Goal: Task Accomplishment & Management: Use online tool/utility

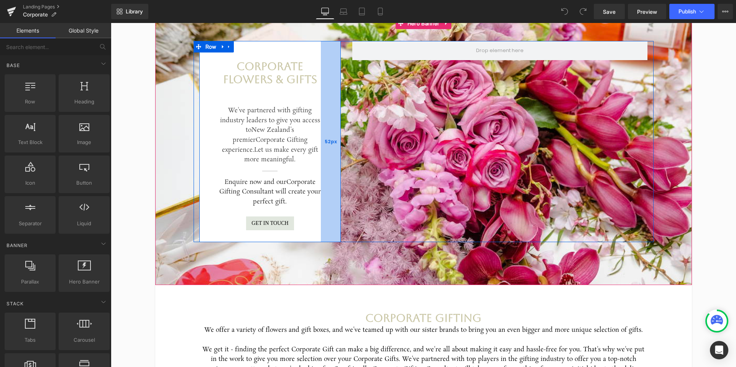
scroll to position [85, 0]
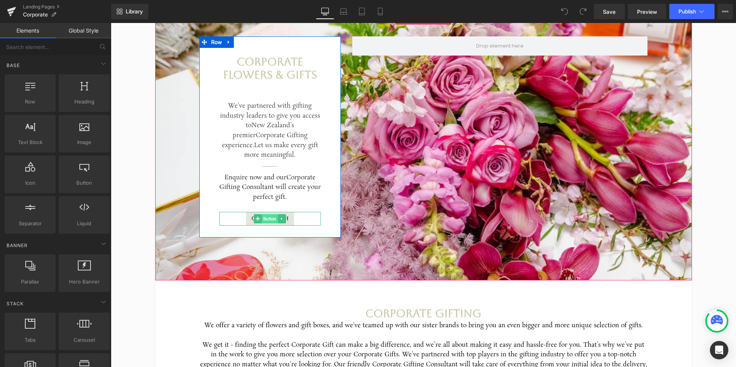
click at [278, 218] on span "Button" at bounding box center [270, 218] width 16 height 9
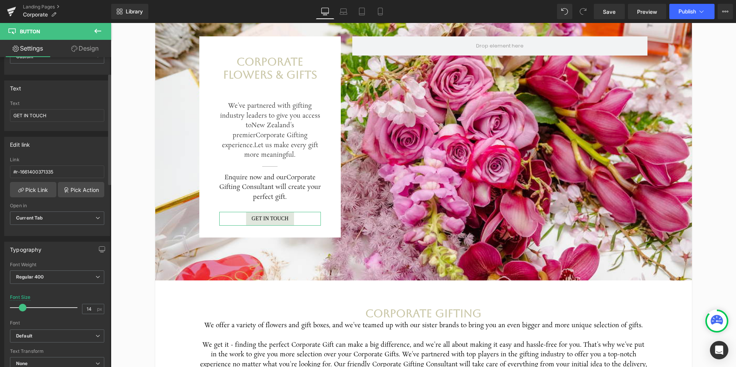
scroll to position [46, 0]
click at [79, 189] on link "Pick Action" at bounding box center [81, 187] width 46 height 15
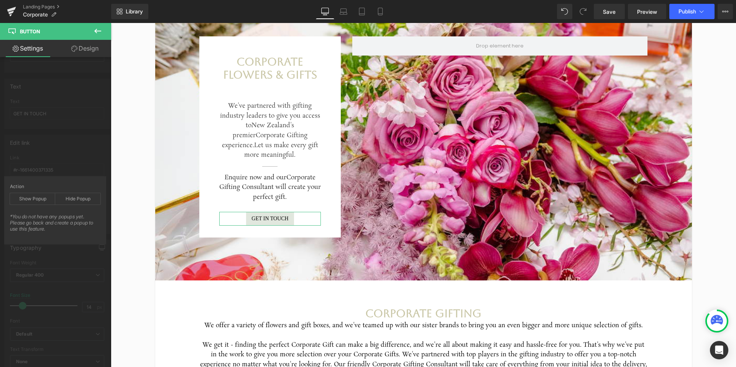
click at [79, 179] on div "Action Show Popup Hide Popup *You do not have any popups yet. Please go back an…" at bounding box center [55, 210] width 102 height 68
click at [57, 162] on div "Edit link #r-1661400371335 Link #r-1661400371335 Pick Link Pick Action Current …" at bounding box center [57, 181] width 115 height 105
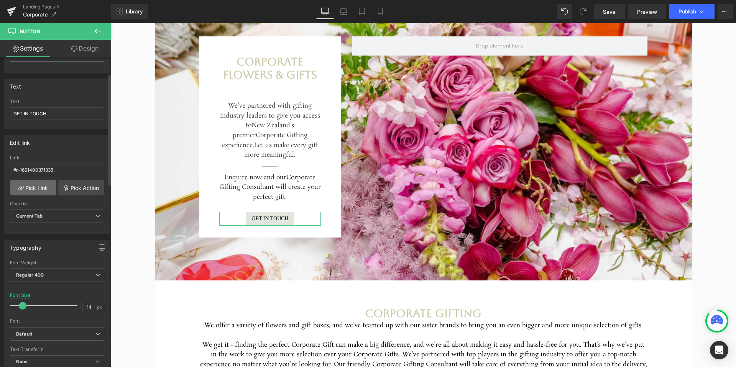
click at [40, 189] on link "Pick Link" at bounding box center [33, 187] width 46 height 15
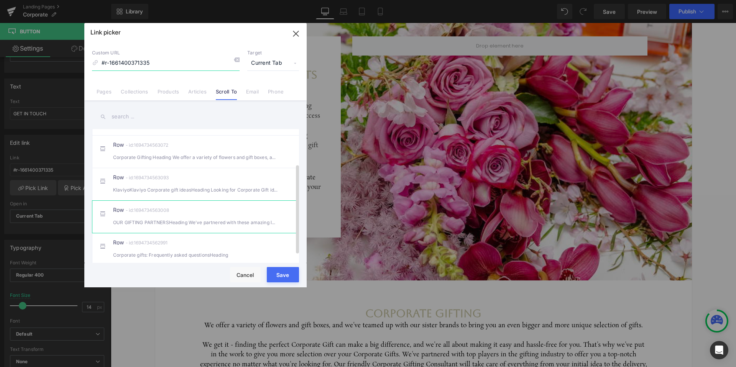
scroll to position [45, 0]
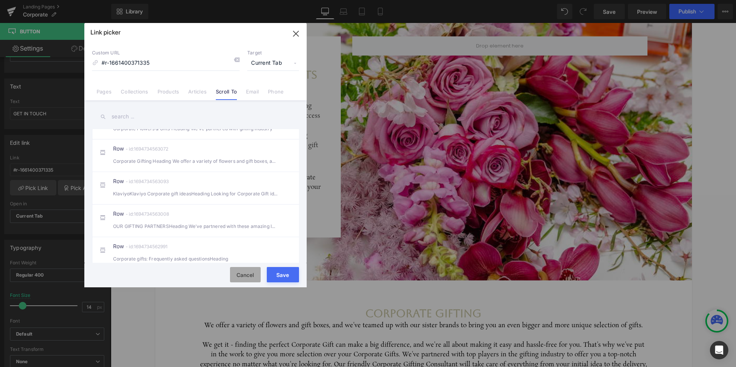
drag, startPoint x: 244, startPoint y: 272, endPoint x: 253, endPoint y: 242, distance: 31.5
click at [244, 272] on button "Cancel" at bounding box center [245, 274] width 31 height 15
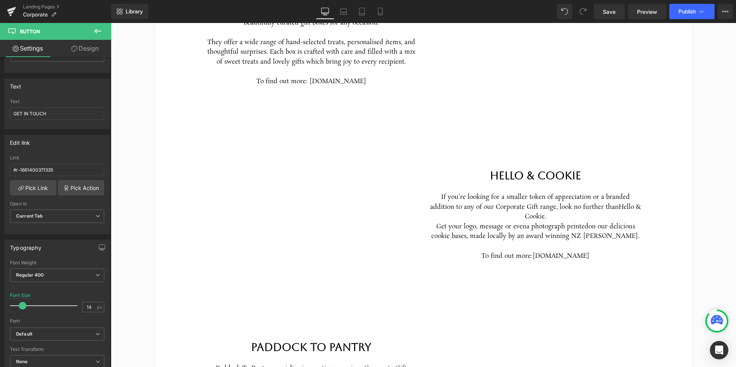
scroll to position [1554, 0]
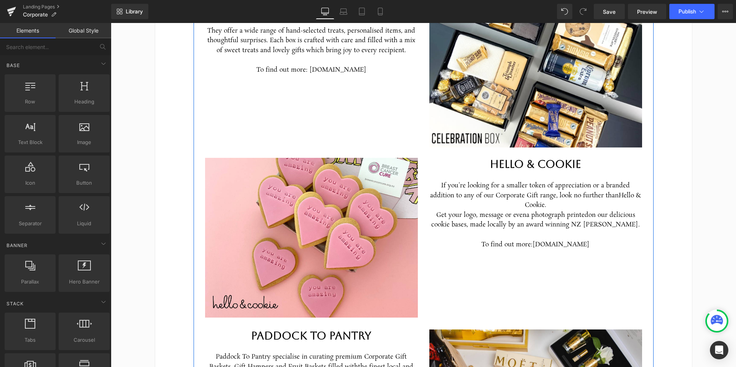
scroll to position [1563, 0]
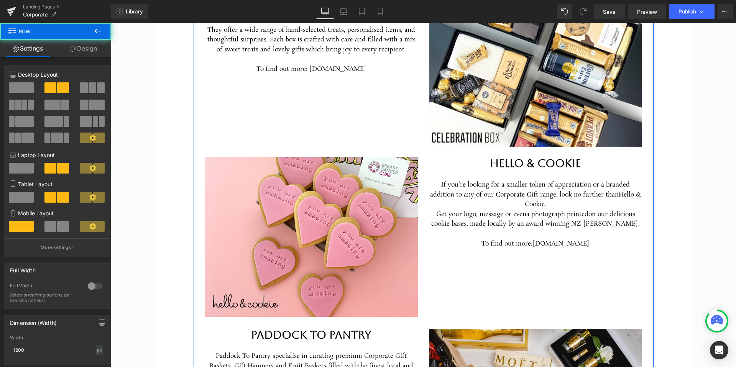
click at [447, 250] on div "Image Hello & Cookie Heading If you're looking for a smaller token of appreciat…" at bounding box center [423, 232] width 448 height 170
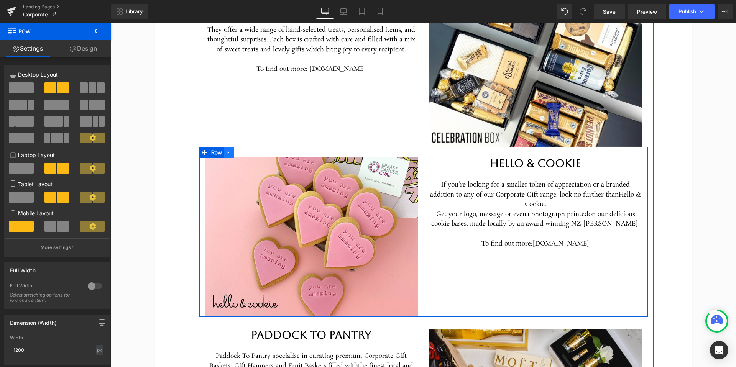
click at [228, 150] on icon at bounding box center [228, 153] width 5 height 6
click at [249, 150] on icon at bounding box center [248, 152] width 5 height 5
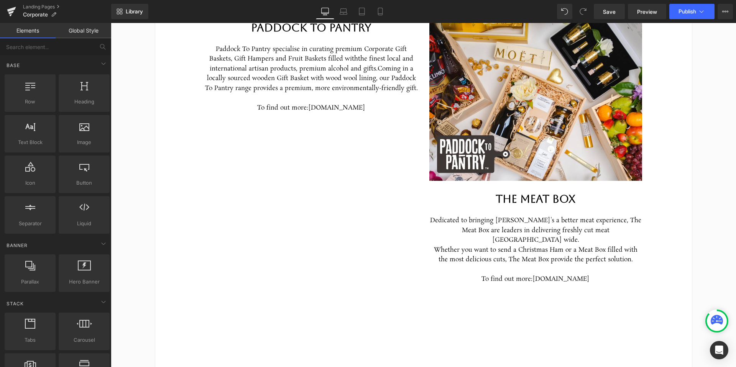
scroll to position [1688, 0]
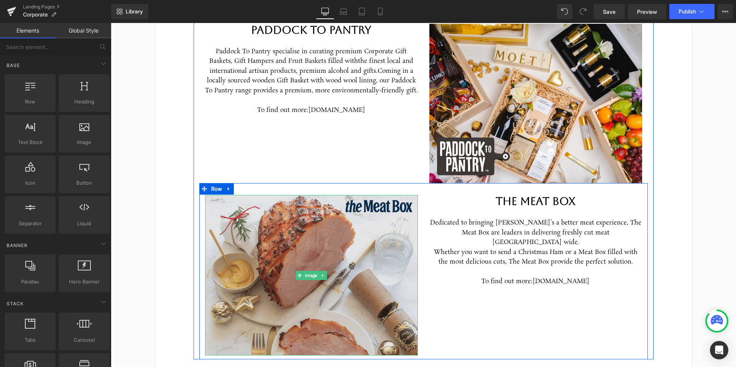
click at [280, 269] on img at bounding box center [311, 275] width 213 height 161
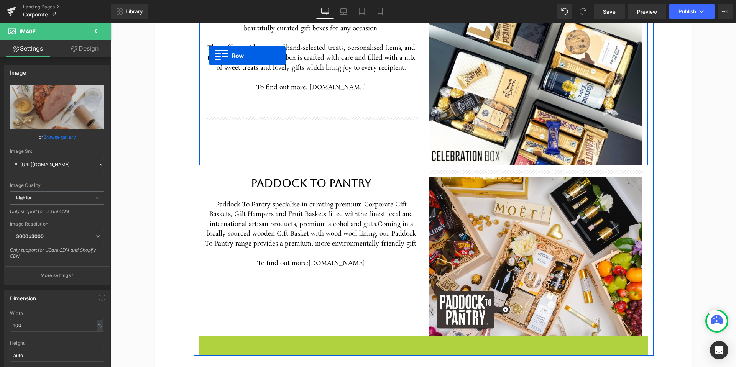
scroll to position [1511, 0]
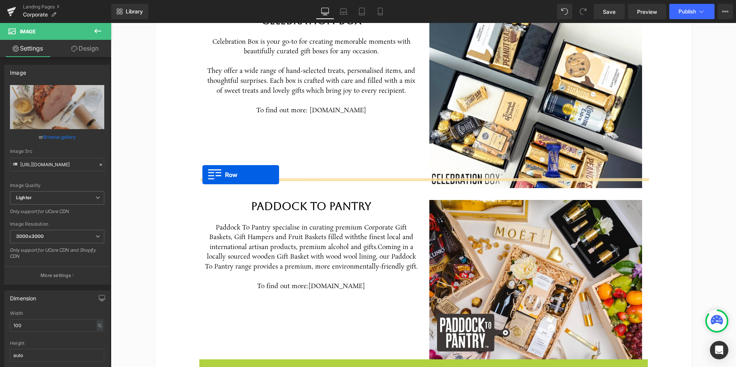
drag, startPoint x: 205, startPoint y: 161, endPoint x: 204, endPoint y: 172, distance: 11.5
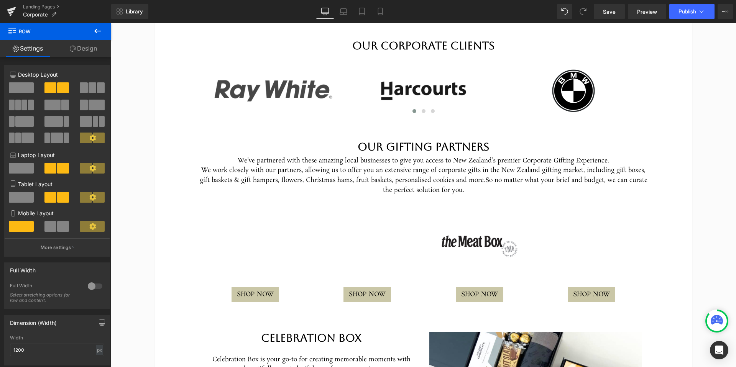
scroll to position [1194, 0]
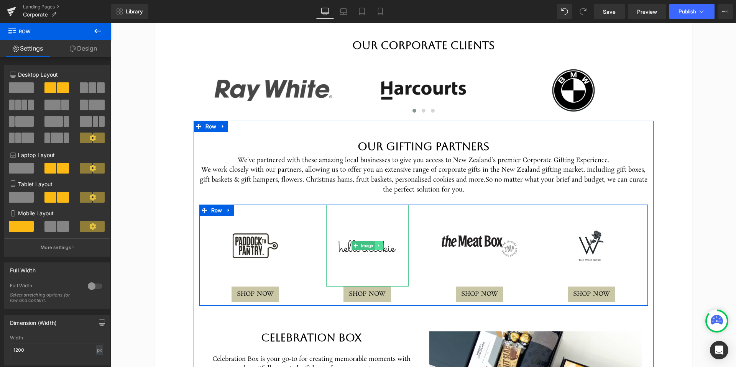
click at [379, 243] on icon at bounding box center [379, 245] width 4 height 5
click at [384, 243] on icon at bounding box center [383, 245] width 4 height 5
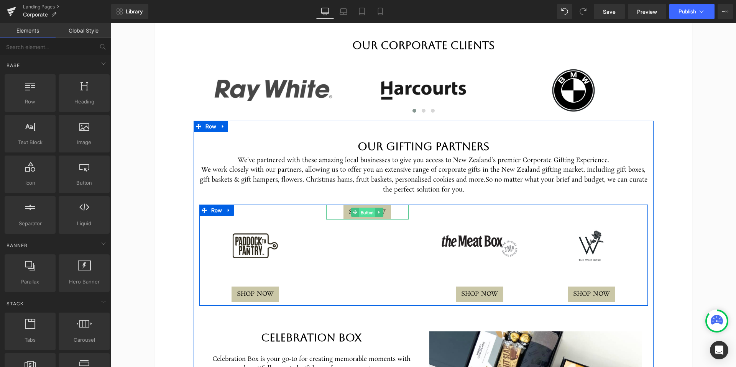
click at [373, 208] on span "Button" at bounding box center [367, 212] width 16 height 9
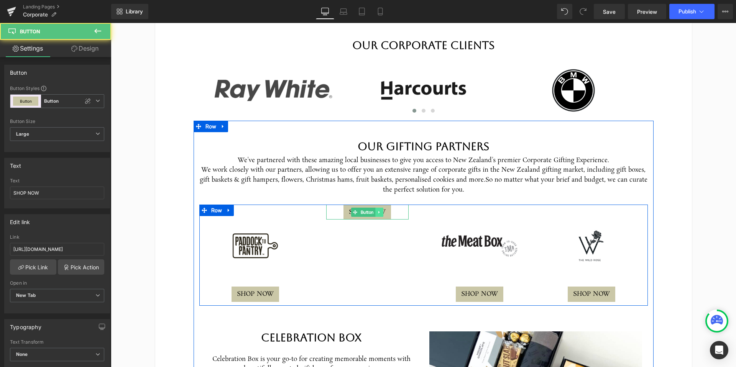
click at [379, 211] on icon at bounding box center [378, 212] width 1 height 3
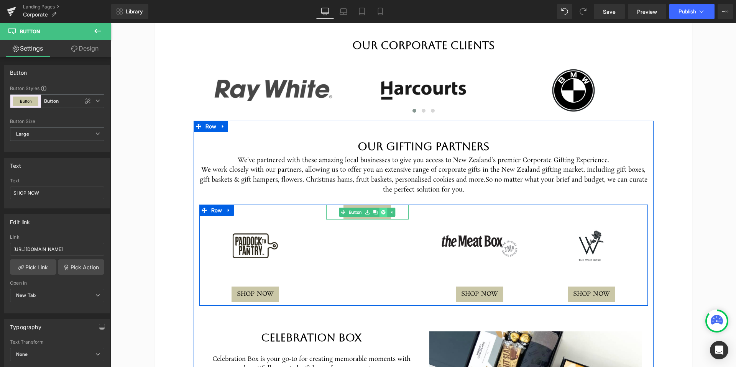
click at [384, 210] on icon at bounding box center [383, 212] width 4 height 4
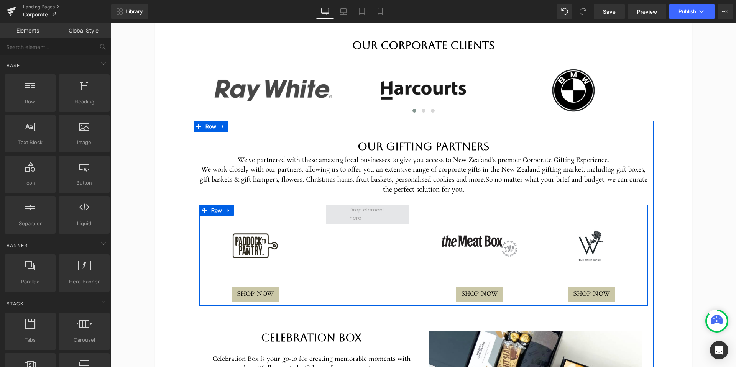
click at [366, 205] on span at bounding box center [367, 214] width 41 height 20
drag, startPoint x: 316, startPoint y: 256, endPoint x: 321, endPoint y: 254, distance: 5.3
click at [316, 255] on div "Image SHOP NOW Button Image SHOP NOW Button Image SHOP NOW Button Row" at bounding box center [423, 255] width 448 height 101
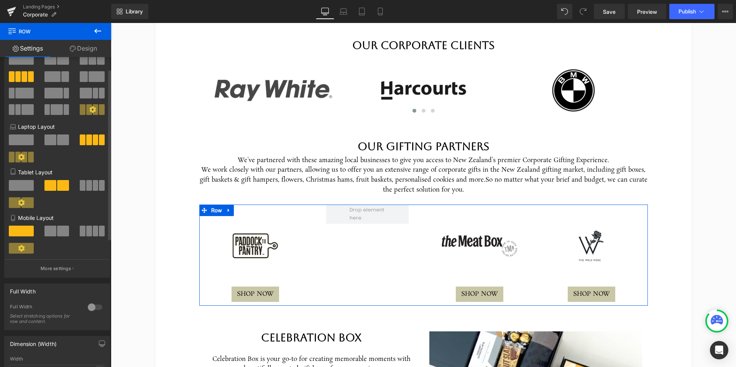
scroll to position [0, 0]
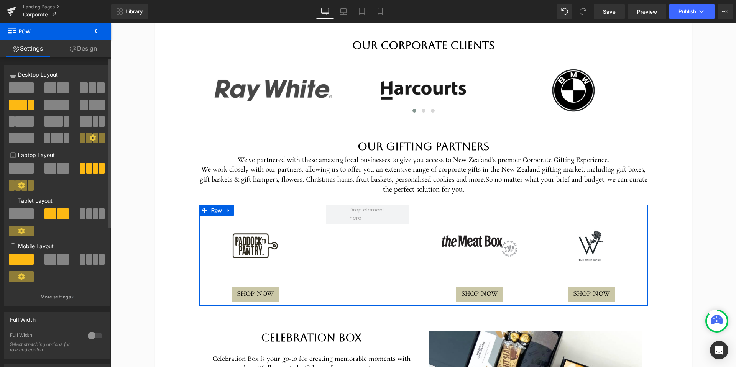
click at [92, 86] on span at bounding box center [93, 87] width 8 height 11
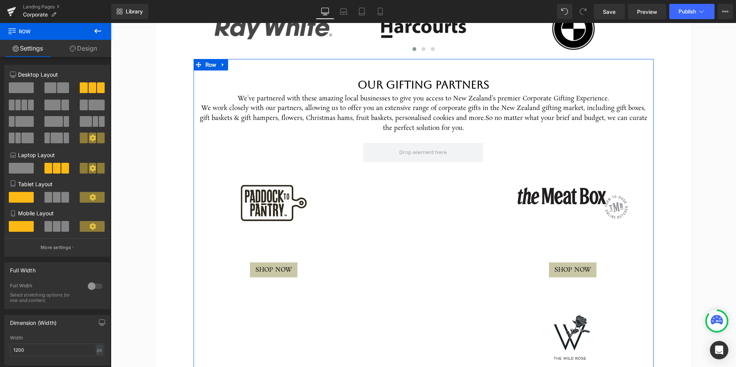
scroll to position [1235, 0]
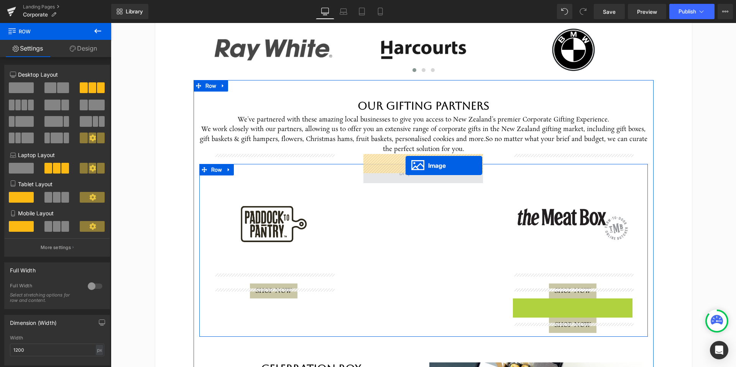
drag, startPoint x: 559, startPoint y: 348, endPoint x: 404, endPoint y: 165, distance: 239.6
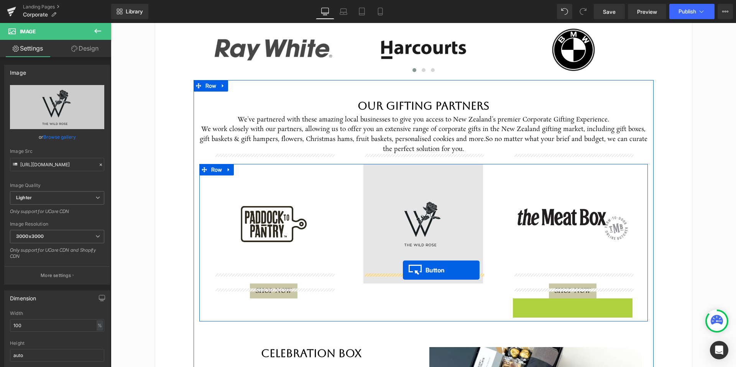
drag, startPoint x: 502, startPoint y: 282, endPoint x: 401, endPoint y: 270, distance: 101.6
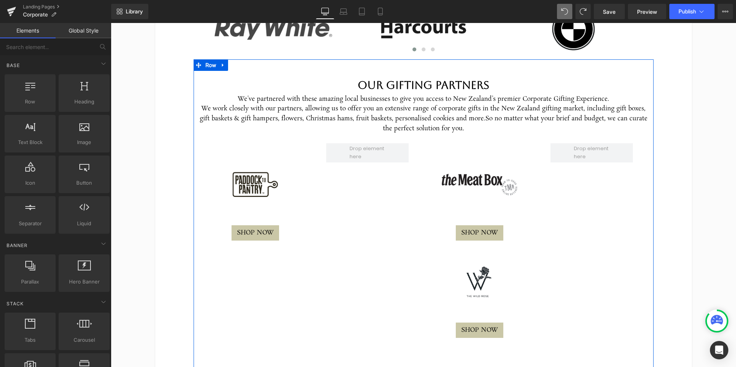
scroll to position [1263, 0]
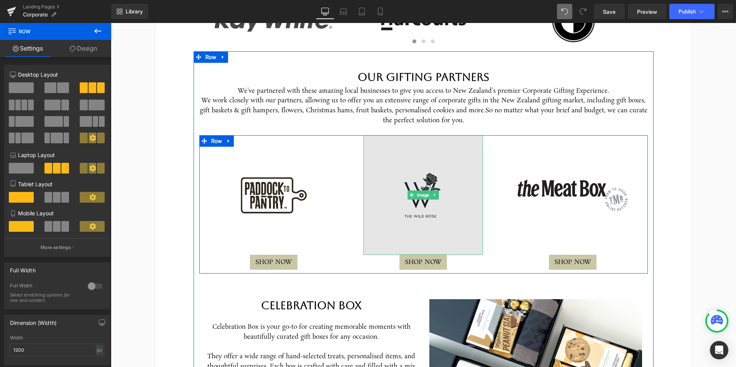
click at [426, 194] on img at bounding box center [423, 195] width 120 height 120
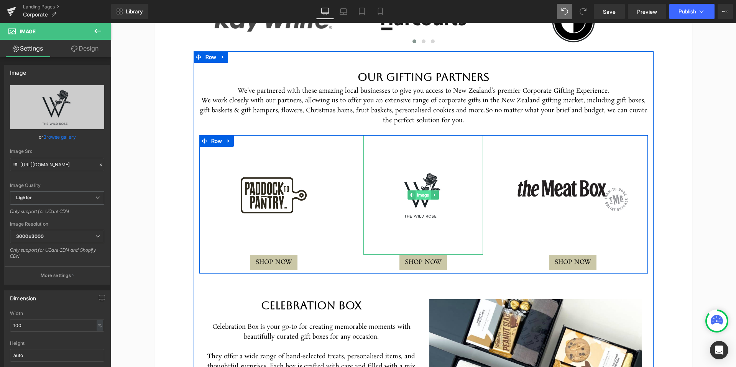
click at [430, 191] on span "Image" at bounding box center [423, 195] width 15 height 9
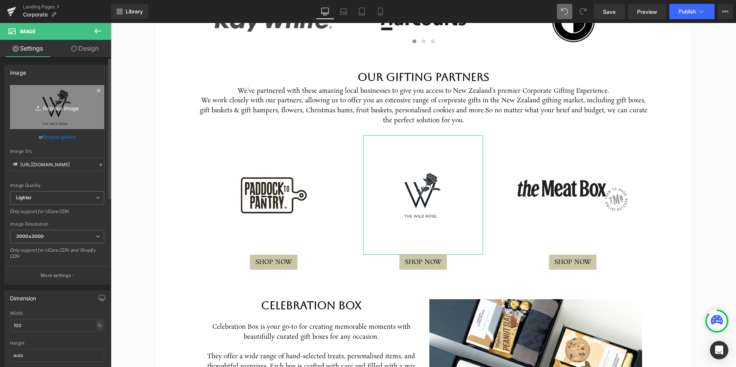
click at [54, 109] on icon "Replace Image" at bounding box center [56, 107] width 61 height 10
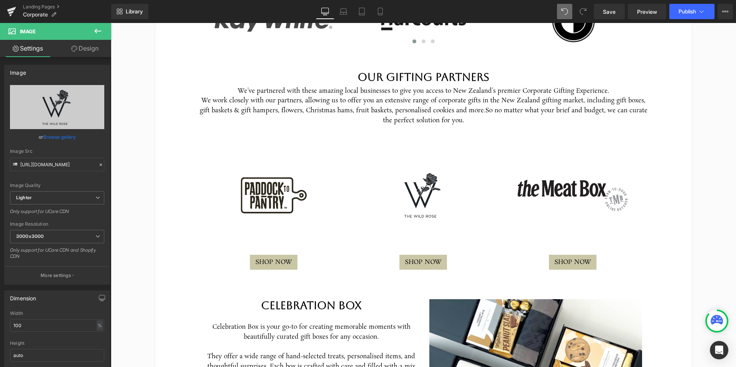
type input "C:\fakepath\CB-Black-BG.webp"
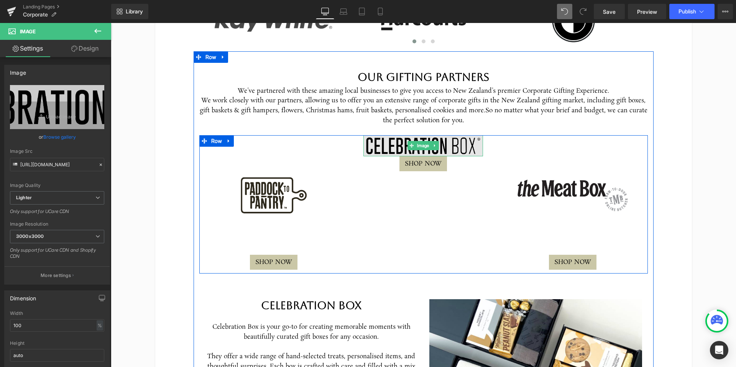
click at [427, 135] on img at bounding box center [423, 145] width 120 height 21
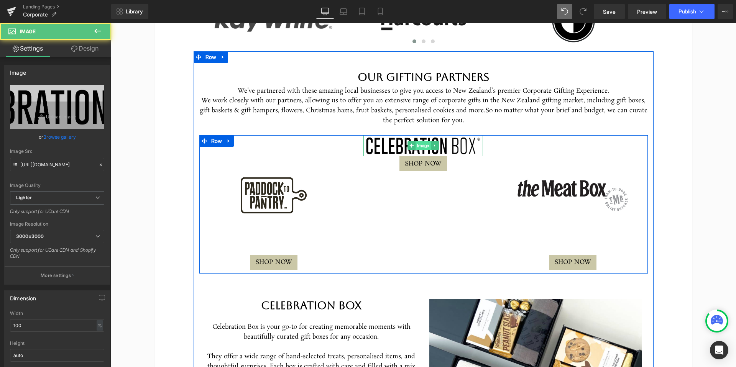
click at [424, 141] on span "Image" at bounding box center [423, 145] width 15 height 9
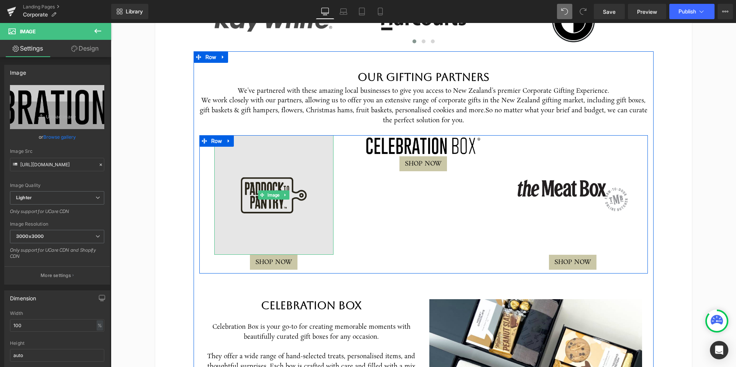
click at [283, 143] on img at bounding box center [274, 195] width 120 height 120
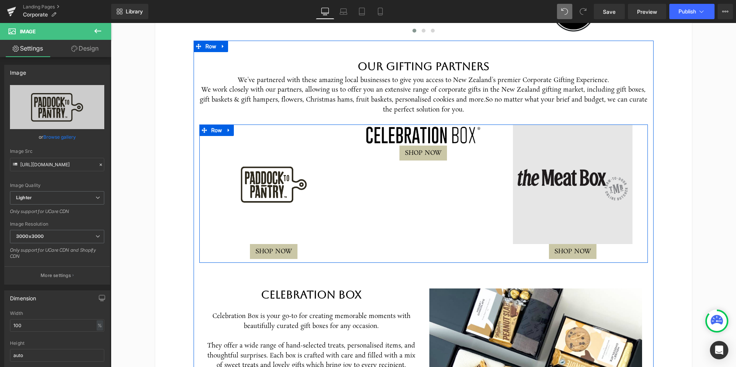
scroll to position [1274, 0]
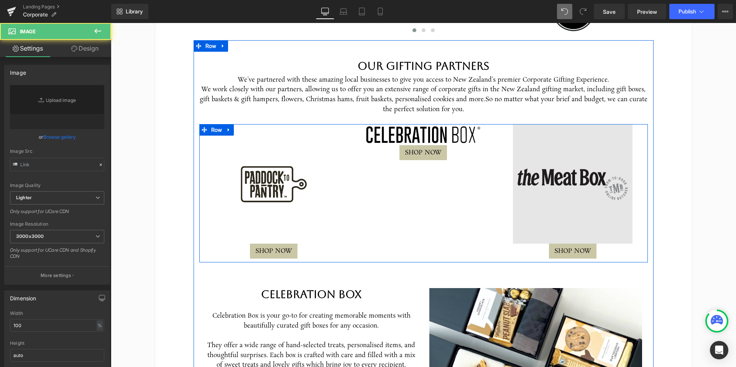
click at [601, 172] on img at bounding box center [573, 184] width 120 height 120
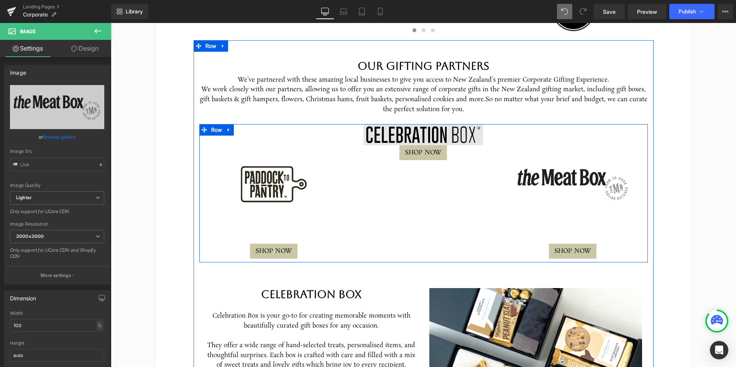
click at [425, 130] on span "Image" at bounding box center [423, 134] width 15 height 9
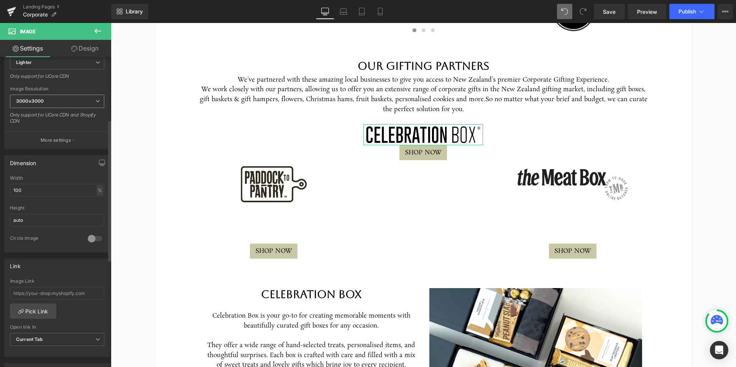
scroll to position [136, 0]
click at [72, 217] on input "auto" at bounding box center [57, 219] width 94 height 13
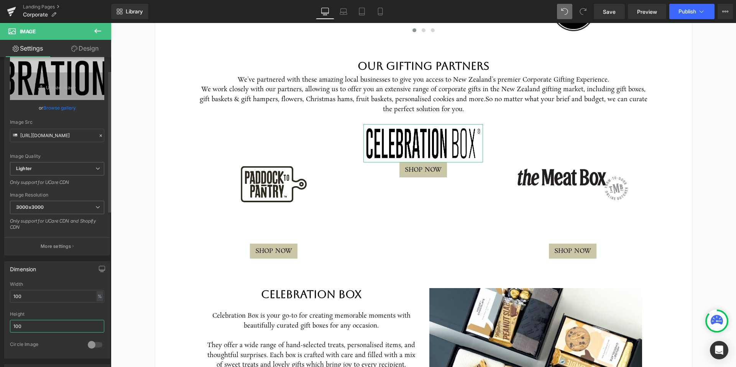
scroll to position [18, 0]
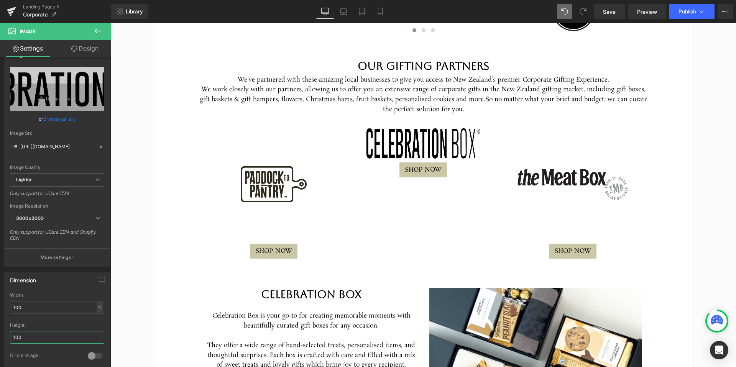
type input "100"
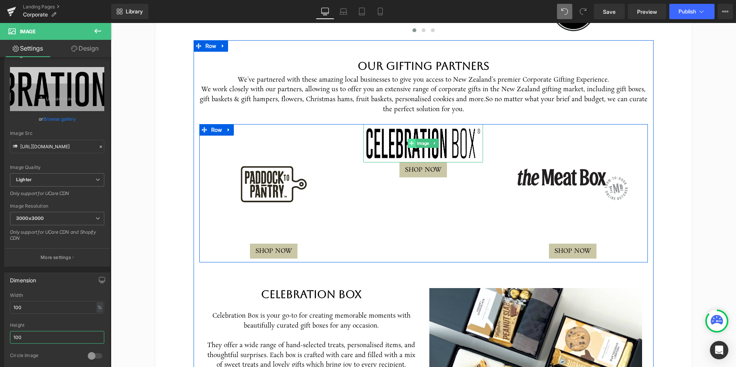
click at [411, 139] on span at bounding box center [412, 143] width 8 height 9
click at [422, 139] on span "Image" at bounding box center [423, 143] width 15 height 9
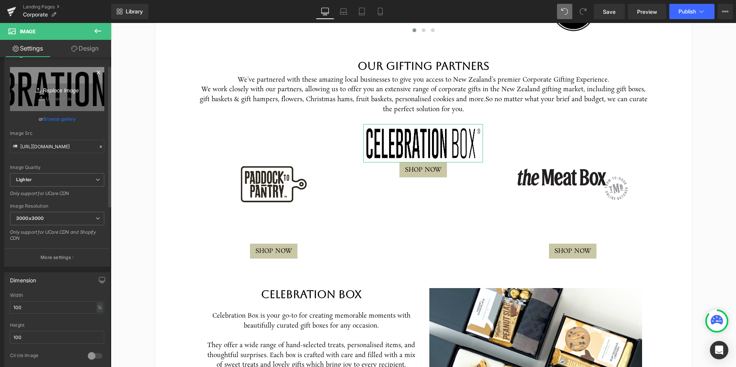
click at [57, 90] on icon "Replace Image" at bounding box center [56, 89] width 61 height 10
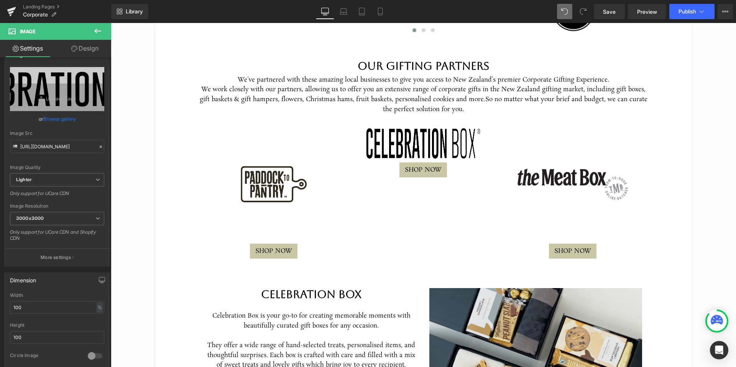
type input "C:\fakepath\EDM Banner (53).jpg"
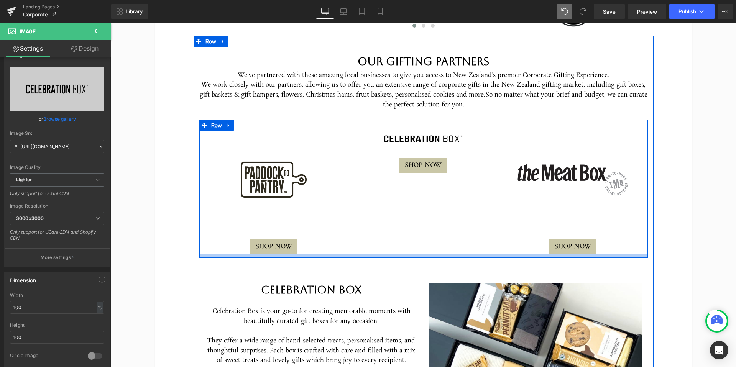
scroll to position [1286, 0]
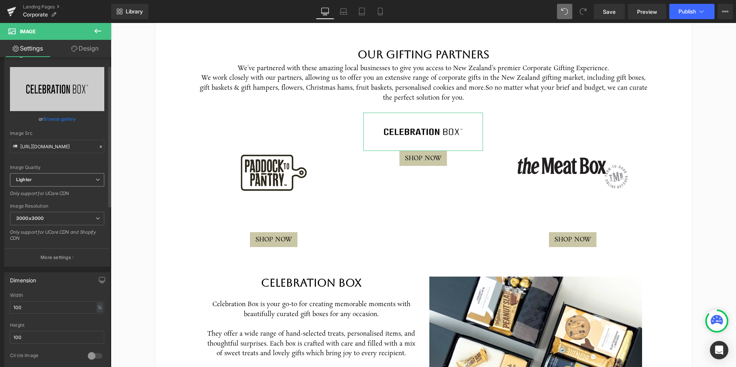
click at [60, 182] on span "Lighter" at bounding box center [57, 179] width 94 height 13
click at [60, 182] on span "Lighter" at bounding box center [55, 179] width 91 height 13
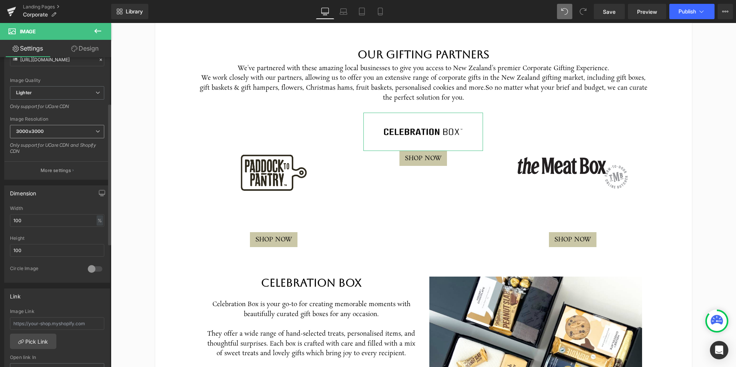
scroll to position [105, 0]
click at [16, 251] on input "100" at bounding box center [57, 250] width 94 height 13
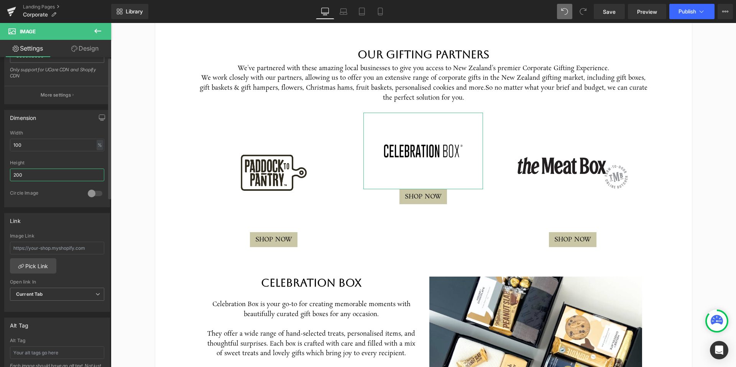
scroll to position [0, 0]
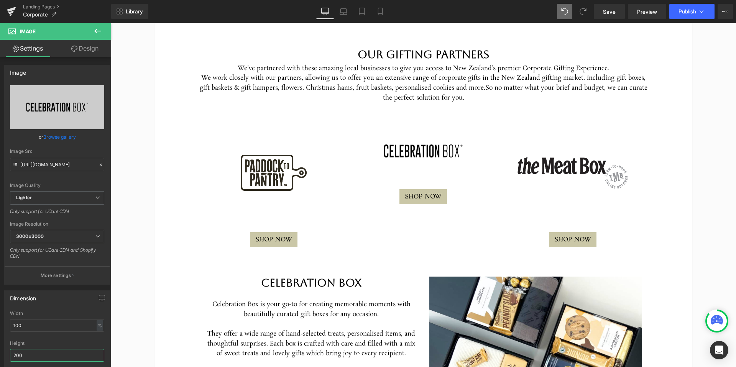
type input "200"
click at [99, 32] on icon at bounding box center [97, 30] width 9 height 9
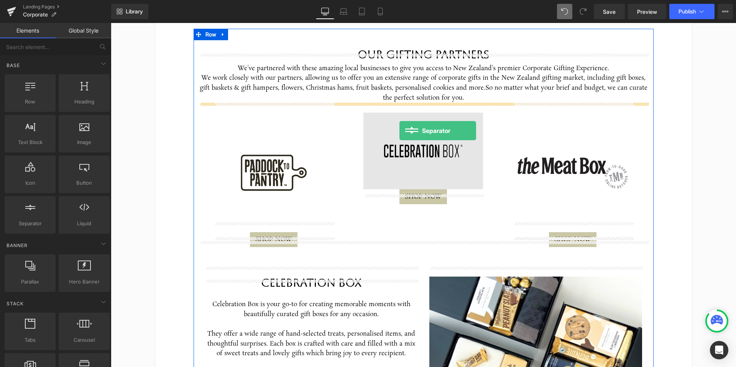
drag, startPoint x: 133, startPoint y: 239, endPoint x: 399, endPoint y: 131, distance: 287.1
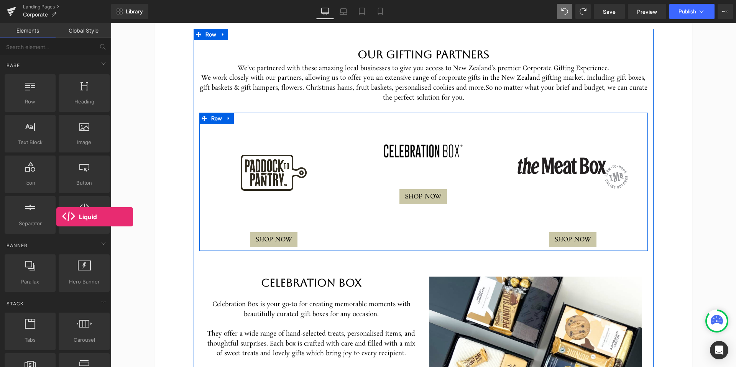
drag, startPoint x: 78, startPoint y: 218, endPoint x: 56, endPoint y: 215, distance: 22.5
click at [57, 215] on div "Liquid liquid, custom code, html, javascript, css, reviews, apps, applications,…" at bounding box center [84, 215] width 54 height 41
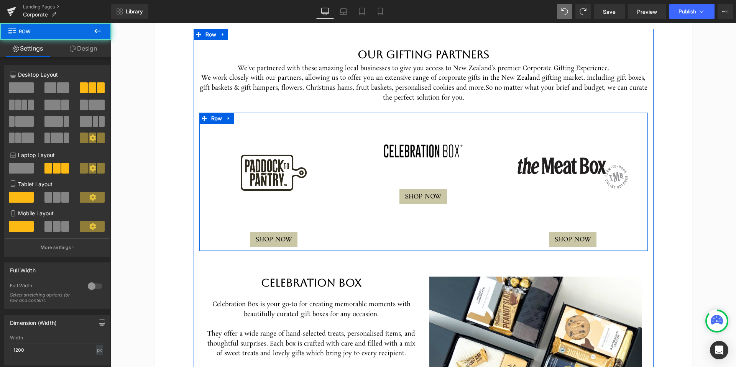
click at [425, 203] on div "Image SHOP NOW Button Image SHOP NOW Button Image SHOP NOW Button Row" at bounding box center [423, 182] width 448 height 139
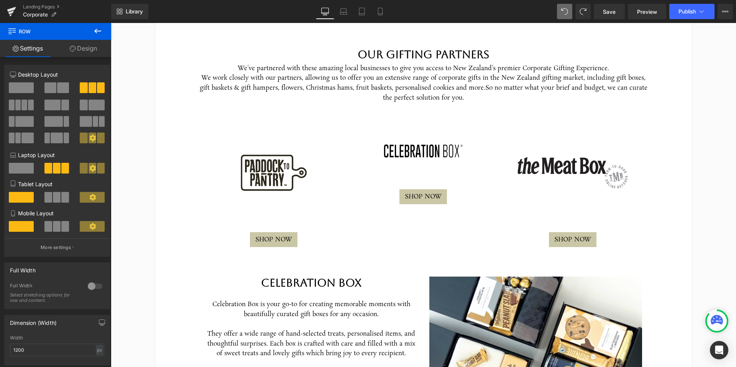
scroll to position [1277, 0]
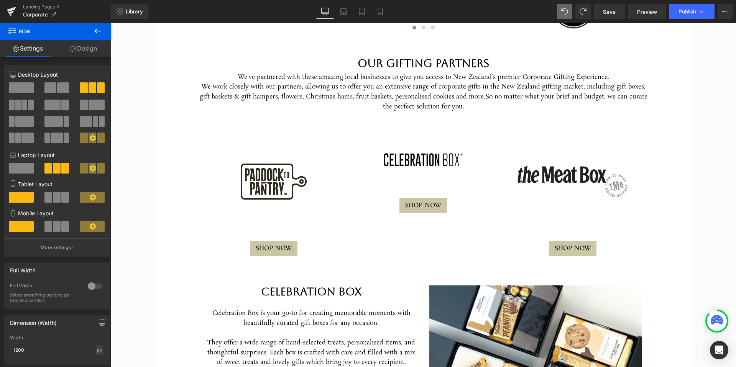
click at [100, 27] on icon at bounding box center [97, 30] width 9 height 9
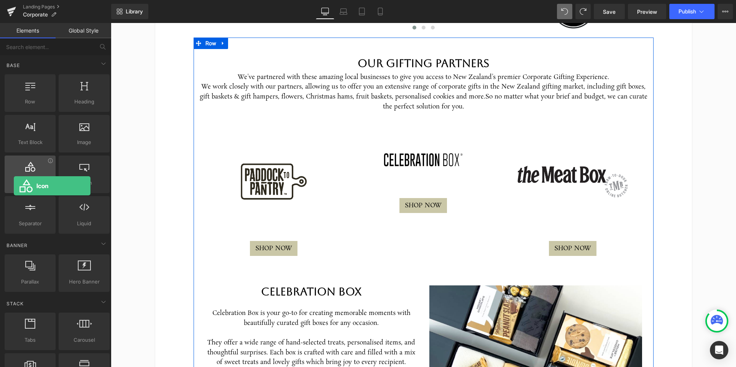
drag, startPoint x: 33, startPoint y: 169, endPoint x: 8, endPoint y: 177, distance: 26.5
click at [8, 178] on div at bounding box center [30, 170] width 46 height 17
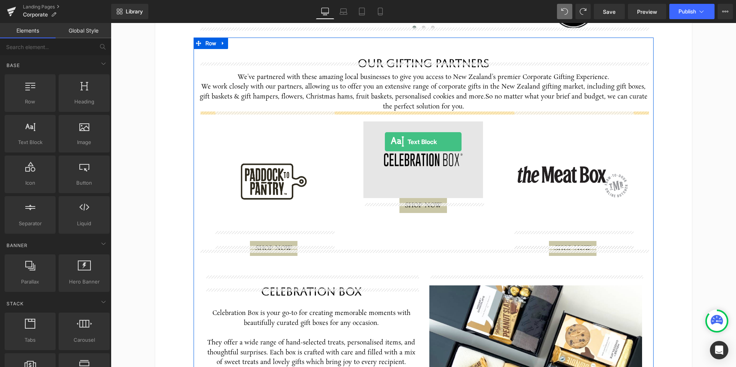
drag, startPoint x: 204, startPoint y: 159, endPoint x: 389, endPoint y: 140, distance: 186.5
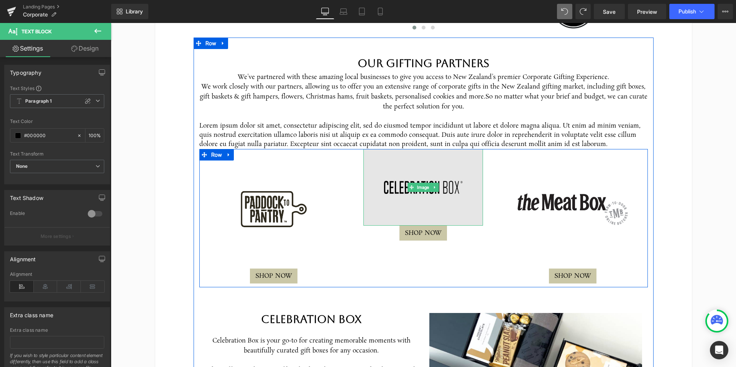
click at [419, 158] on img at bounding box center [423, 187] width 120 height 77
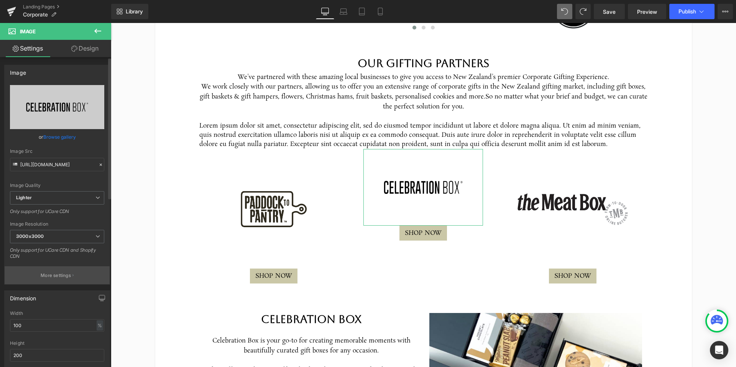
click at [64, 280] on button "More settings" at bounding box center [57, 275] width 105 height 18
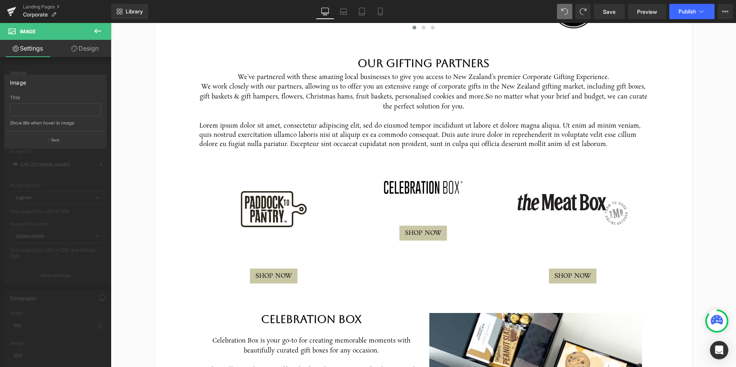
click at [94, 31] on icon at bounding box center [97, 30] width 9 height 9
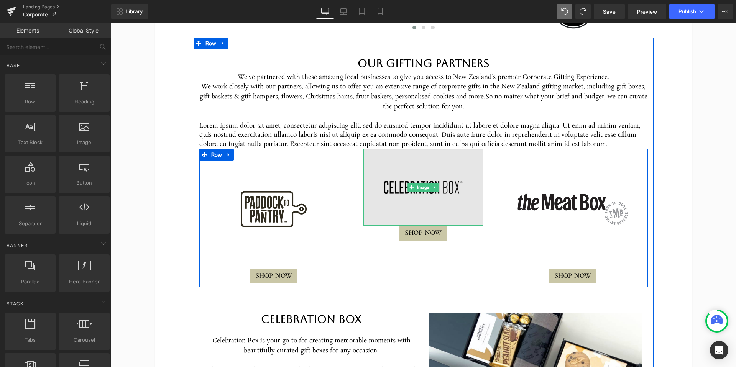
click at [423, 185] on img at bounding box center [423, 187] width 120 height 77
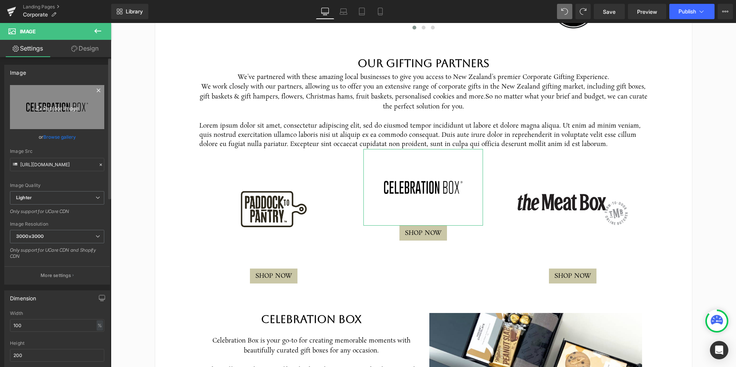
click at [49, 106] on icon "Replace Image" at bounding box center [56, 107] width 61 height 10
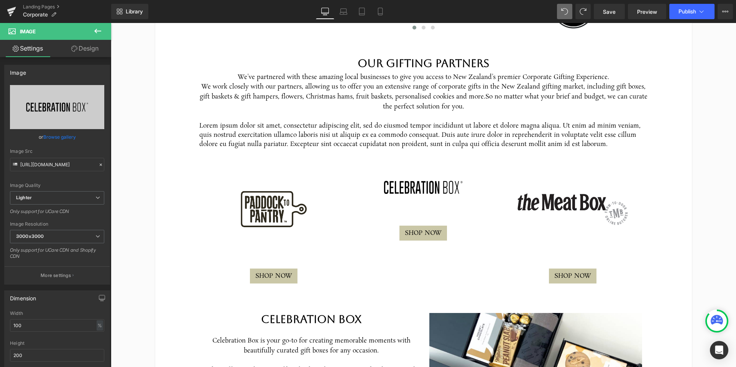
type input "C:\fakepath\EDM Banner (53).jpg"
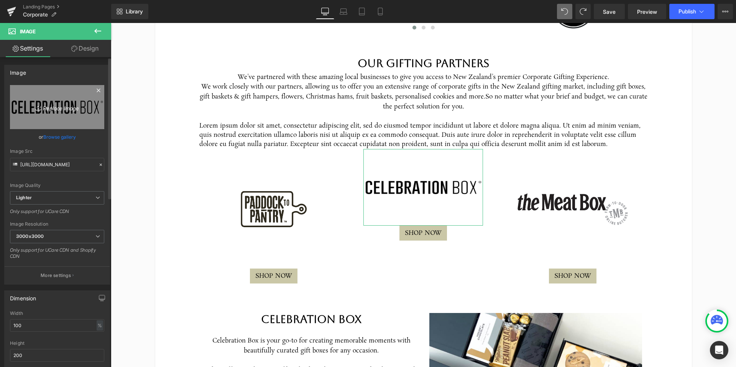
click at [53, 104] on icon "Replace Image" at bounding box center [56, 107] width 61 height 10
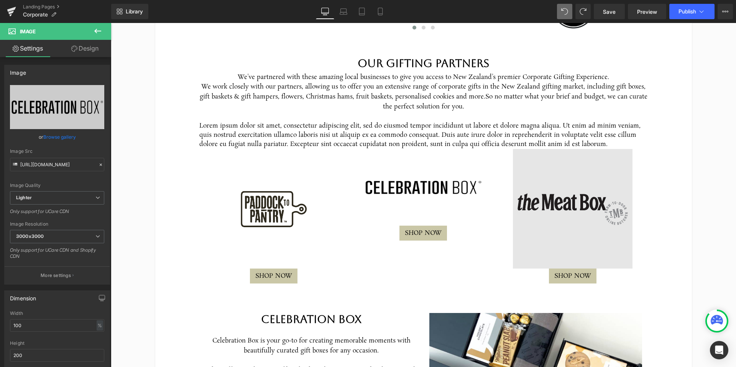
type input "C:\fakepath\Screenshot 2025-09-19 at 10.54.09 AM.png"
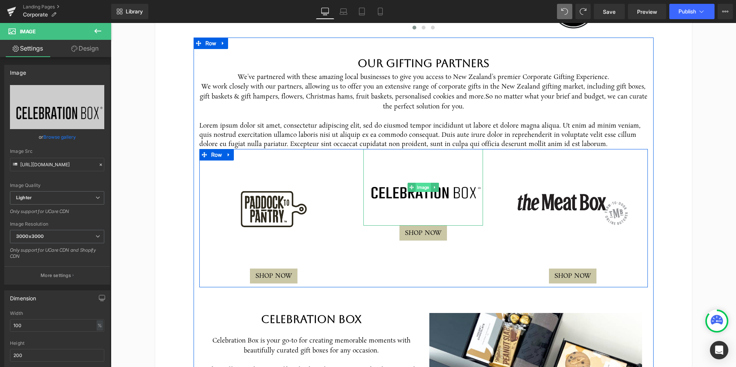
click at [421, 183] on span "Image" at bounding box center [423, 187] width 15 height 9
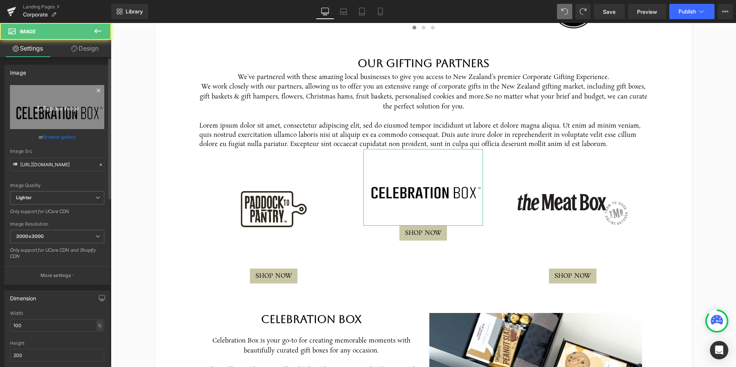
click at [50, 105] on icon "Replace Image" at bounding box center [56, 107] width 61 height 10
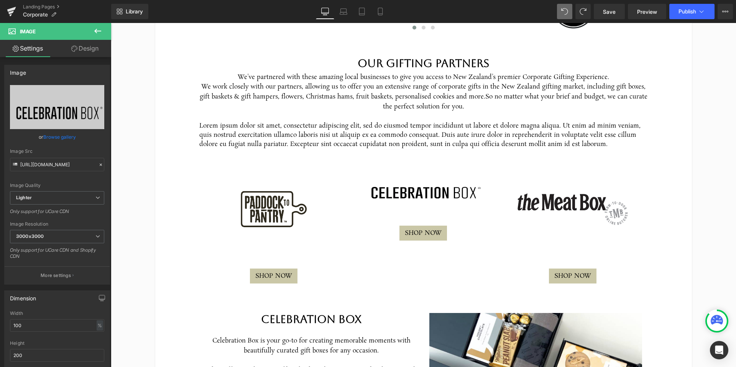
type input "C:\fakepath\Screenshot 2025-09-19 at 10.54.53 AM.png"
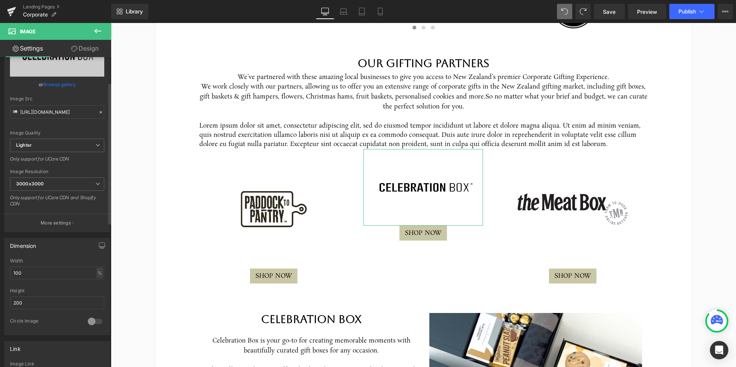
scroll to position [55, 0]
click at [31, 300] on input "200" at bounding box center [57, 300] width 94 height 13
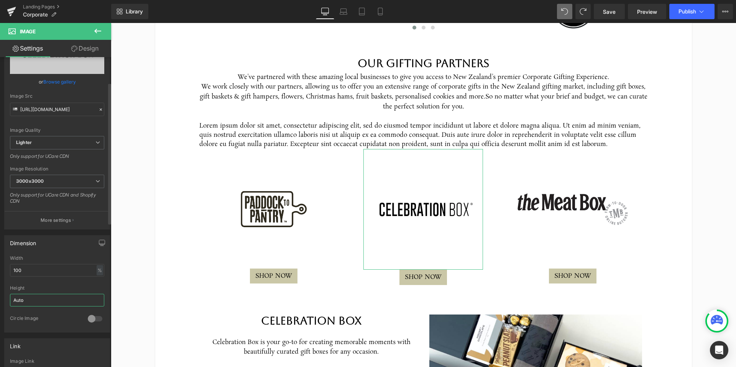
type input "Auto"
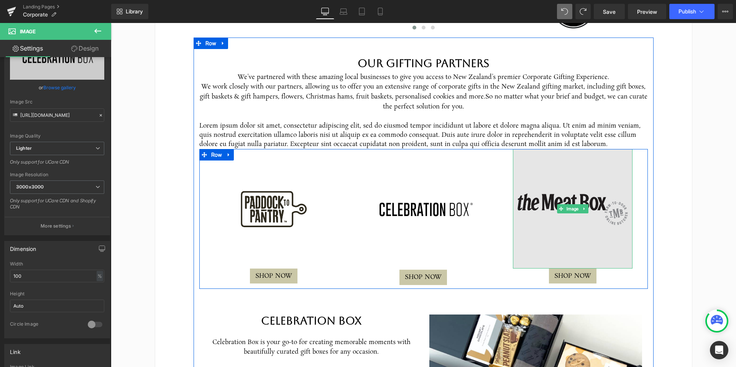
click at [600, 193] on img at bounding box center [573, 209] width 120 height 120
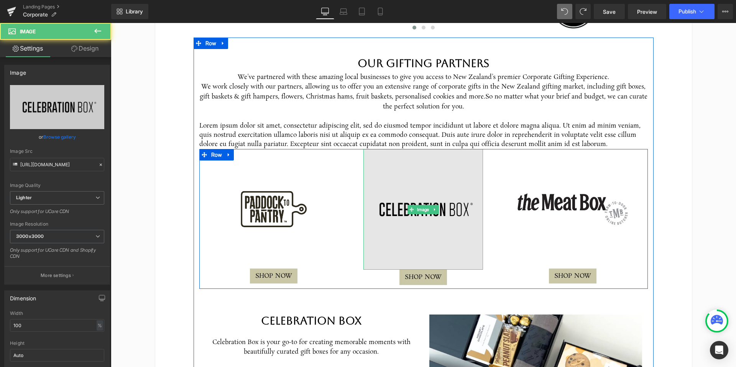
click at [407, 205] on img at bounding box center [423, 209] width 120 height 121
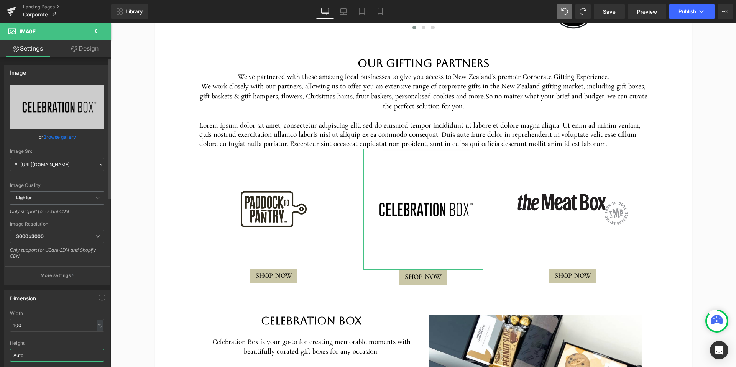
click at [30, 356] on input "Auto" at bounding box center [57, 355] width 94 height 13
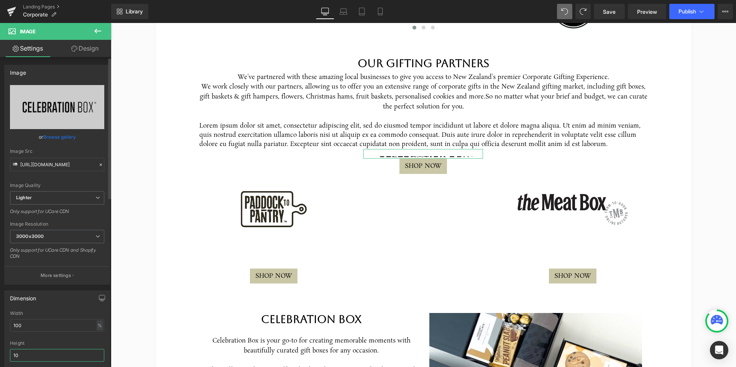
type input "1"
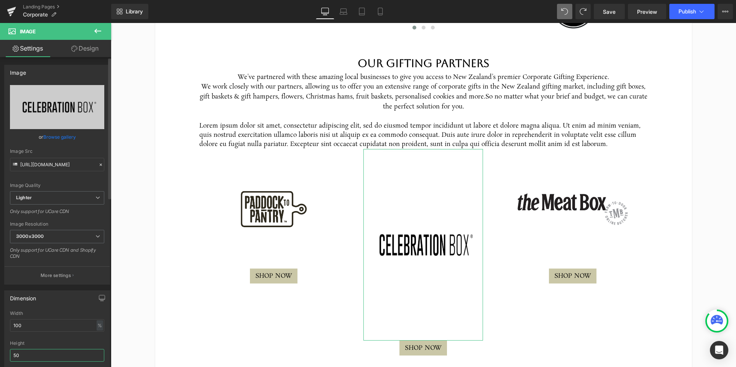
type input "5"
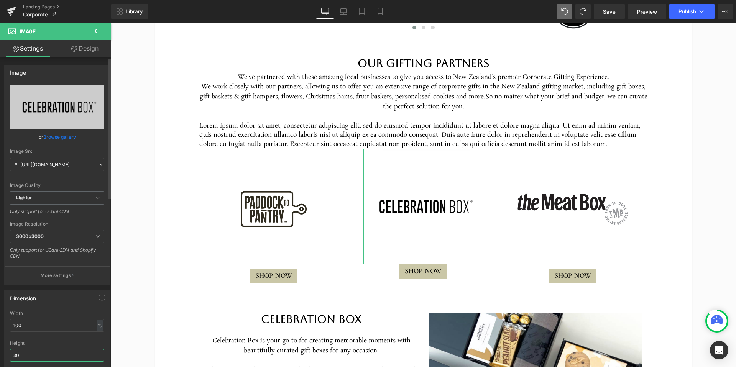
type input "3"
type input "2"
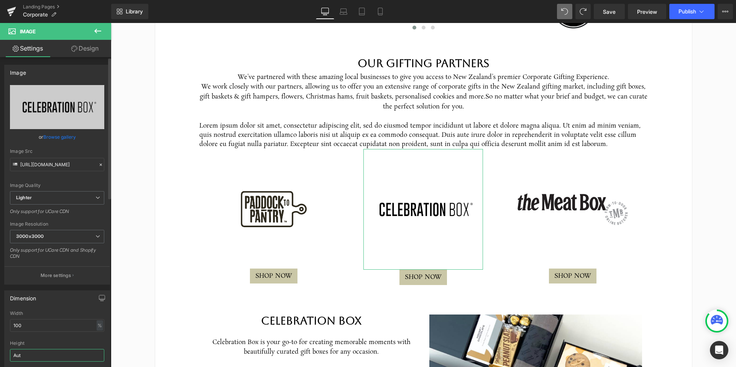
type input "Auto"
click at [701, 203] on html "Flower availability may vary by location. You're viewing options for delivery t…" at bounding box center [423, 180] width 625 height 2868
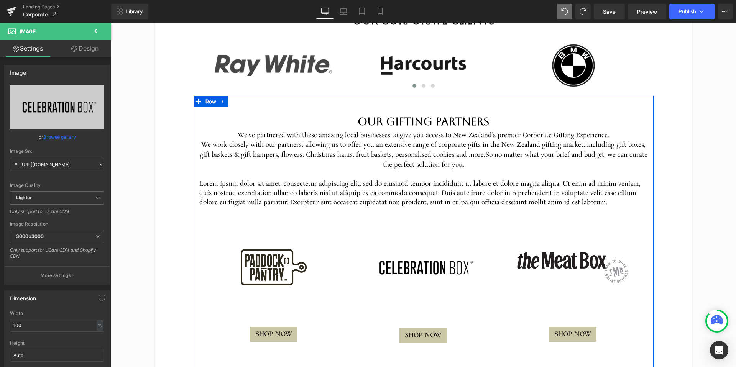
scroll to position [1219, 0]
click at [418, 189] on p "Lorem ipsum dolor sit amet, consectetur adipiscing elit, sed do eiusmod tempor …" at bounding box center [423, 194] width 448 height 28
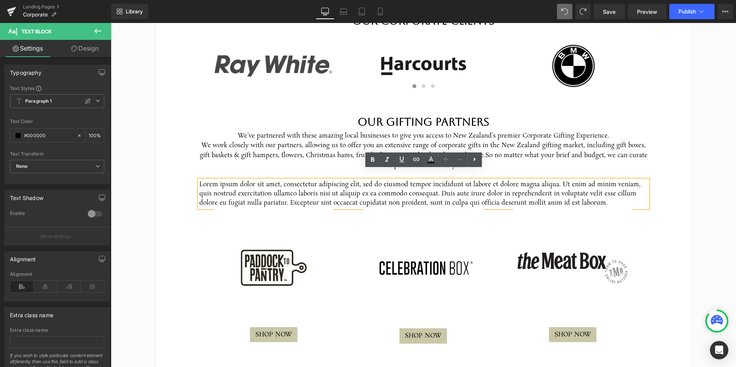
click at [712, 168] on html "Flower availability may vary by location. You're viewing options for delivery t…" at bounding box center [423, 238] width 625 height 2868
click at [723, 174] on html "Flower availability may vary by location. You're viewing options for delivery t…" at bounding box center [423, 238] width 625 height 2868
click at [630, 196] on p "Lorem ipsum dolor sit amet, consectetur adipiscing elit, sed do eiusmod tempor …" at bounding box center [423, 194] width 448 height 28
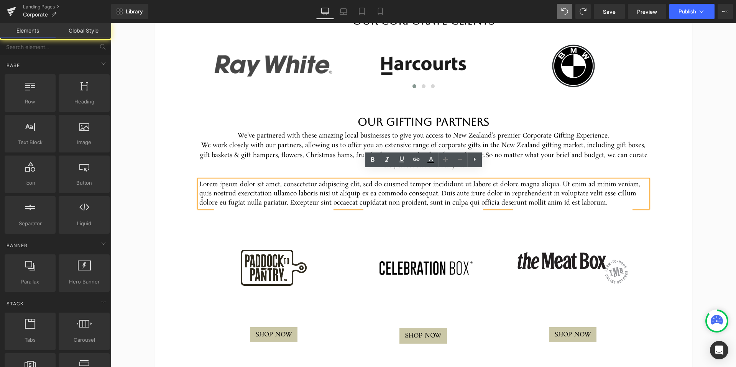
click at [668, 213] on div "Corporate Flowers & Gifts Heading We've partnered with gifting industry leaders…" at bounding box center [423, 78] width 537 height 2396
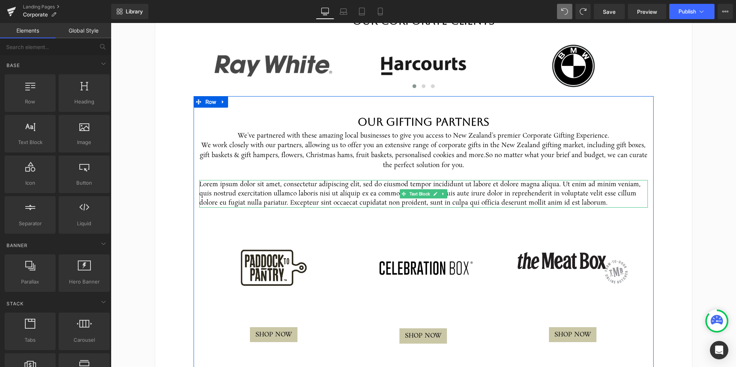
click at [445, 192] on icon at bounding box center [443, 194] width 4 height 5
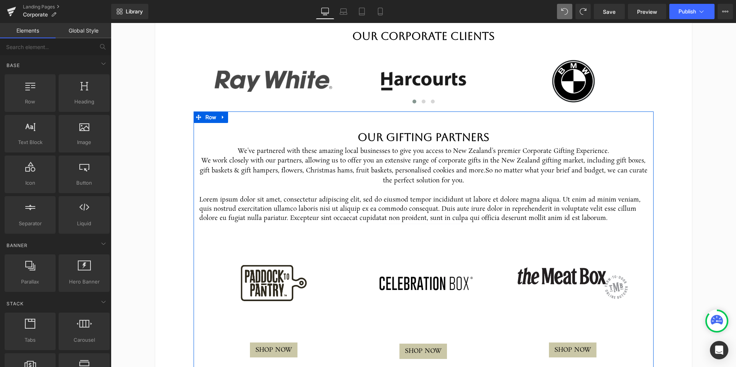
scroll to position [1202, 0]
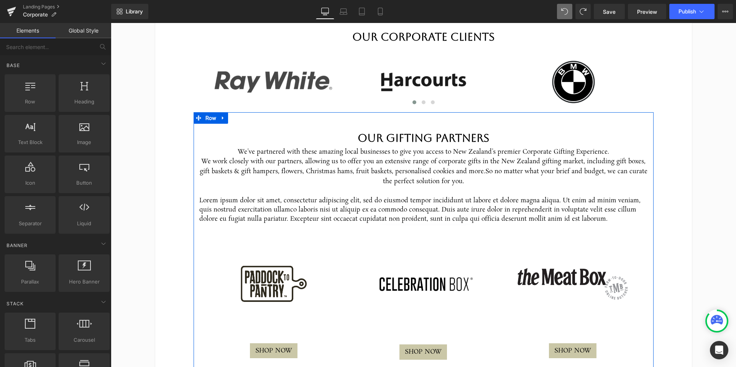
click at [460, 202] on p "Lorem ipsum dolor sit amet, consectetur adipiscing elit, sed do eiusmod tempor …" at bounding box center [423, 210] width 448 height 28
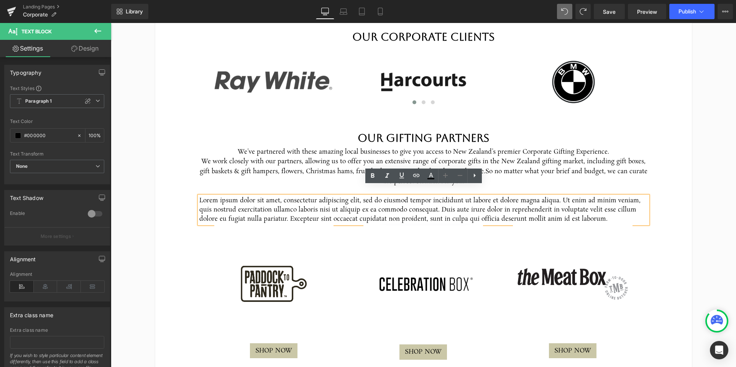
click at [711, 212] on html "Flower availability may vary by location. You're viewing options for delivery t…" at bounding box center [423, 255] width 625 height 2868
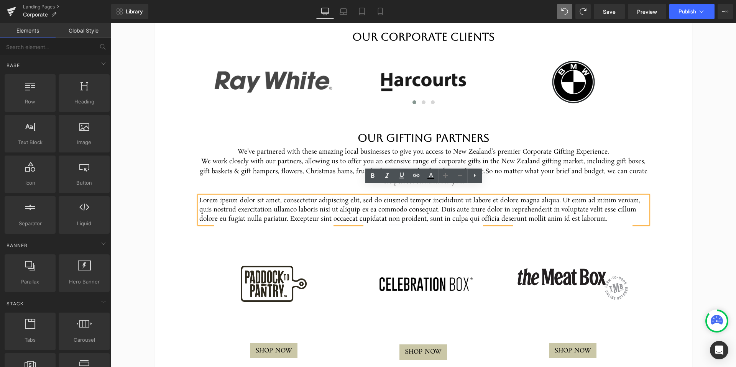
click at [682, 240] on div "Corporate Flowers & Gifts Heading We've partnered with gifting industry leaders…" at bounding box center [423, 94] width 537 height 2396
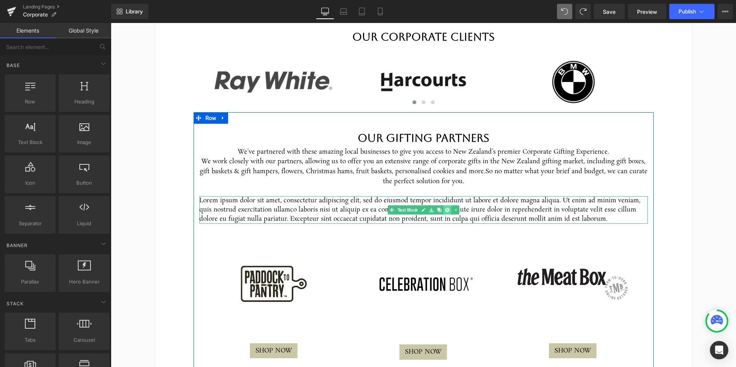
click at [447, 208] on icon at bounding box center [447, 210] width 4 height 4
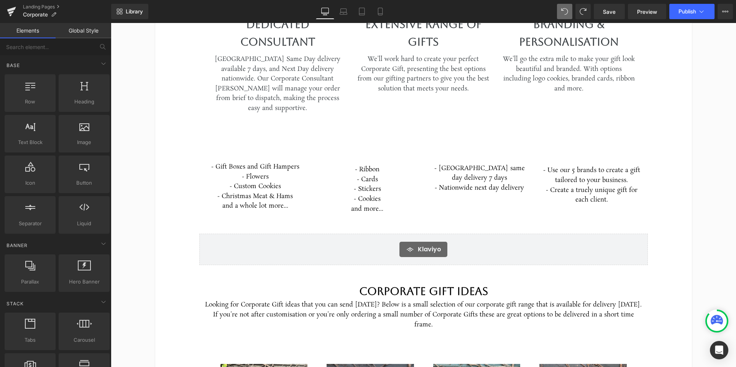
scroll to position [494, 0]
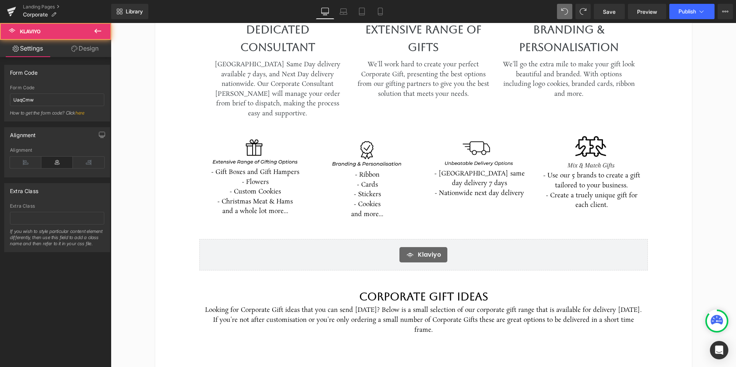
click at [431, 250] on span "Klaviyo" at bounding box center [429, 254] width 23 height 9
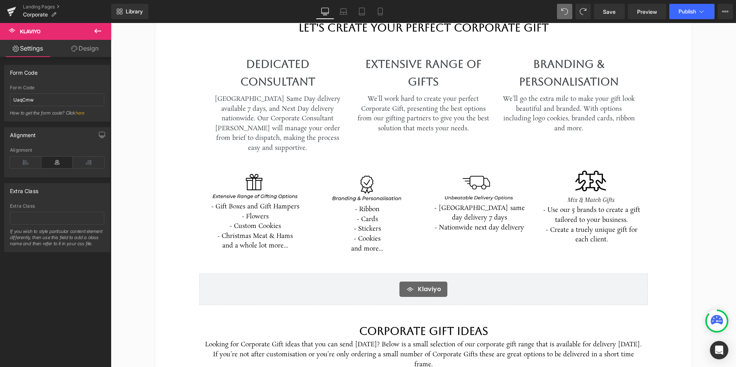
scroll to position [459, 0]
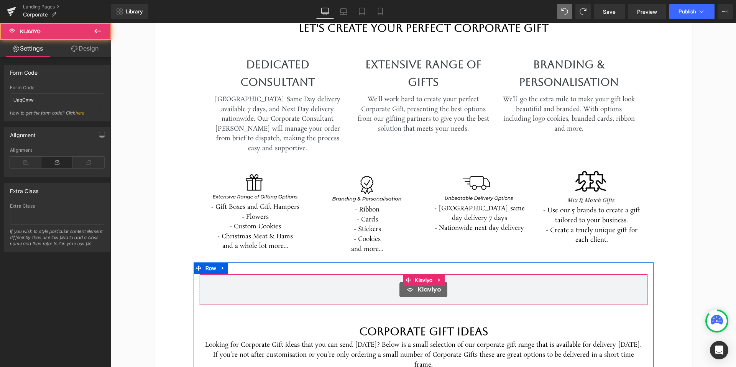
click at [427, 285] on span "Klaviyo" at bounding box center [429, 289] width 23 height 9
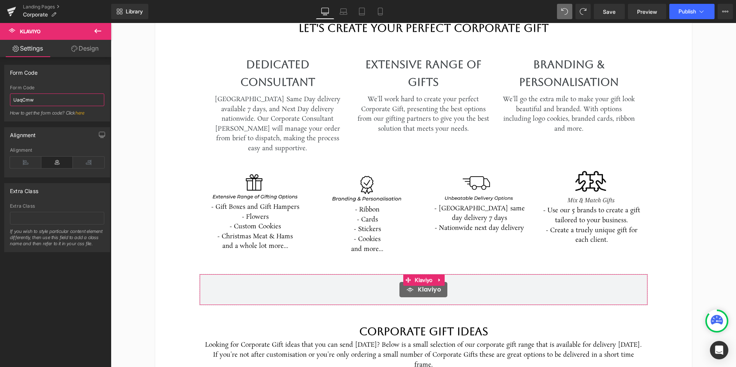
click at [34, 97] on input "UaqCmw" at bounding box center [57, 100] width 94 height 13
click at [610, 12] on span "Save" at bounding box center [609, 12] width 13 height 8
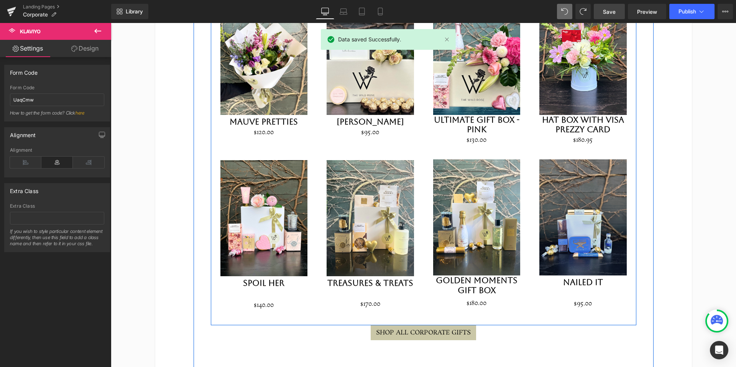
scroll to position [879, 0]
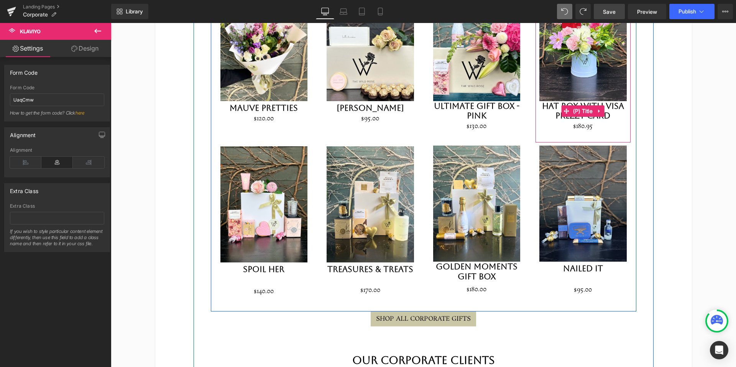
click at [581, 105] on span "(P) Title" at bounding box center [582, 110] width 23 height 11
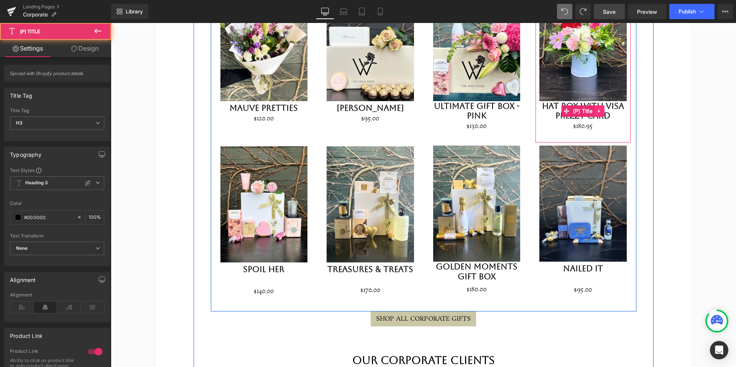
click at [600, 110] on icon at bounding box center [599, 111] width 2 height 3
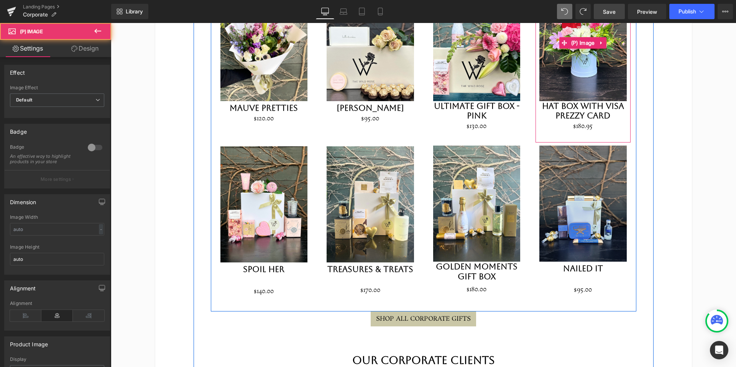
click at [581, 64] on img at bounding box center [582, 43] width 87 height 116
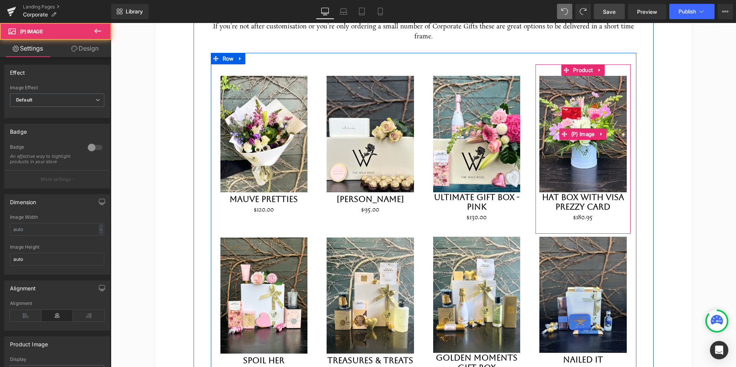
scroll to position [783, 0]
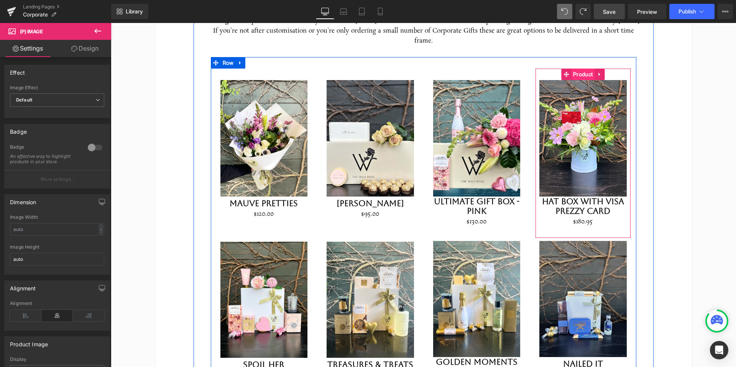
click at [582, 69] on span "Product" at bounding box center [582, 74] width 23 height 11
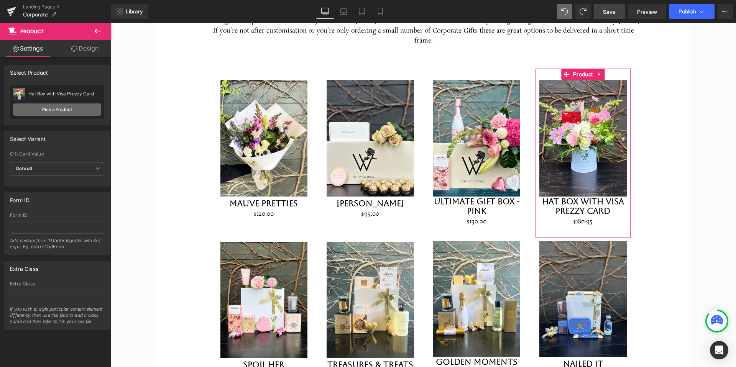
click at [66, 111] on link "Pick a Product" at bounding box center [57, 109] width 88 height 12
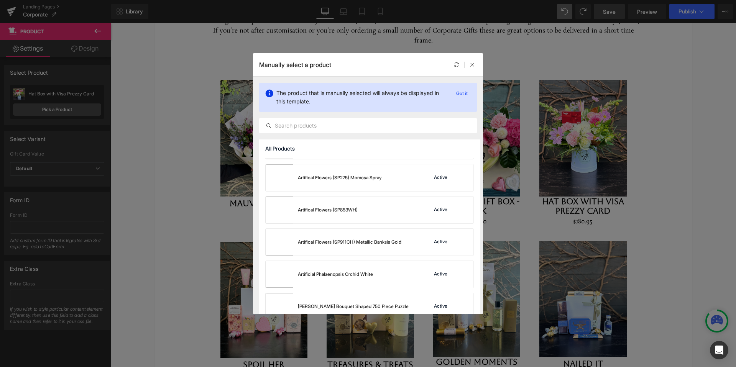
scroll to position [1842, 0]
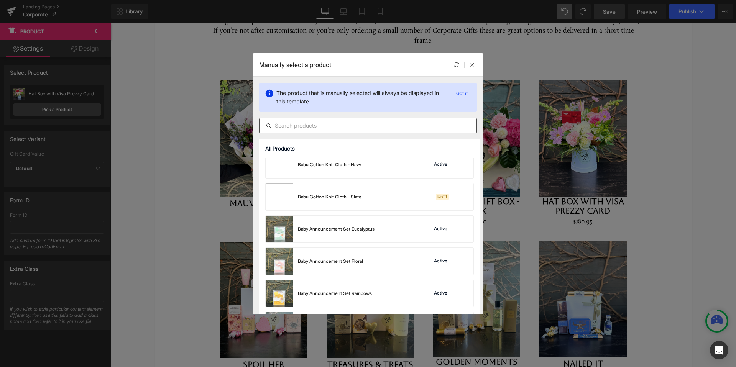
click at [422, 127] on input "text" at bounding box center [367, 125] width 217 height 9
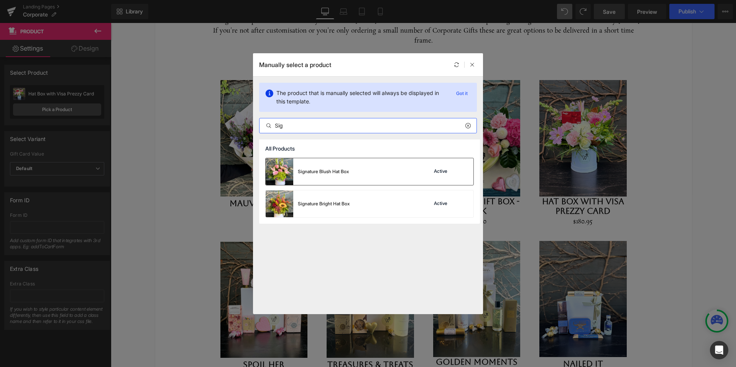
type input "Sig"
click at [377, 170] on div "Signature Blush Hat Box Active" at bounding box center [370, 171] width 208 height 27
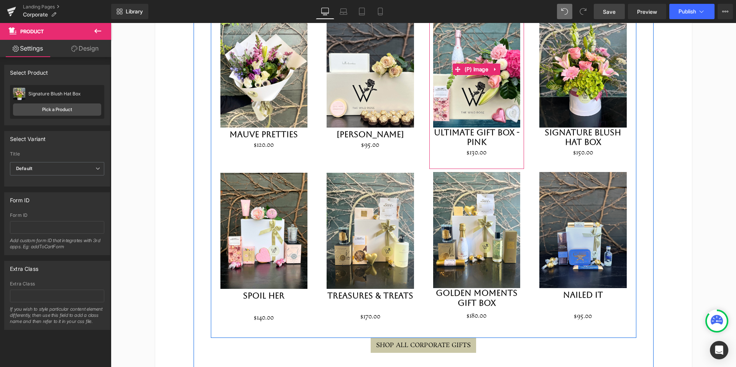
scroll to position [870, 0]
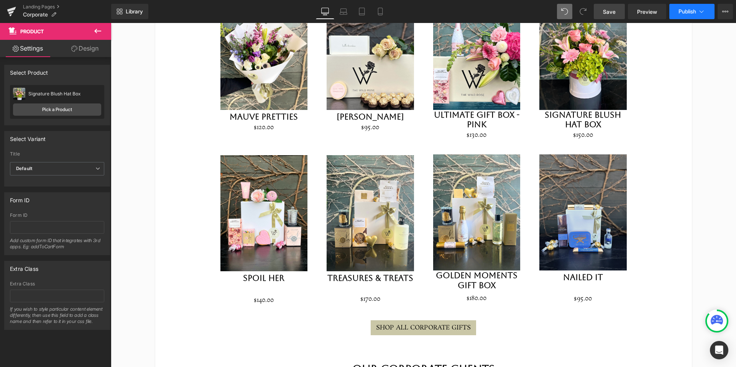
click at [691, 14] on span "Publish" at bounding box center [687, 11] width 18 height 6
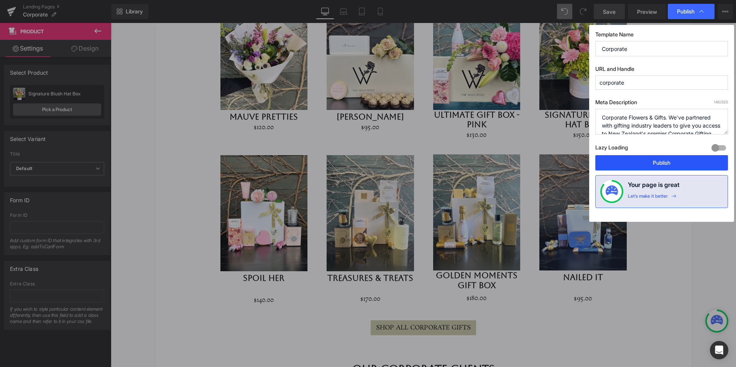
click at [660, 162] on button "Publish" at bounding box center [661, 162] width 133 height 15
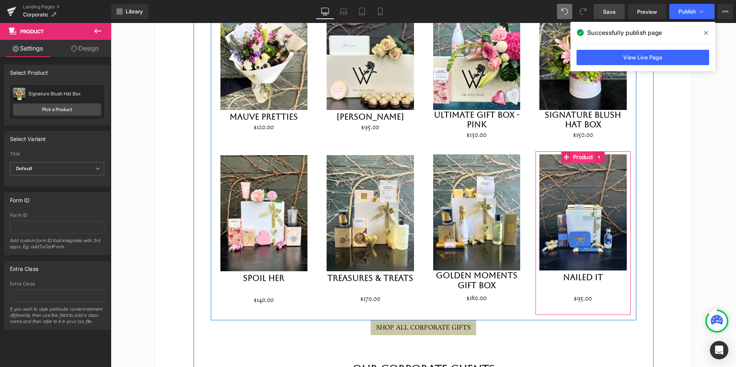
click at [581, 151] on span "Product" at bounding box center [582, 156] width 23 height 11
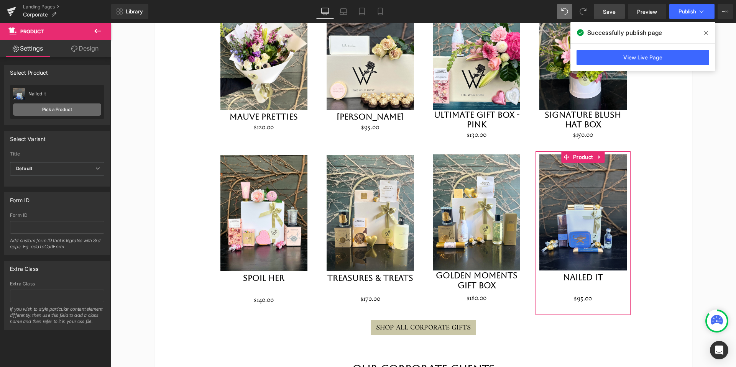
click at [67, 108] on link "Pick a Product" at bounding box center [57, 109] width 88 height 12
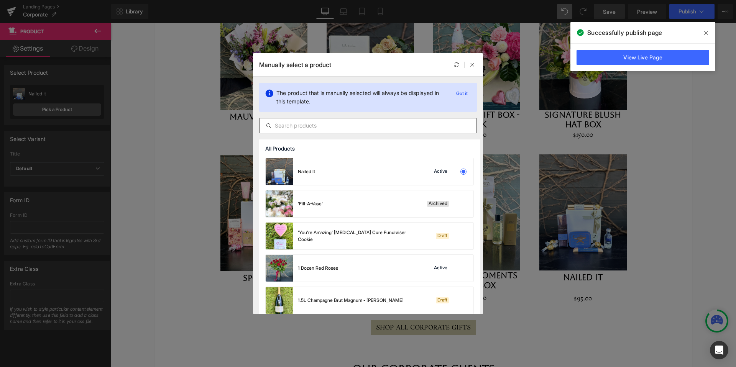
click at [348, 125] on input "text" at bounding box center [367, 125] width 217 height 9
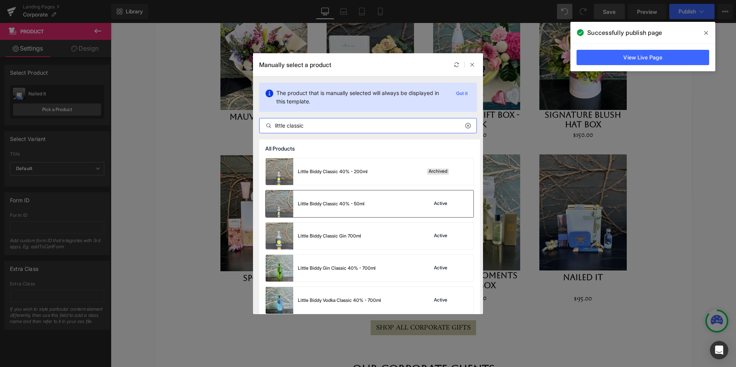
scroll to position [38, 0]
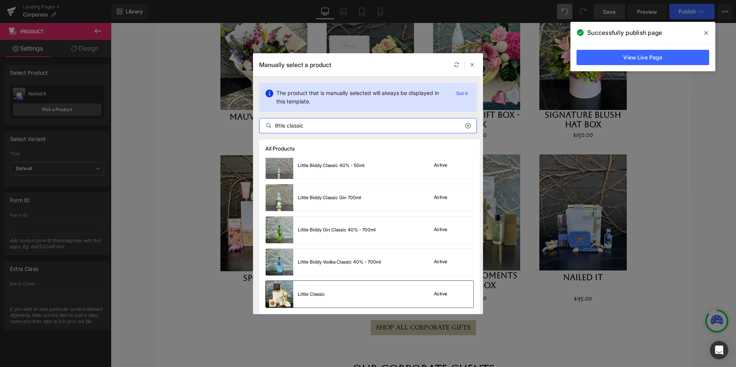
type input "little classic"
click at [387, 291] on div "Little Classic Active" at bounding box center [370, 294] width 208 height 27
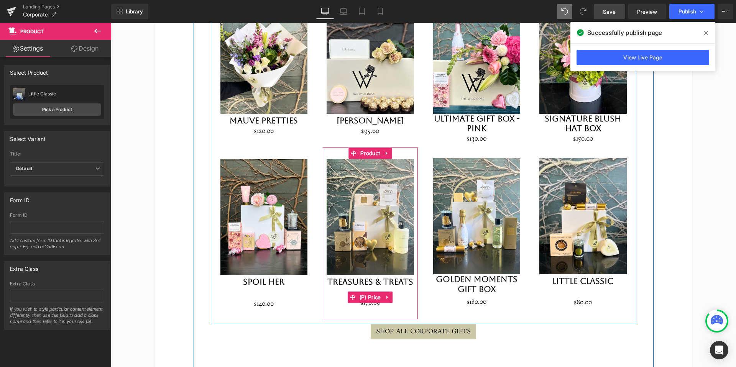
scroll to position [865, 0]
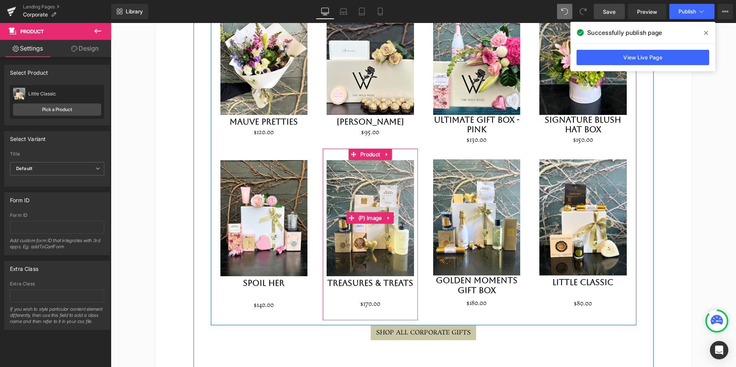
click at [384, 176] on img at bounding box center [370, 218] width 87 height 116
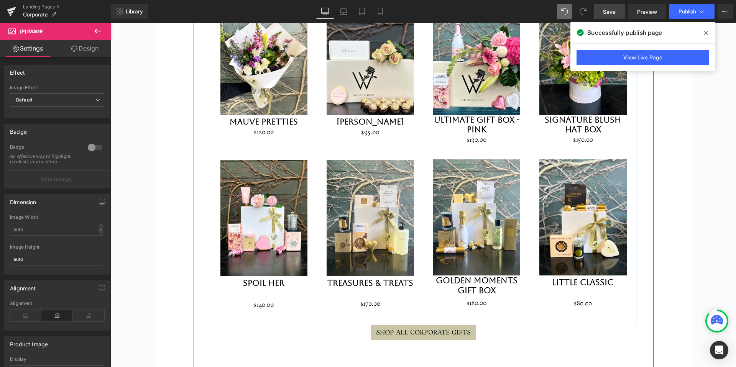
click at [365, 137] on div "Sale Off (P) Image Floral Ferrero (P) Title $0 $95.00 (P) Price Product" at bounding box center [370, 67] width 95 height 161
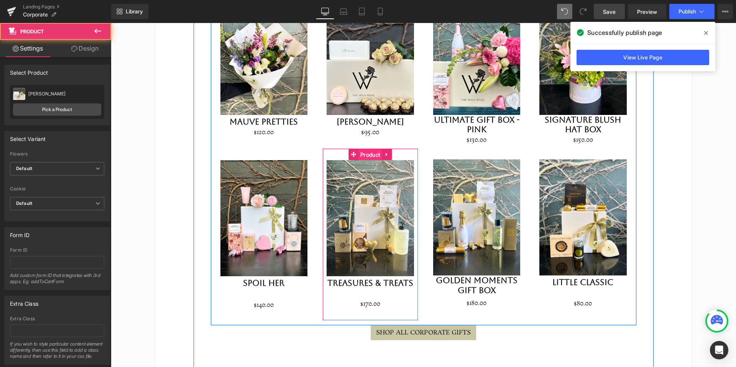
click at [371, 149] on span "Product" at bounding box center [369, 154] width 23 height 11
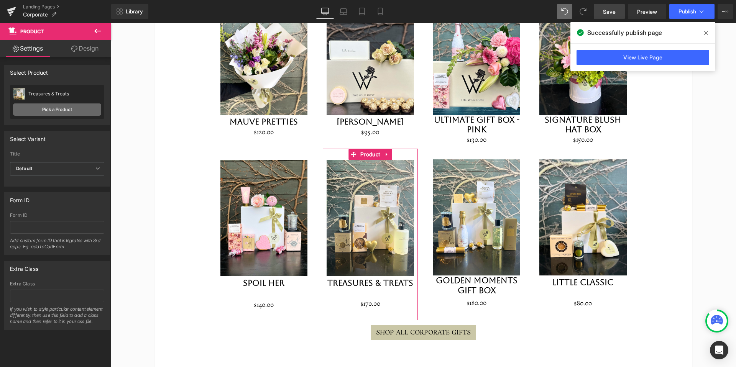
click at [62, 108] on link "Pick a Product" at bounding box center [57, 109] width 88 height 12
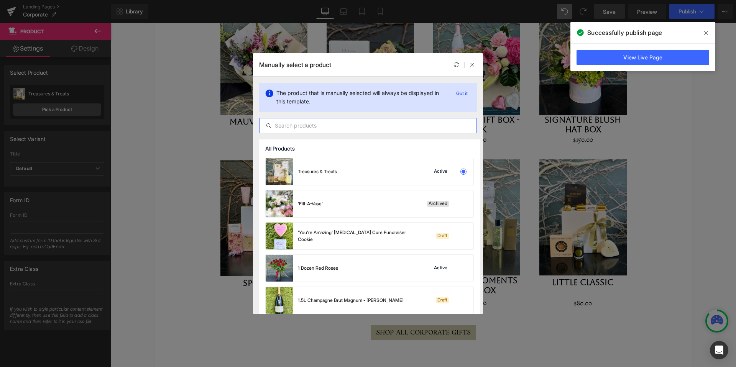
click at [404, 127] on input "text" at bounding box center [367, 125] width 217 height 9
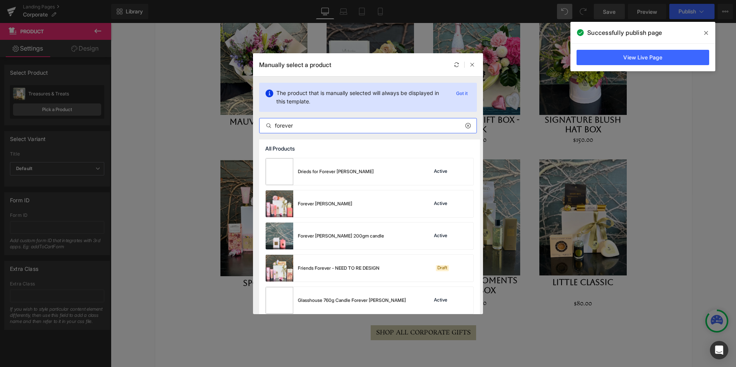
click at [384, 122] on input "forever" at bounding box center [367, 125] width 217 height 9
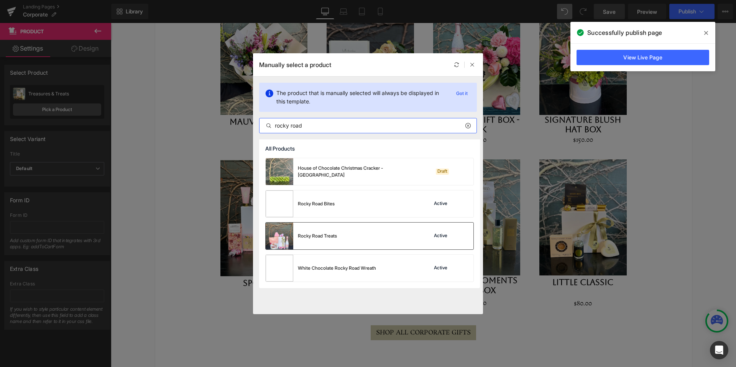
type input "rocky road"
click at [425, 232] on div "Active" at bounding box center [448, 236] width 52 height 11
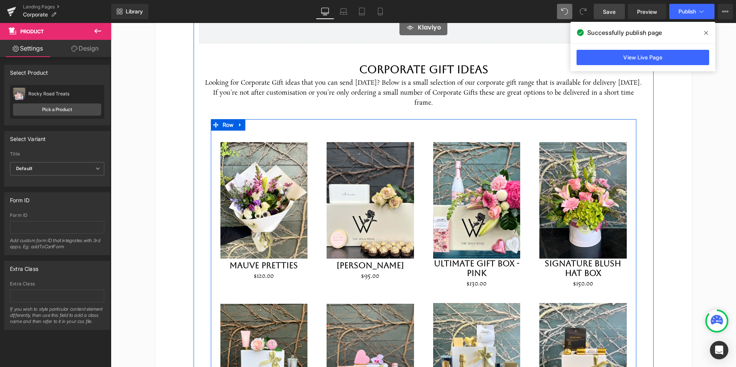
scroll to position [714, 0]
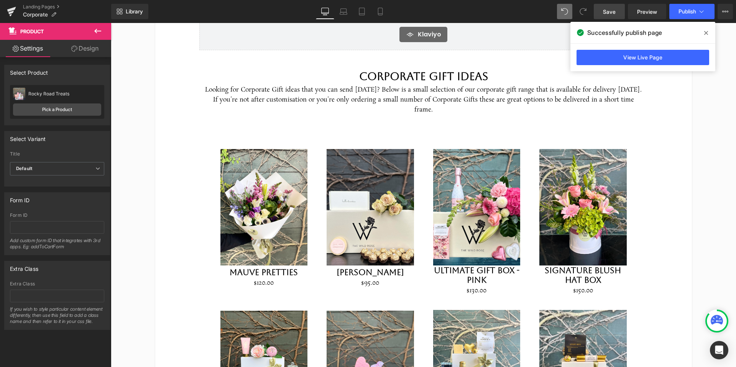
click at [706, 32] on icon at bounding box center [706, 33] width 4 height 6
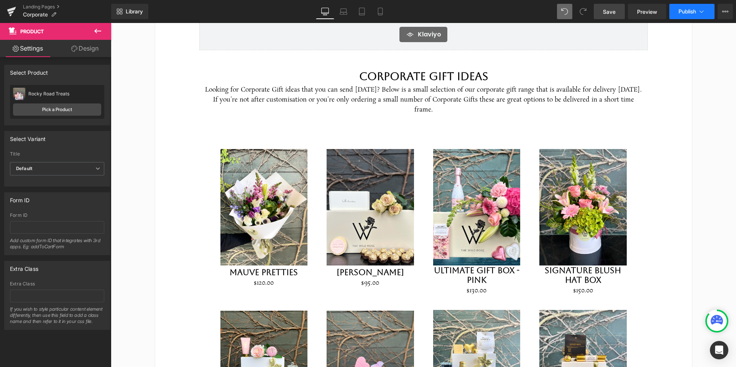
click at [696, 11] on button "Publish" at bounding box center [691, 11] width 45 height 15
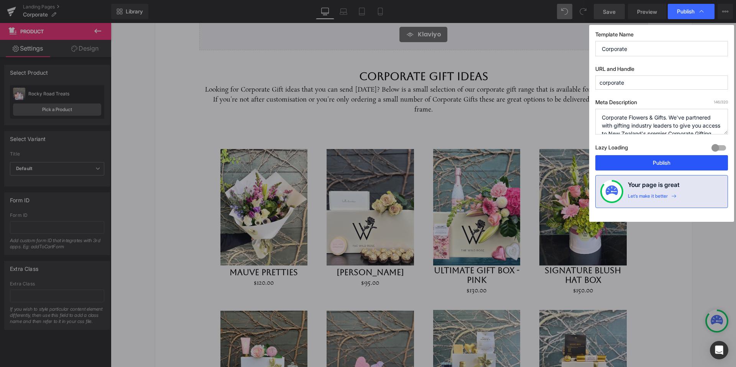
click at [654, 159] on button "Publish" at bounding box center [661, 162] width 133 height 15
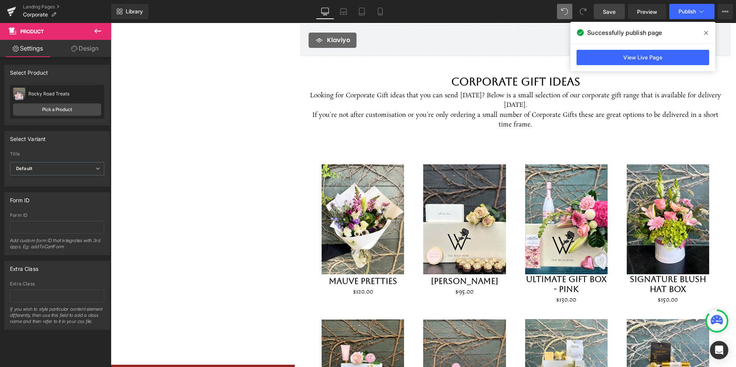
click at [114, 76] on div "ok" at bounding box center [423, 190] width 625 height 380
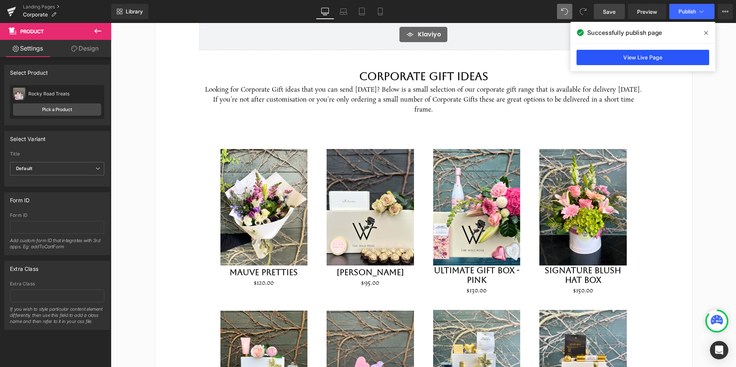
click at [590, 57] on link "View Live Page" at bounding box center [642, 57] width 133 height 15
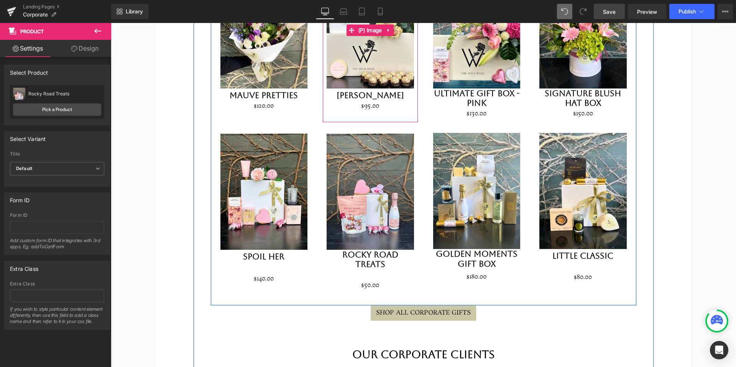
scroll to position [897, 0]
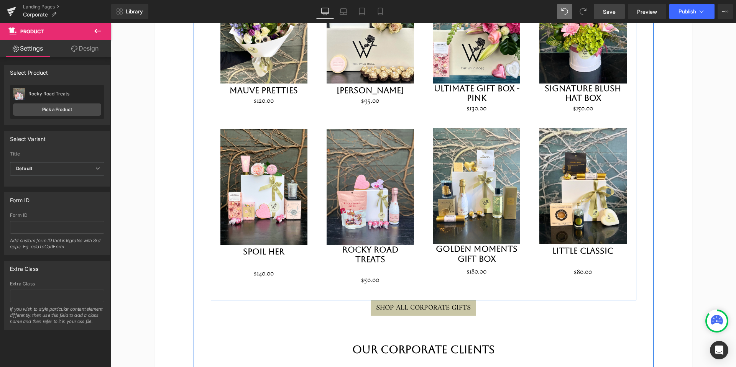
click at [365, 178] on div "Sale Off (P) Image" at bounding box center [370, 187] width 87 height 116
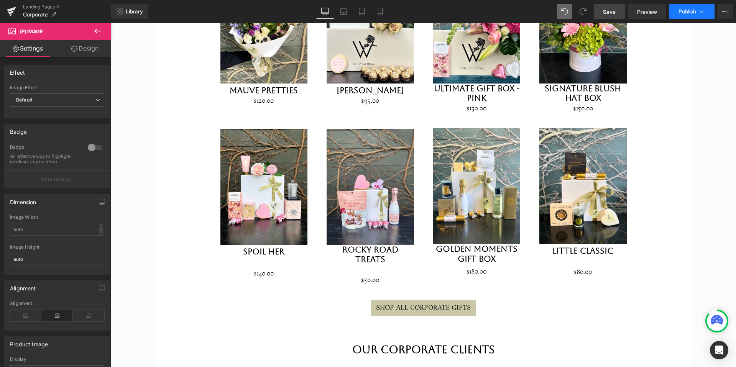
click at [680, 12] on span "Publish" at bounding box center [687, 11] width 18 height 6
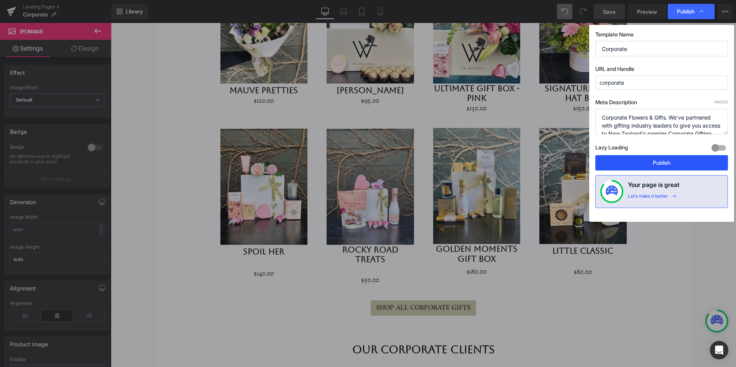
click at [652, 159] on button "Publish" at bounding box center [661, 162] width 133 height 15
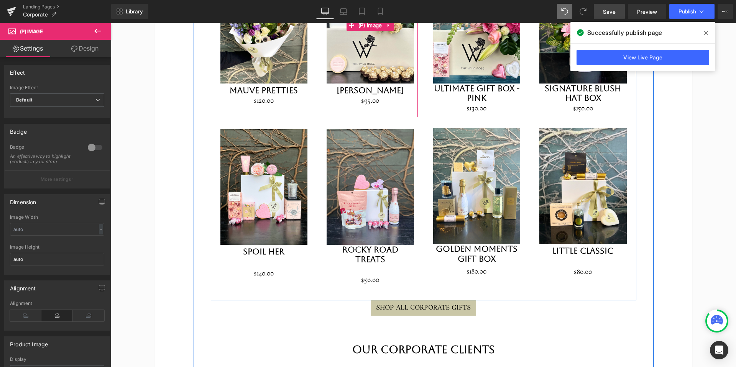
click at [374, 46] on img at bounding box center [370, 25] width 87 height 116
click at [358, 47] on img at bounding box center [370, 25] width 87 height 116
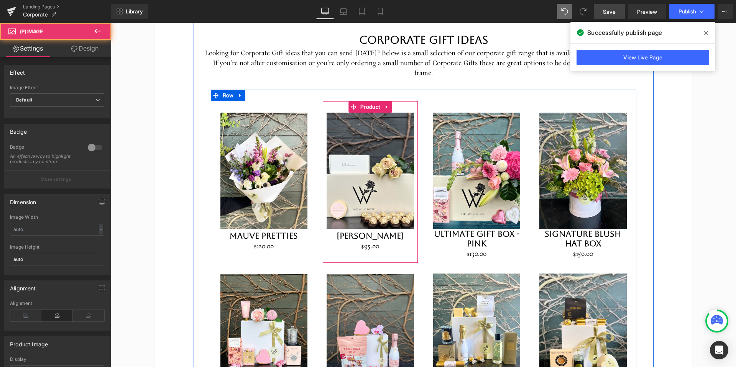
scroll to position [731, 0]
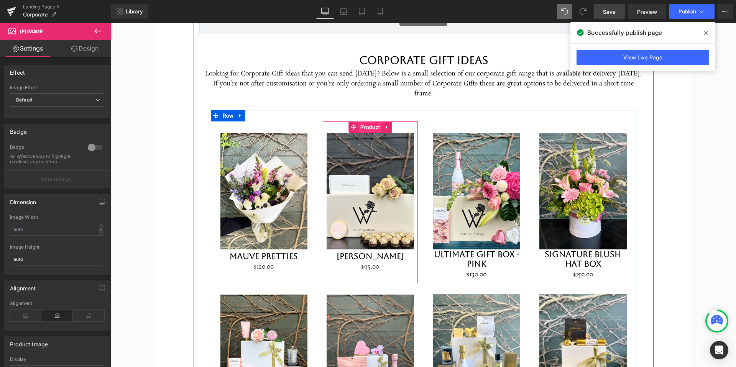
click at [368, 122] on span "Product" at bounding box center [369, 127] width 23 height 11
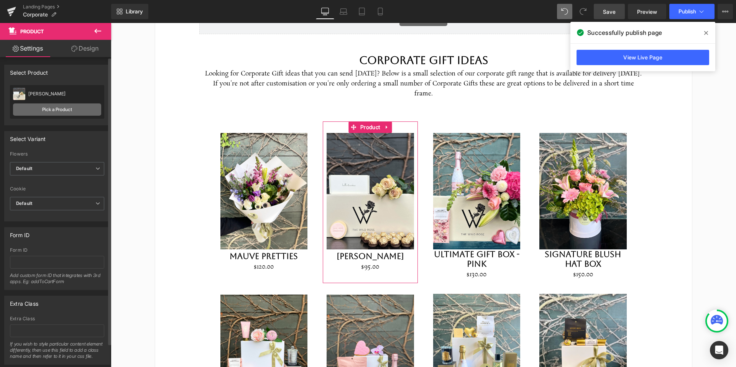
click at [73, 112] on link "Pick a Product" at bounding box center [57, 109] width 88 height 12
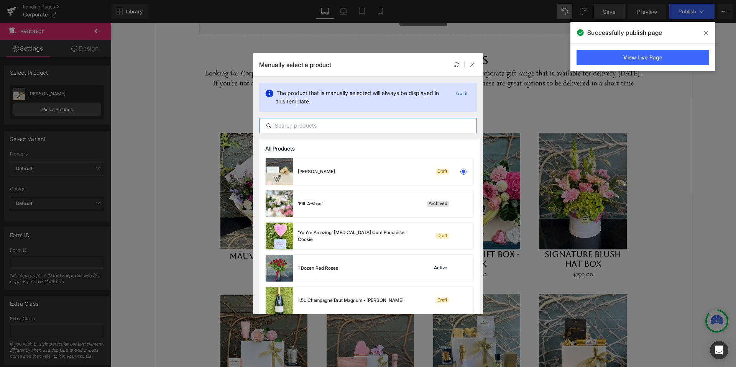
click at [366, 126] on input "text" at bounding box center [367, 125] width 217 height 9
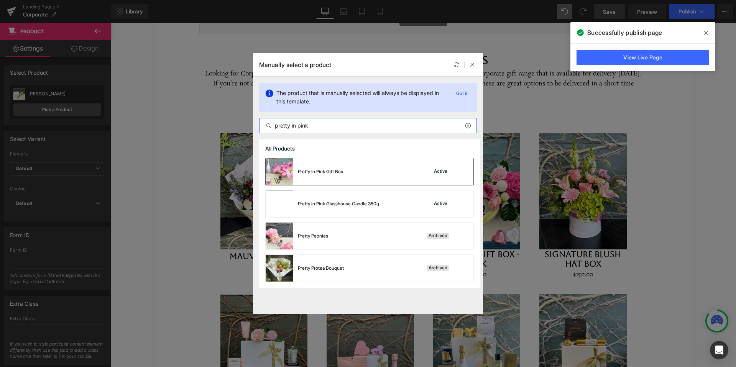
type input "pretty in pink"
click at [409, 173] on div "Pretty In Pink Gift Box Active" at bounding box center [370, 171] width 208 height 27
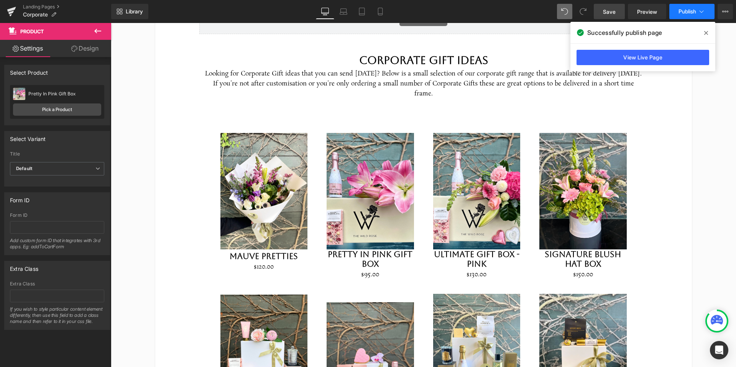
click at [684, 11] on span "Publish" at bounding box center [687, 11] width 18 height 6
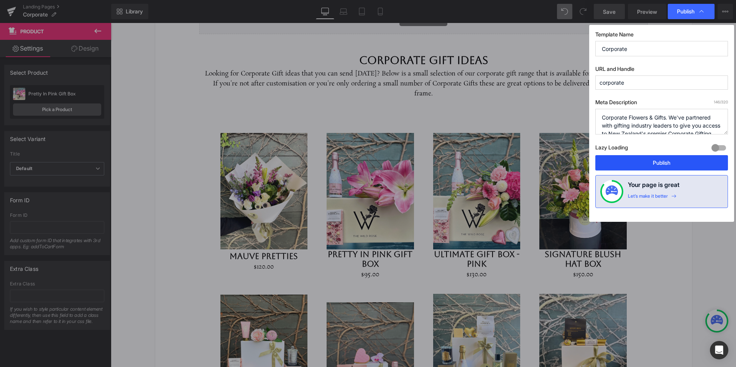
click at [662, 161] on button "Publish" at bounding box center [661, 162] width 133 height 15
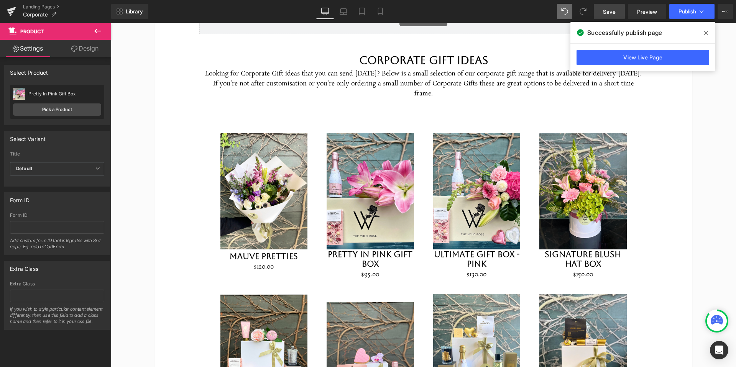
drag, startPoint x: 707, startPoint y: 33, endPoint x: 596, endPoint y: 10, distance: 113.5
click at [707, 33] on icon at bounding box center [706, 33] width 4 height 6
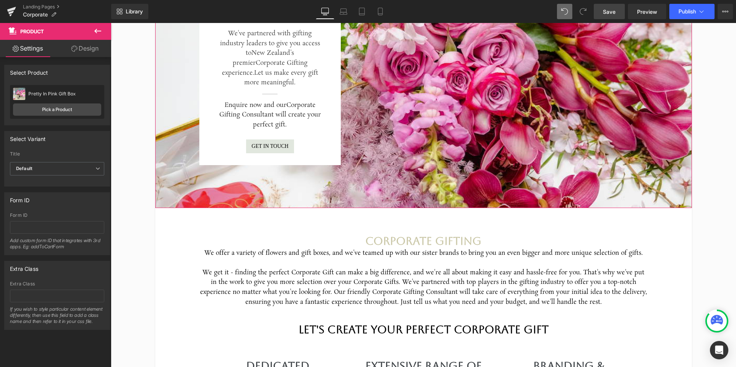
scroll to position [156, 0]
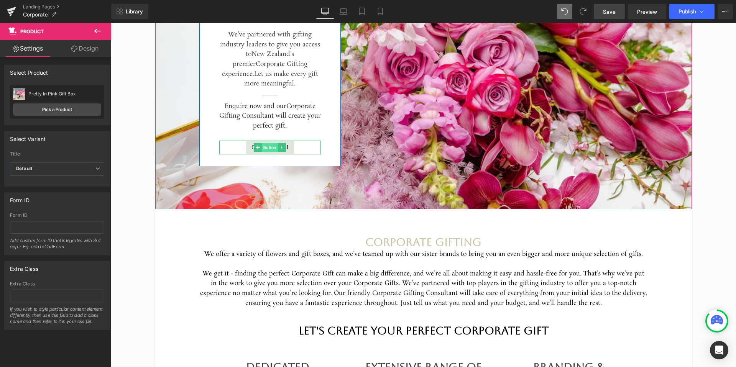
click at [273, 148] on span "Button" at bounding box center [270, 147] width 16 height 9
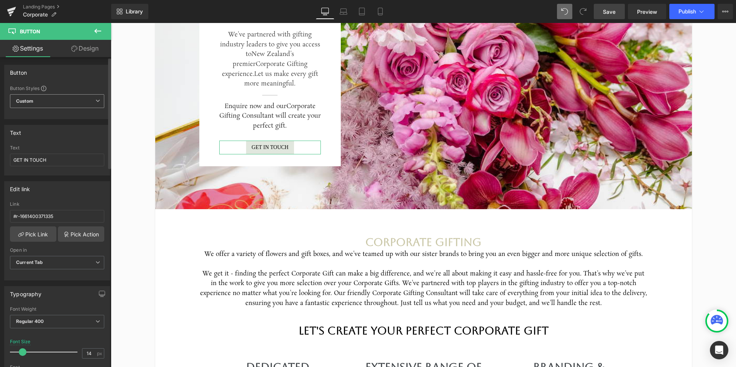
click at [93, 103] on span "Custom" at bounding box center [57, 101] width 94 height 14
click at [93, 103] on span "Custom" at bounding box center [55, 101] width 91 height 14
click at [90, 103] on span "Custom" at bounding box center [57, 101] width 94 height 14
click at [97, 99] on icon at bounding box center [94, 101] width 5 height 5
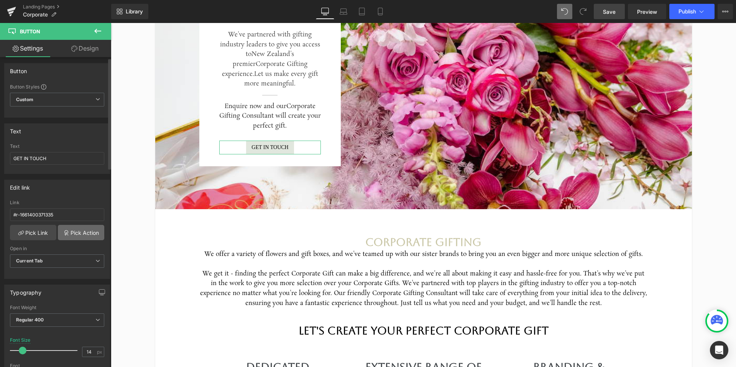
click at [89, 233] on link "Pick Action" at bounding box center [81, 232] width 46 height 15
click at [70, 198] on div "Edit link #r-1661400371335 Link #r-1661400371335 Pick Link Pick Action Current …" at bounding box center [57, 226] width 115 height 105
click at [43, 232] on link "Pick Link" at bounding box center [33, 232] width 46 height 15
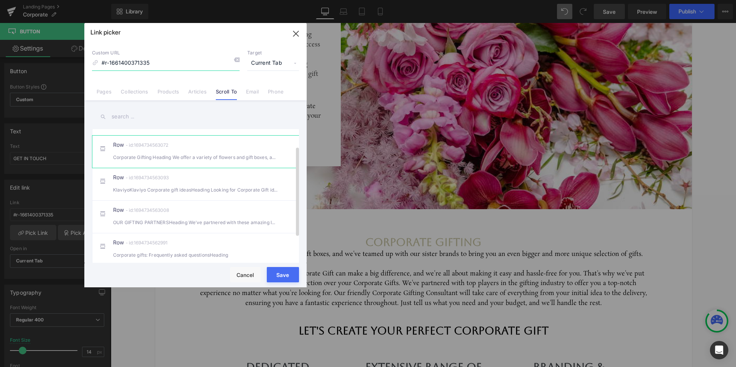
scroll to position [63, 0]
click at [210, 186] on div "KlaviyoKlaviyo Corporate gift ideasHeading Looking for Corporate Gift idea" at bounding box center [195, 190] width 165 height 8
click at [287, 274] on button "Save" at bounding box center [283, 274] width 32 height 15
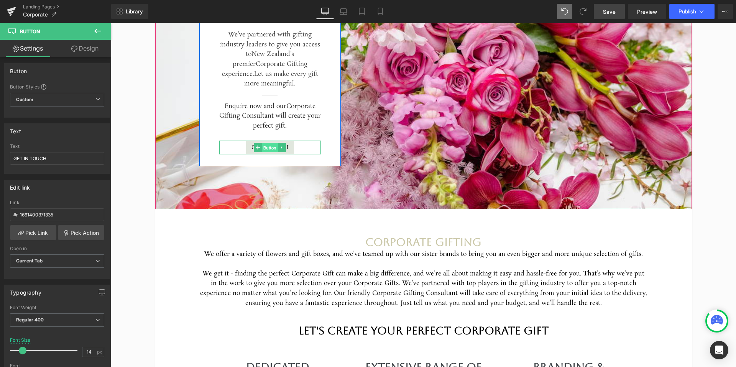
click at [271, 151] on span "Button" at bounding box center [270, 147] width 16 height 9
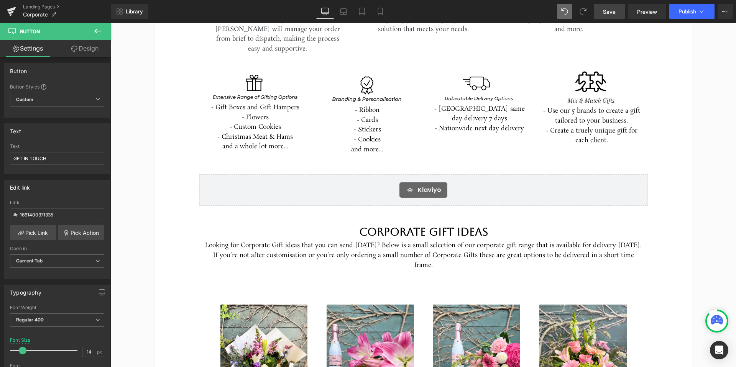
scroll to position [573, 0]
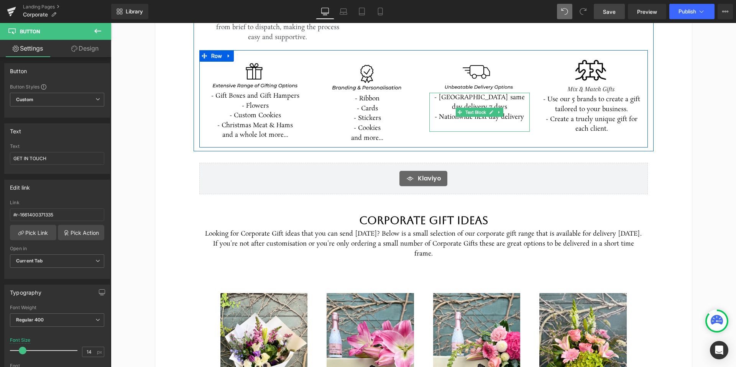
click at [468, 93] on p "- Auckland same day delivery 7 days" at bounding box center [479, 103] width 101 height 20
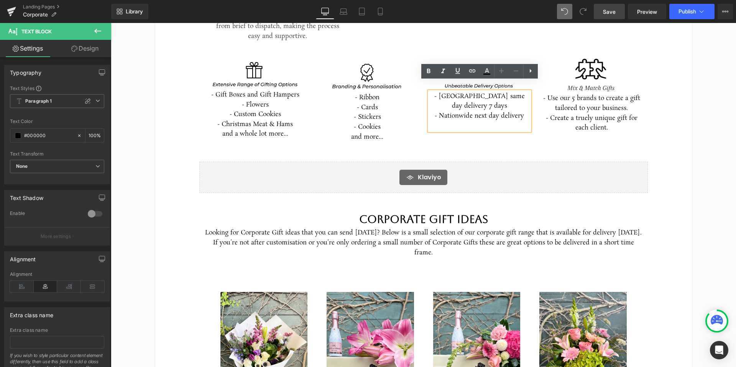
click at [469, 92] on p "- Auckland same day delivery 7 days" at bounding box center [479, 102] width 101 height 20
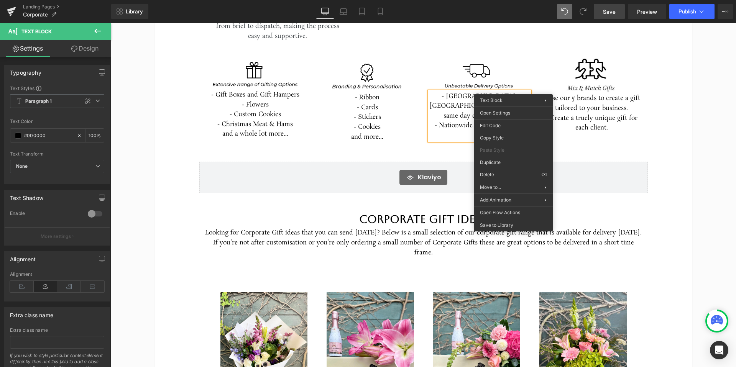
click at [515, 92] on p "- Auckland, Hamilton, Taurange same day delivery 7 days" at bounding box center [479, 107] width 101 height 30
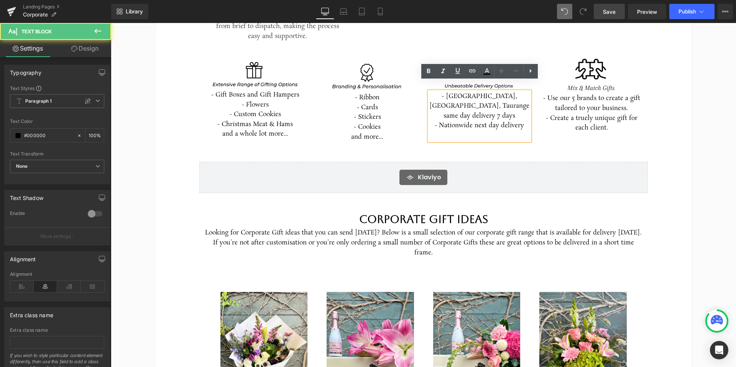
click at [525, 92] on p "- Auckland, Hamilton, Taurange same day delivery 7 days" at bounding box center [479, 107] width 101 height 30
click at [520, 92] on p "- Auckland, Hamilton, Taurange same day delivery 7 days" at bounding box center [479, 107] width 101 height 30
click at [524, 92] on p "- Auckland, Hamilton, Taurange same day delivery 7 days" at bounding box center [479, 107] width 101 height 30
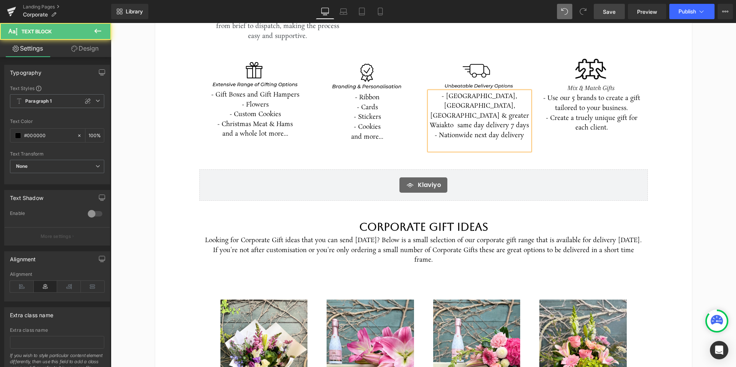
click at [473, 97] on p "- Auckland, Hamilton, Tauranga & greater Waiakto same day delivery 7 days" at bounding box center [479, 111] width 101 height 39
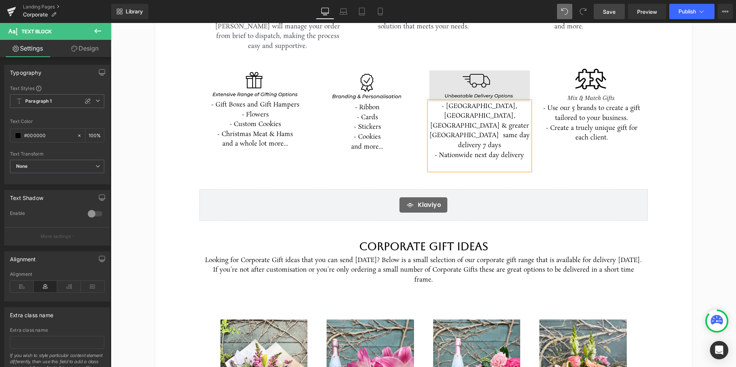
scroll to position [559, 0]
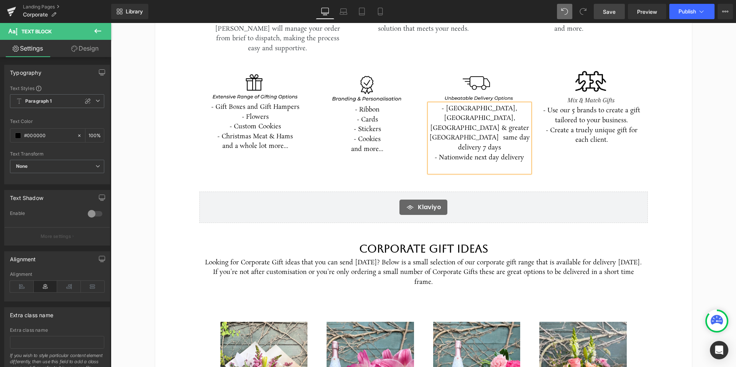
click at [478, 108] on p "- Auckland, Hamilton, Tauranga & greater Waikato same day delivery 7 days" at bounding box center [479, 128] width 101 height 49
click at [433, 109] on p "- Auckland, Hamilton, Tauranga & greater Waikato same day delivery 7 days" at bounding box center [479, 128] width 101 height 49
click at [480, 108] on p "- Auckland, Hamilton, Tauranga & Greater Waikato same day delivery 7 days" at bounding box center [479, 128] width 101 height 49
click at [511, 109] on p "- Auckland, Hamilton, Tauranga & Greater Waikato Same day delivery 7 days" at bounding box center [479, 128] width 101 height 49
click at [508, 108] on p "- Auckland, Hamilton, Tauranga & Greater Waikato Same Day delivery 7 days" at bounding box center [479, 128] width 101 height 49
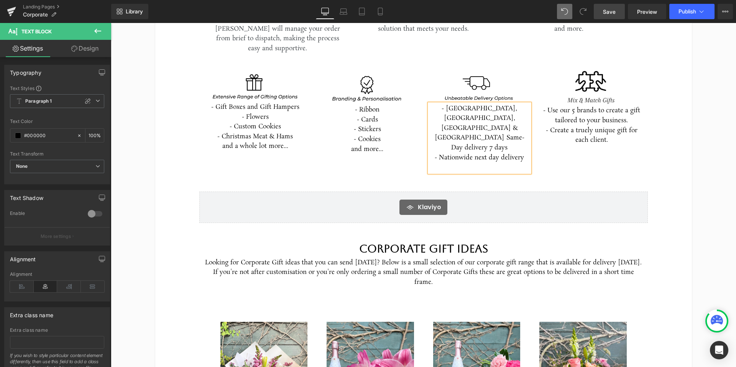
click at [461, 118] on p "- Auckland, Hamilton, Tauranga & Greater Waikato Same-Day delivery 7 days" at bounding box center [479, 128] width 101 height 49
click at [575, 106] on span "- Use our 5 brands to create a gift tailored to your business." at bounding box center [591, 115] width 97 height 19
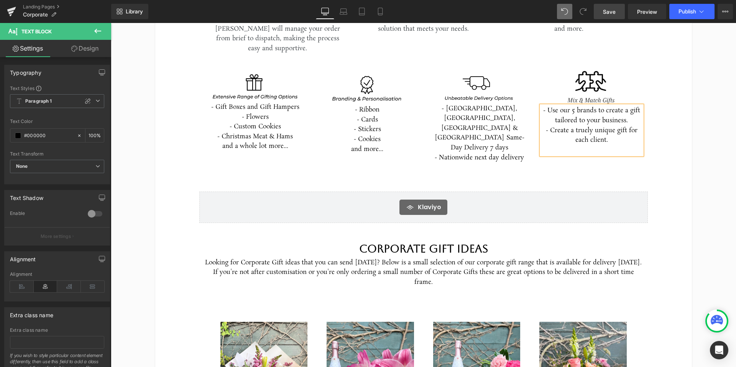
click at [576, 106] on span "- Use our 5 brands to create a gift tailored to your business." at bounding box center [591, 115] width 97 height 19
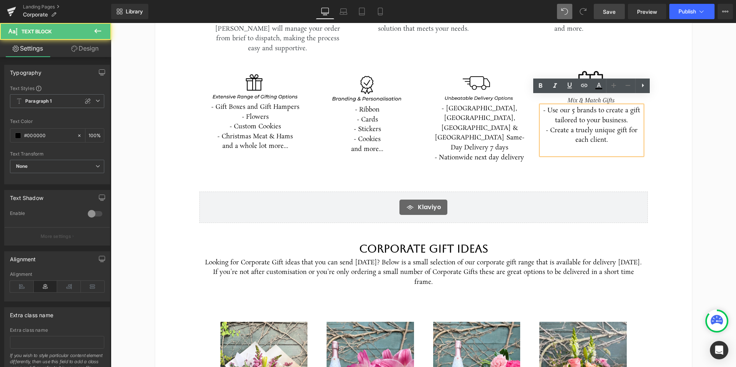
drag, startPoint x: 576, startPoint y: 102, endPoint x: 581, endPoint y: 103, distance: 5.4
click at [576, 106] on span "- Use our 5 brands to create a gift tailored to your business." at bounding box center [591, 115] width 97 height 19
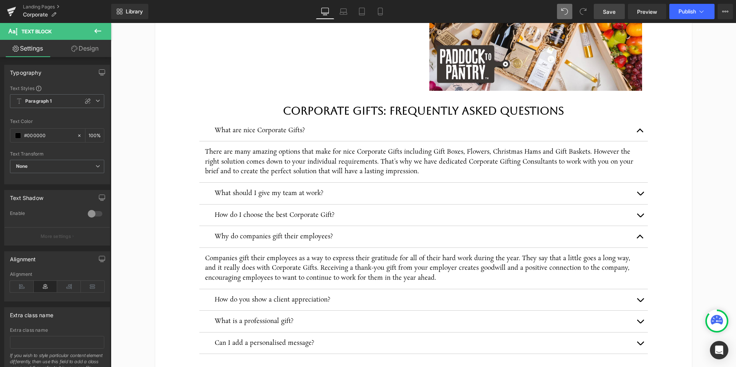
scroll to position [2029, 0]
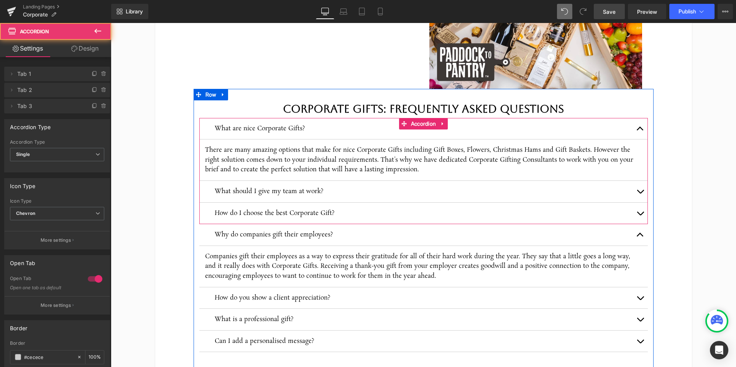
click at [643, 118] on button "button" at bounding box center [639, 128] width 15 height 21
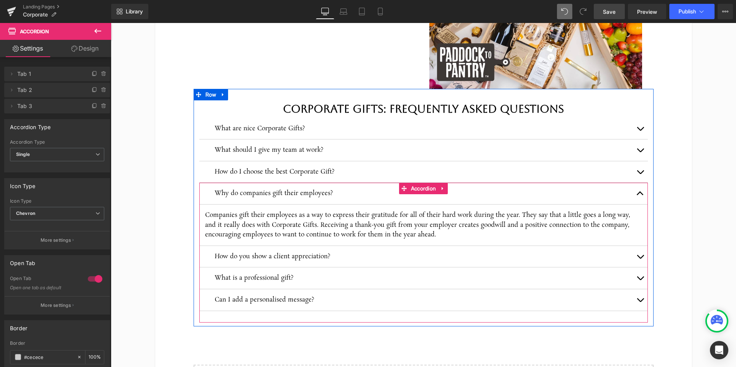
click at [640, 195] on span "button" at bounding box center [640, 195] width 0 height 0
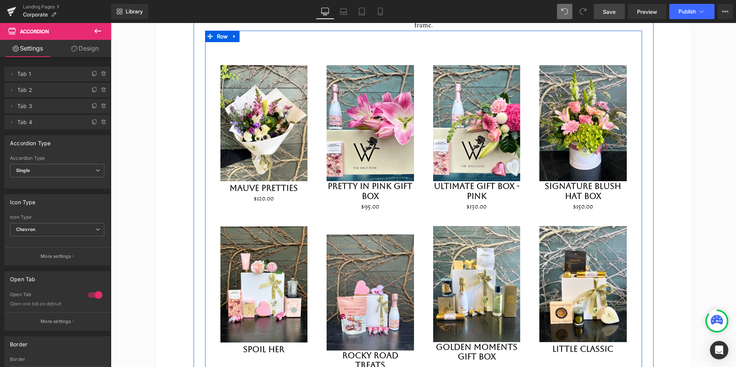
scroll to position [815, 0]
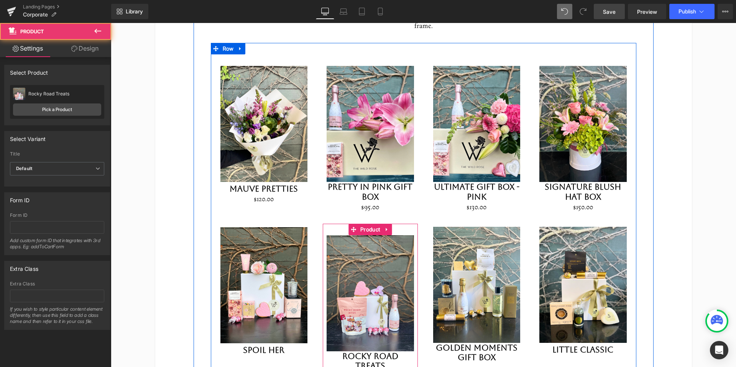
click at [337, 224] on div "Sale Off (P) Image Rocky Road Treats (P) Title $0 $50.00 (P) Price Product" at bounding box center [370, 314] width 95 height 180
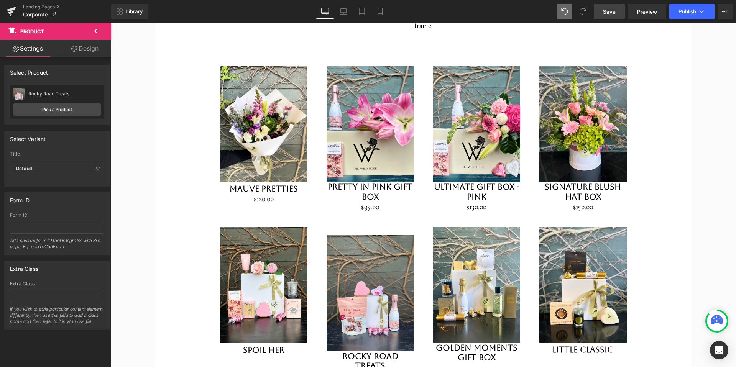
click at [98, 31] on icon at bounding box center [97, 31] width 7 height 5
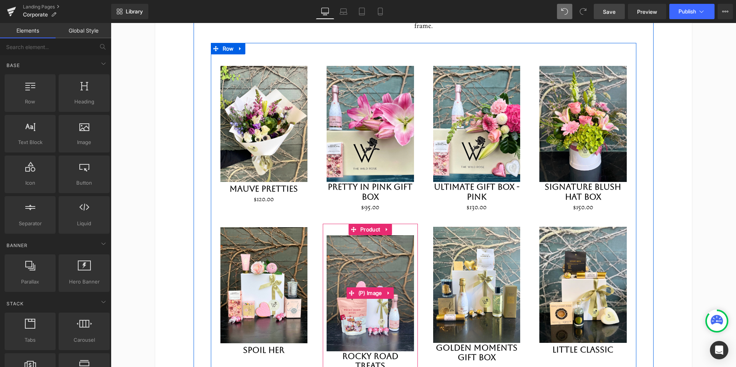
click at [356, 235] on img at bounding box center [370, 293] width 87 height 116
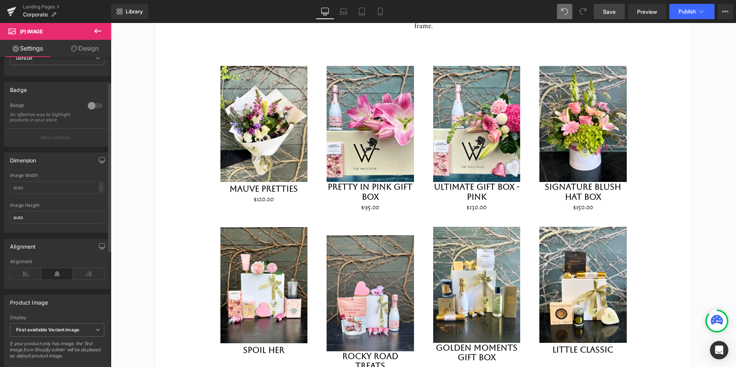
scroll to position [51, 0]
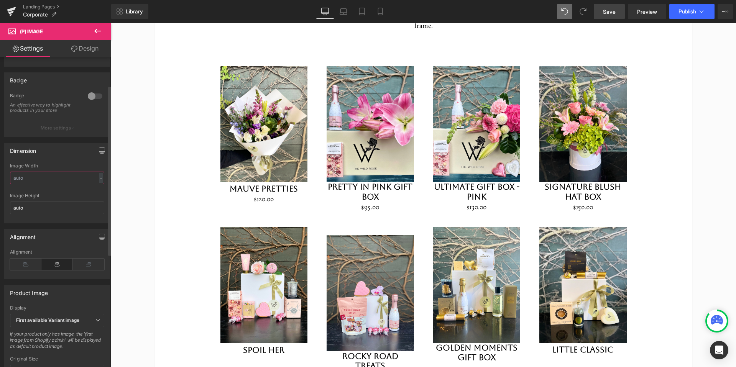
click at [76, 184] on input "text" at bounding box center [57, 178] width 94 height 13
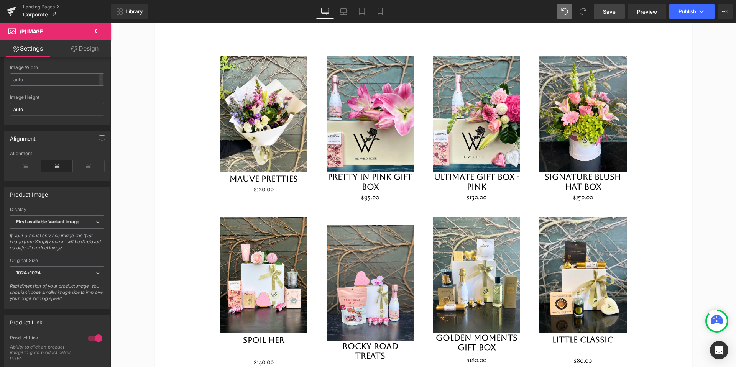
scroll to position [826, 0]
click at [688, 11] on span "Publish" at bounding box center [687, 11] width 18 height 6
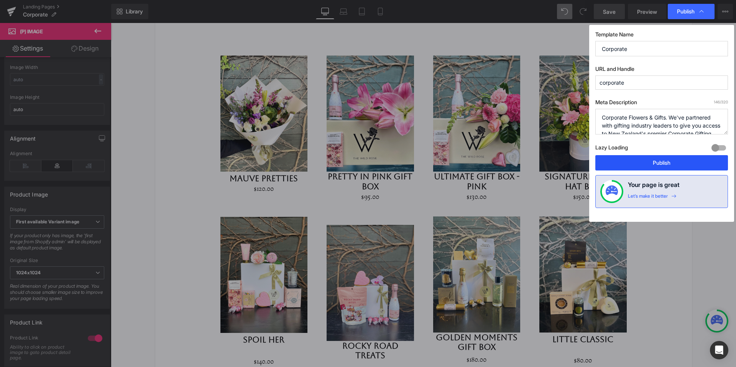
click at [655, 166] on button "Publish" at bounding box center [661, 162] width 133 height 15
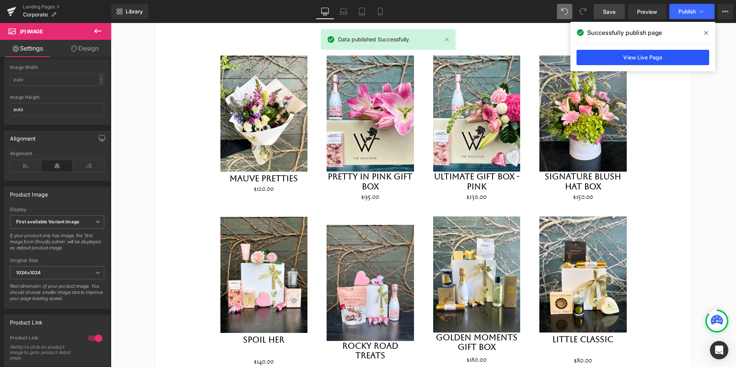
click at [639, 57] on link "View Live Page" at bounding box center [642, 57] width 133 height 15
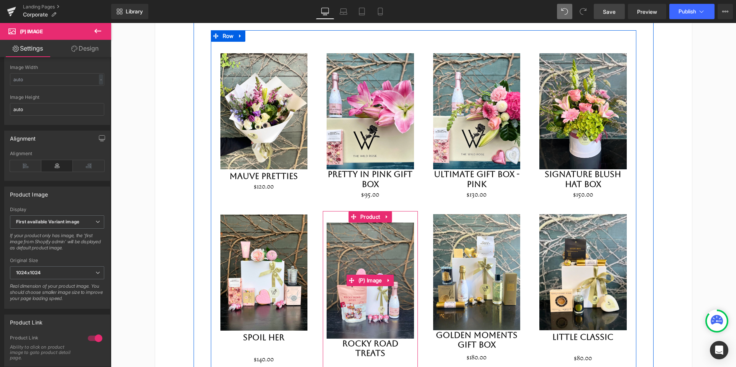
scroll to position [828, 0]
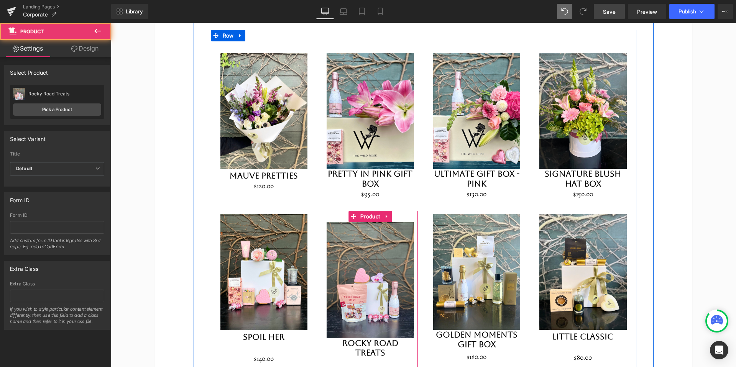
click at [402, 211] on div "Sale Off (P) Image Rocky Road Treats (P) Title $0 $50.00 (P) Price Product" at bounding box center [370, 301] width 95 height 180
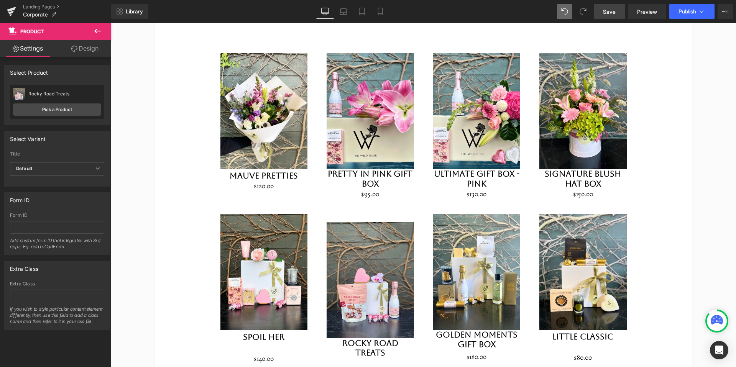
click at [100, 30] on icon at bounding box center [97, 30] width 9 height 9
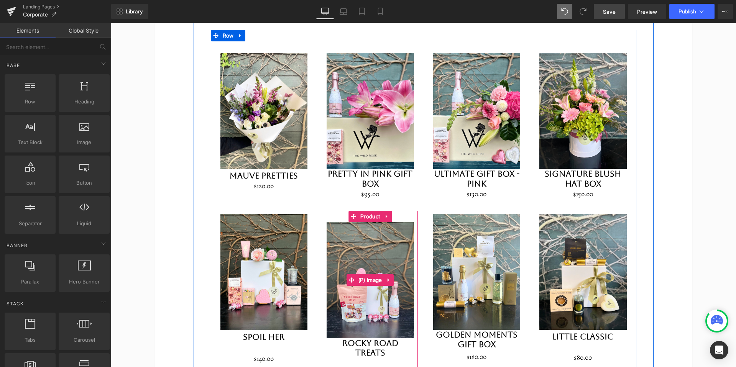
click at [359, 239] on img at bounding box center [370, 280] width 87 height 116
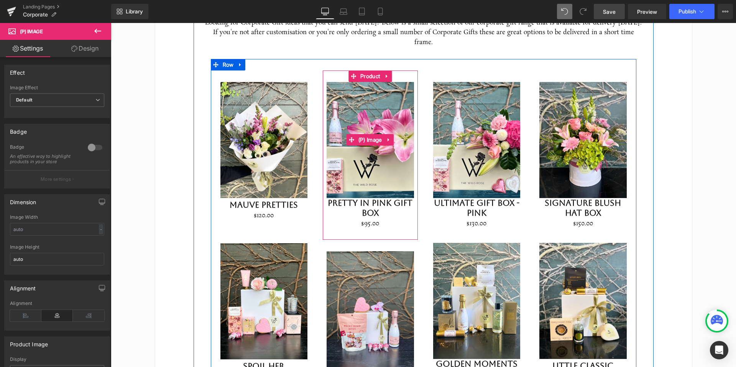
scroll to position [796, 0]
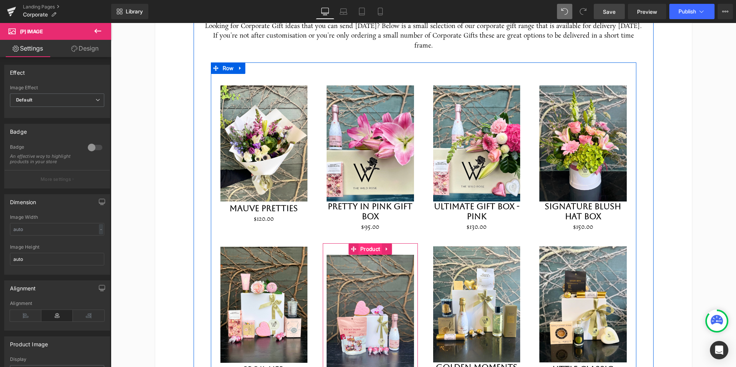
click at [367, 243] on span "Product" at bounding box center [369, 248] width 23 height 11
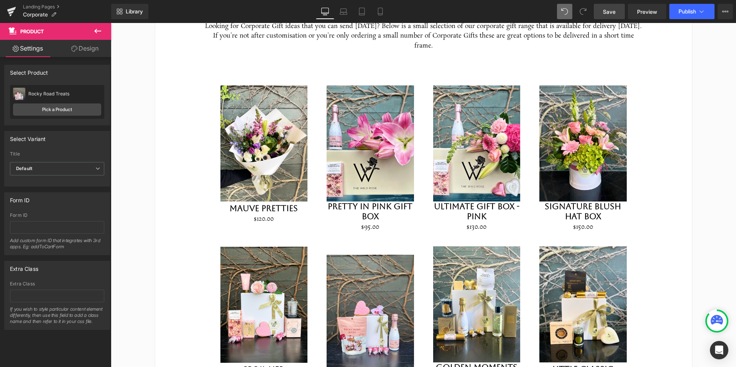
click at [97, 31] on icon at bounding box center [97, 31] width 7 height 5
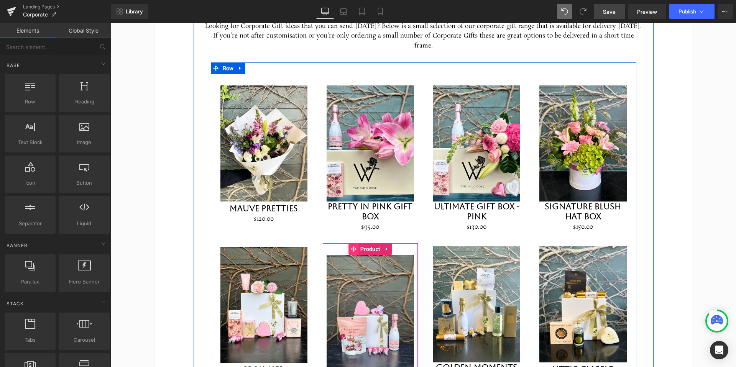
click at [351, 246] on icon at bounding box center [353, 249] width 5 height 6
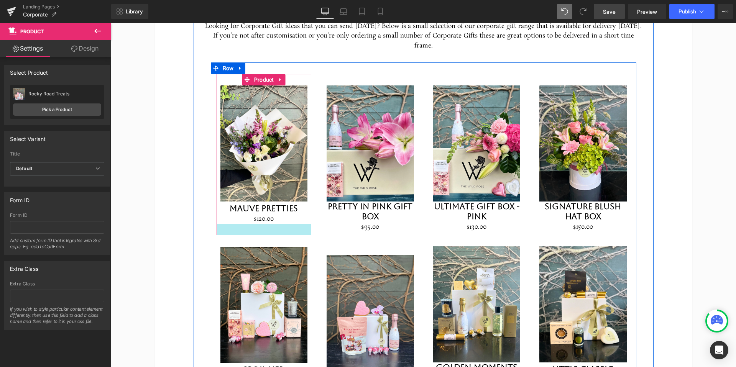
scroll to position [793, 0]
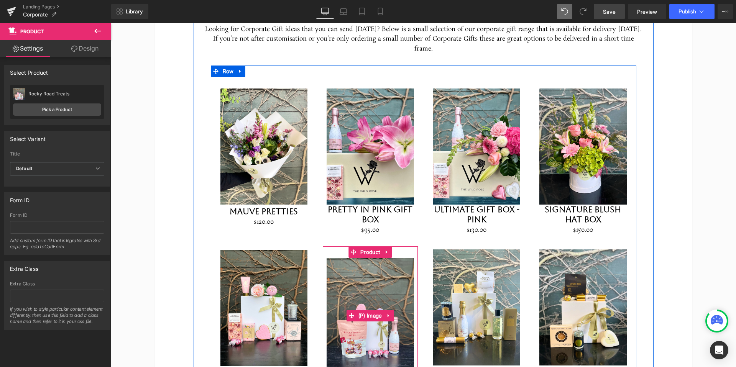
click at [355, 271] on img at bounding box center [370, 316] width 87 height 116
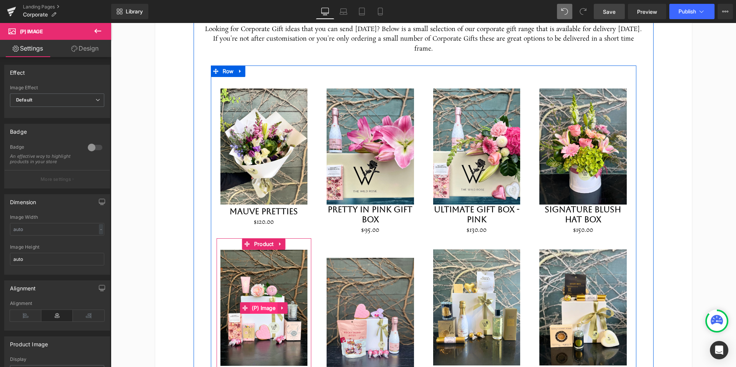
click at [256, 302] on span "(P) Image" at bounding box center [264, 307] width 28 height 11
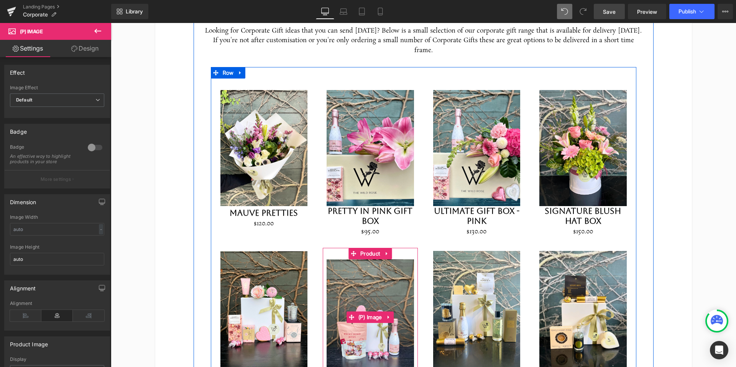
click at [368, 282] on img at bounding box center [370, 317] width 87 height 116
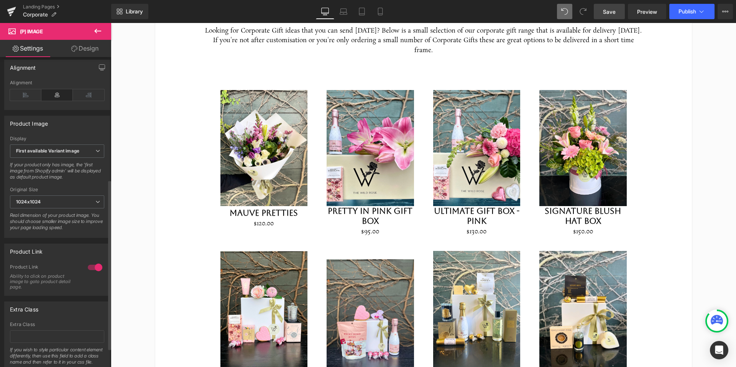
scroll to position [223, 0]
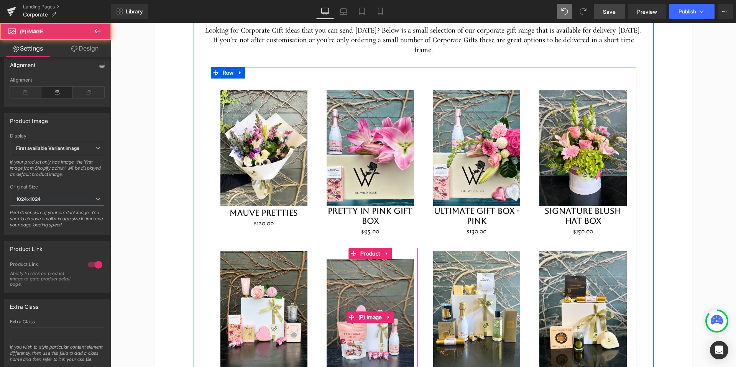
click at [355, 278] on img at bounding box center [370, 317] width 87 height 116
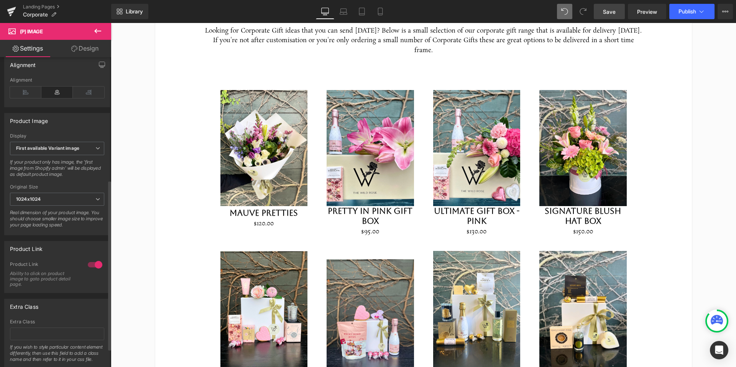
scroll to position [258, 0]
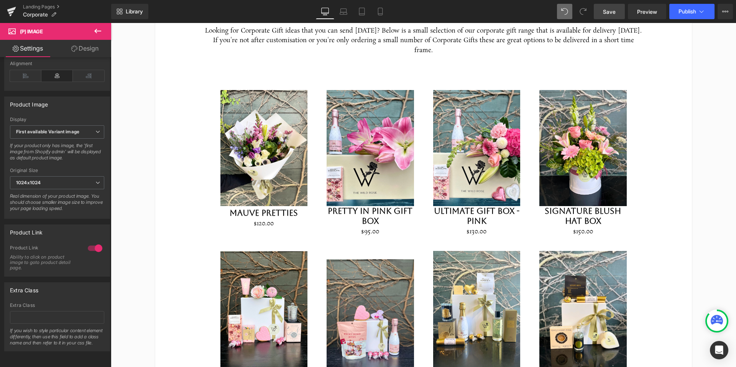
click at [284, 292] on img at bounding box center [263, 309] width 87 height 116
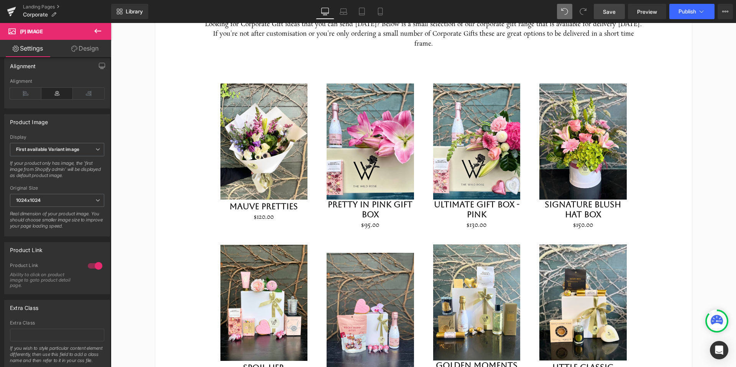
scroll to position [799, 0]
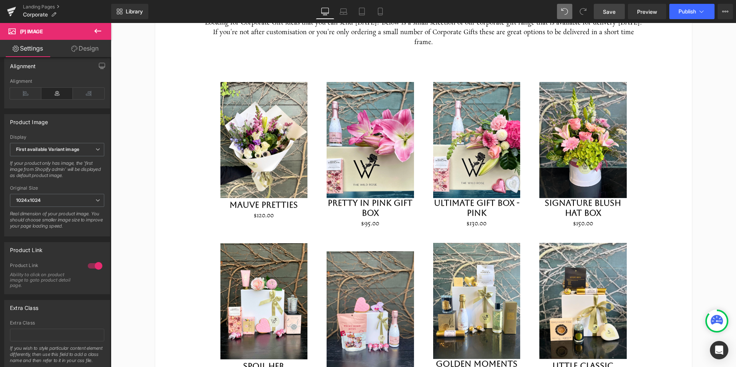
click at [375, 269] on img at bounding box center [370, 309] width 87 height 116
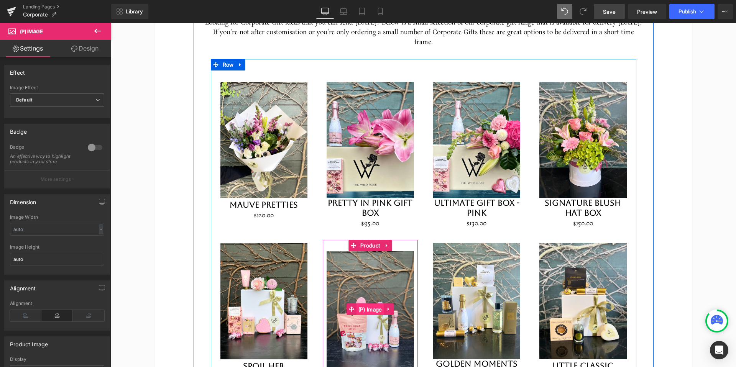
click at [366, 304] on span "(P) Image" at bounding box center [370, 309] width 28 height 11
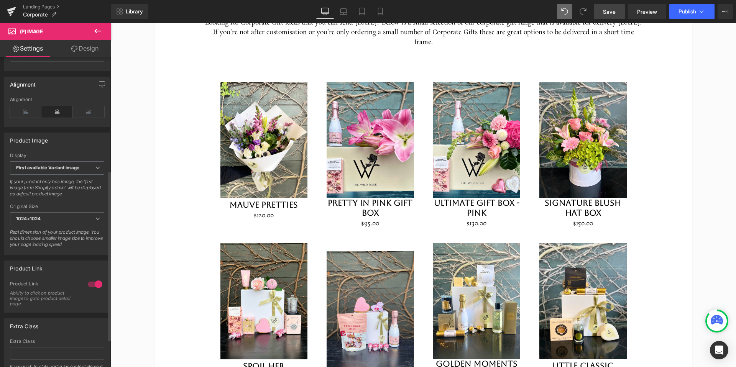
scroll to position [211, 0]
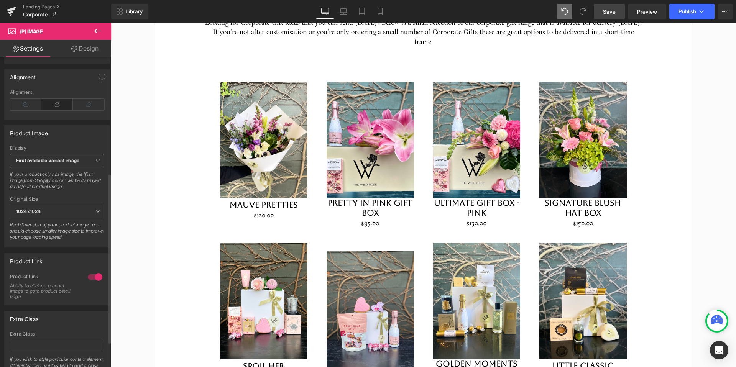
click at [96, 168] on span "First available Variant image" at bounding box center [57, 160] width 94 height 13
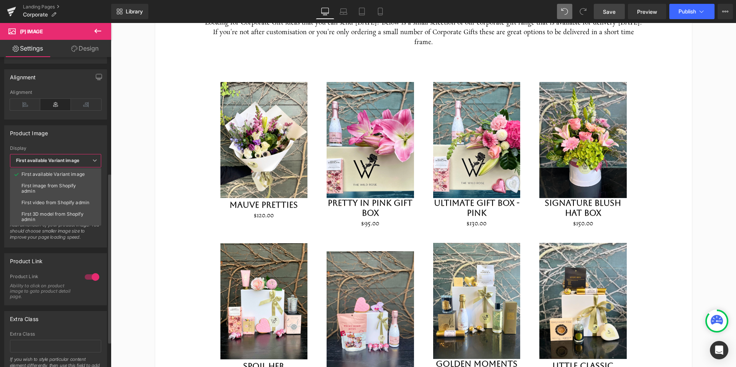
click at [96, 163] on icon at bounding box center [94, 160] width 5 height 5
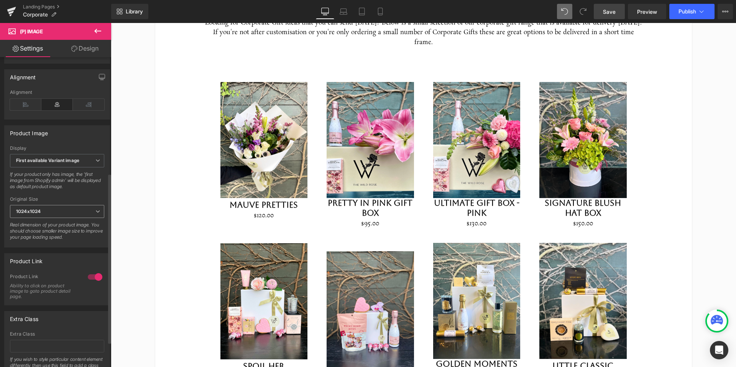
scroll to position [214, 0]
click at [93, 216] on span "1024x1024" at bounding box center [57, 209] width 94 height 13
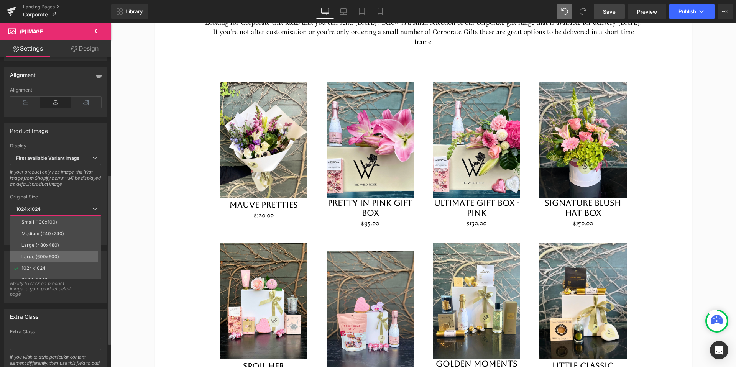
click at [62, 261] on li "Large (600x600)" at bounding box center [57, 256] width 95 height 11
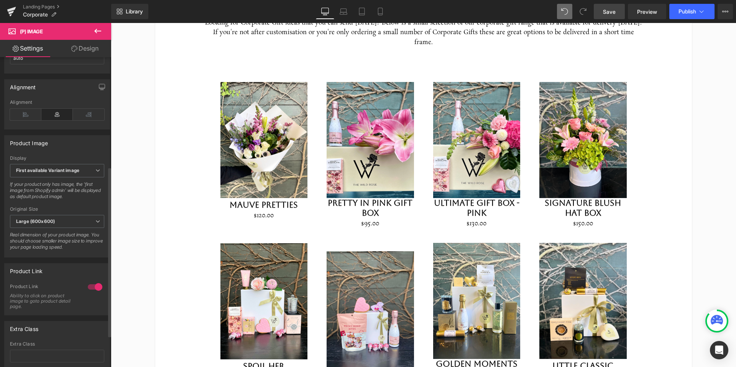
scroll to position [200, 0]
click at [68, 230] on span "Large (600x600)" at bounding box center [57, 223] width 94 height 13
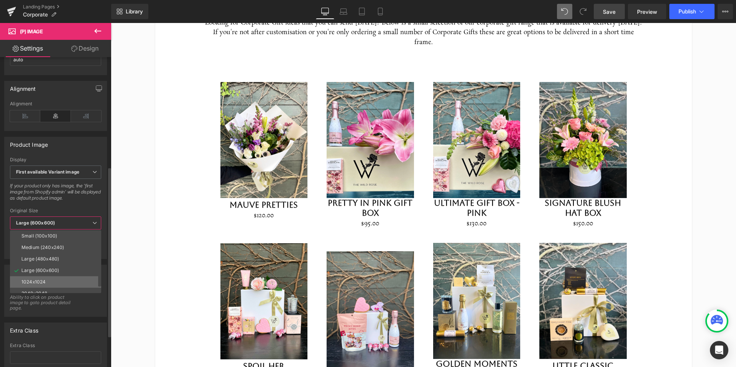
scroll to position [6, 0]
click at [56, 256] on div "Large (480x480)" at bounding box center [40, 252] width 38 height 5
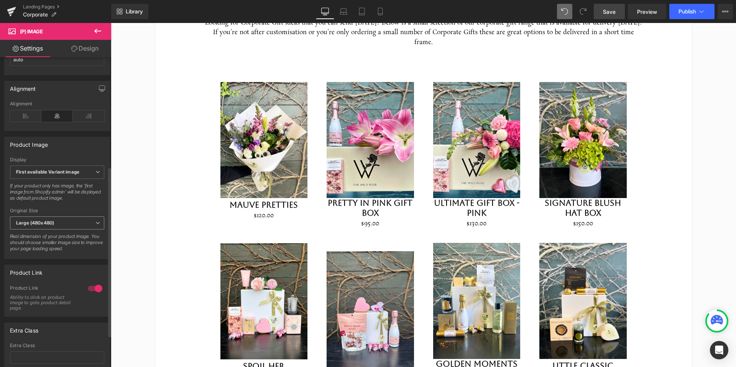
click at [59, 229] on span "Large (480x480)" at bounding box center [57, 223] width 94 height 13
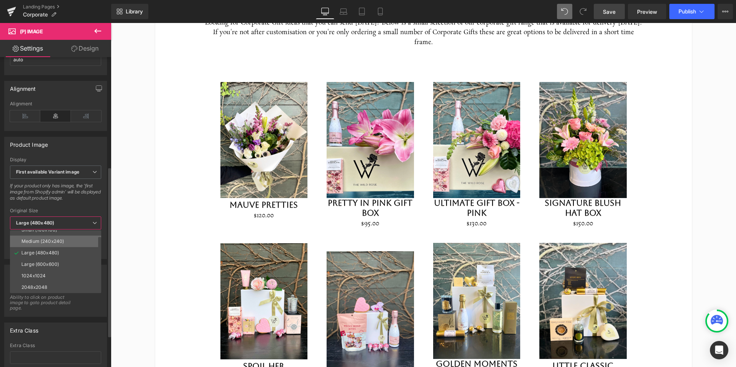
click at [51, 244] on div "Medium (240x240)" at bounding box center [42, 241] width 43 height 5
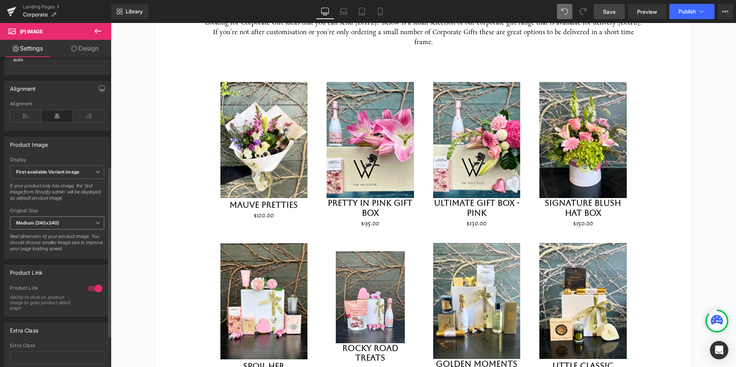
click at [56, 226] on b "Medium (240x240)" at bounding box center [37, 223] width 43 height 6
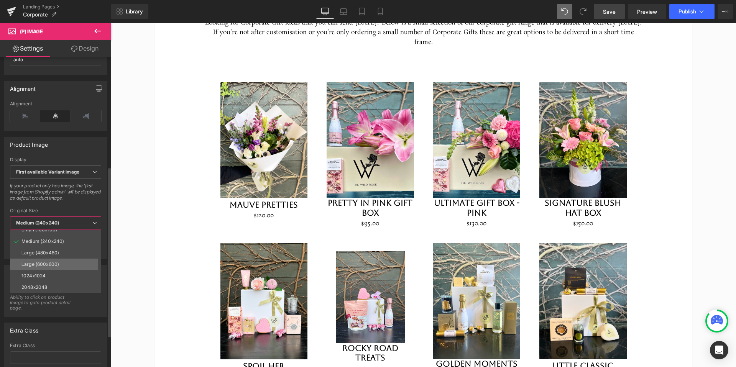
click at [54, 266] on li "Large (600x600)" at bounding box center [57, 264] width 95 height 11
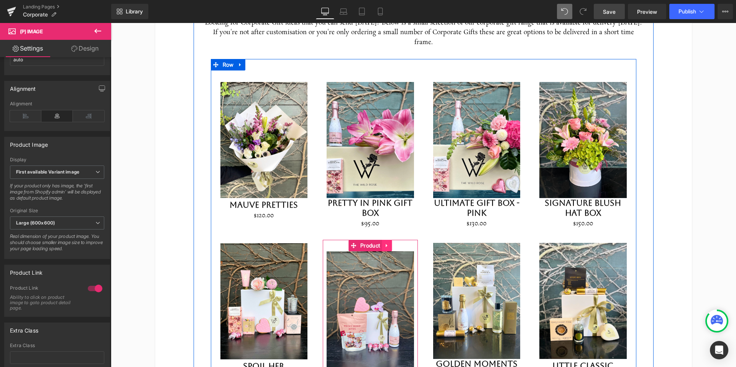
click at [392, 240] on link at bounding box center [387, 245] width 10 height 11
click at [393, 243] on icon at bounding box center [391, 245] width 5 height 5
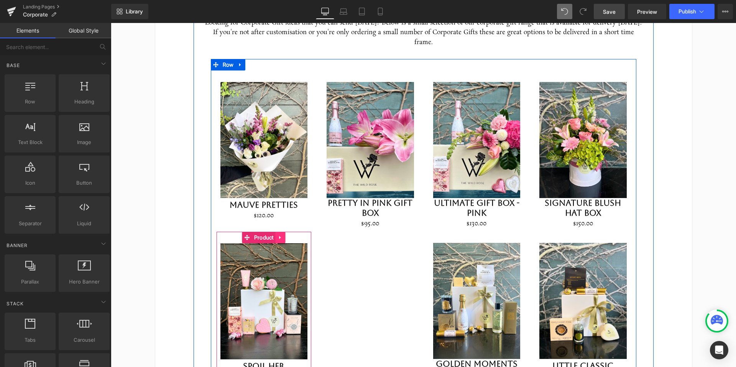
click at [283, 235] on icon at bounding box center [280, 238] width 5 height 6
click at [277, 235] on icon at bounding box center [275, 237] width 5 height 5
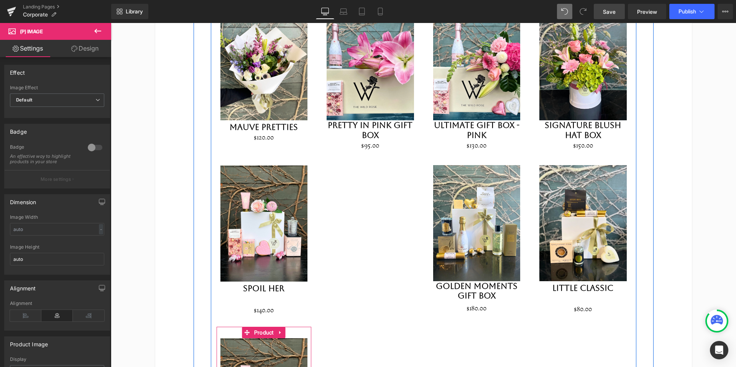
scroll to position [878, 0]
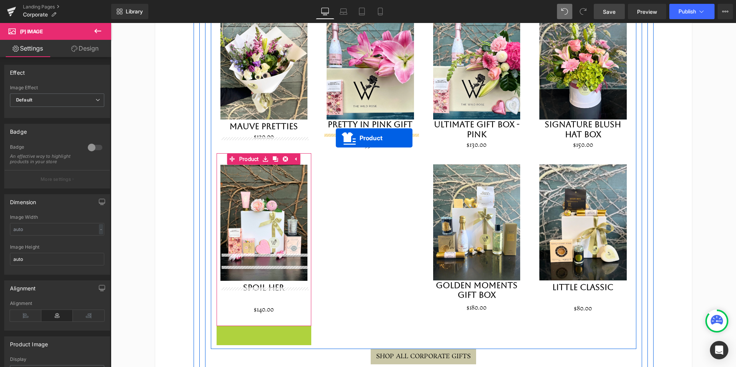
drag, startPoint x: 245, startPoint y: 306, endPoint x: 336, endPoint y: 138, distance: 191.2
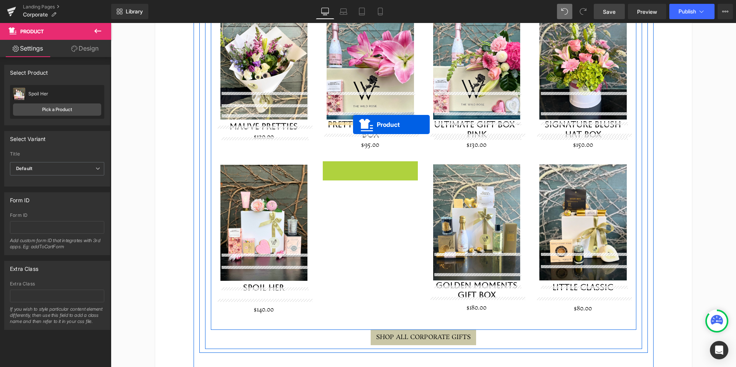
drag, startPoint x: 352, startPoint y: 140, endPoint x: 353, endPoint y: 125, distance: 15.0
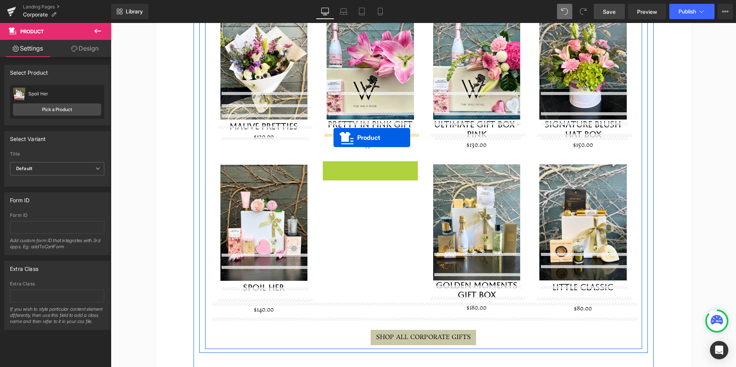
drag, startPoint x: 351, startPoint y: 140, endPoint x: 333, endPoint y: 138, distance: 17.8
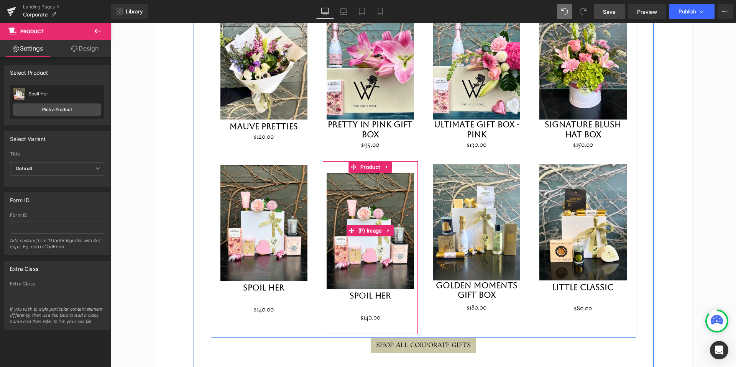
scroll to position [865, 0]
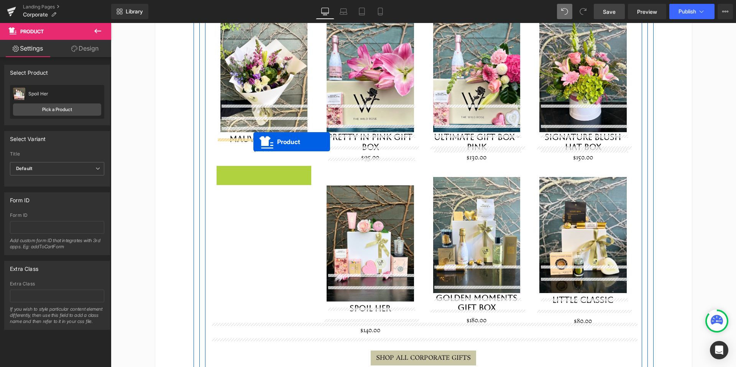
drag, startPoint x: 230, startPoint y: 143, endPoint x: 253, endPoint y: 142, distance: 23.4
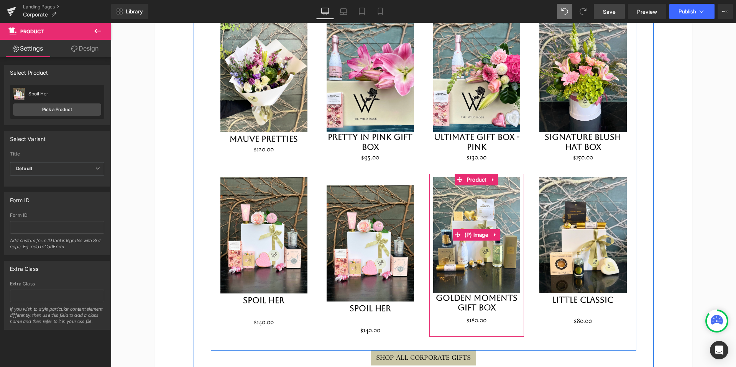
scroll to position [879, 0]
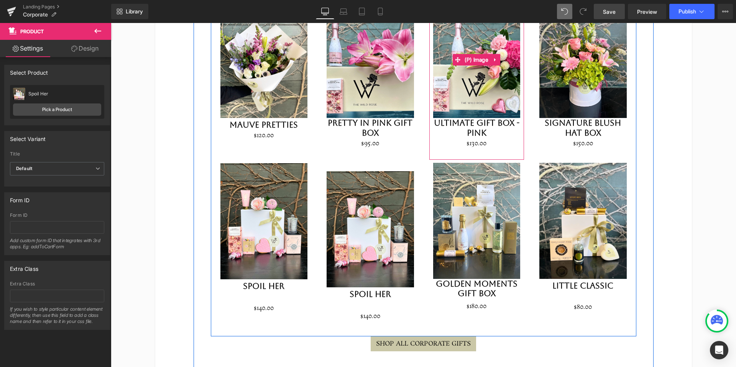
click at [472, 84] on img at bounding box center [476, 60] width 87 height 116
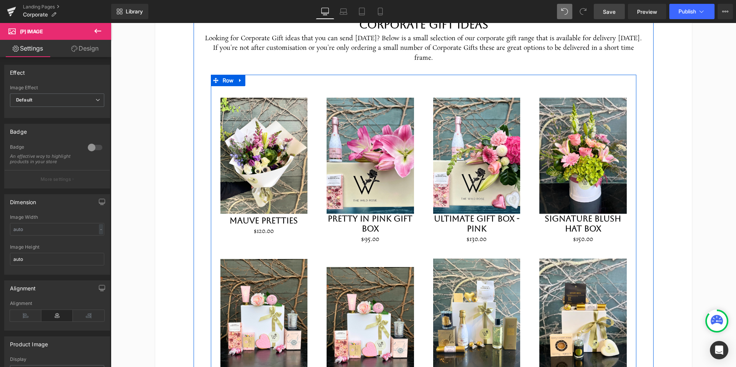
scroll to position [782, 0]
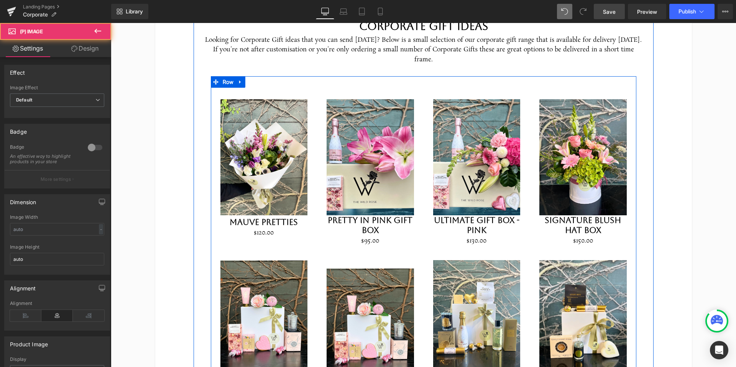
click at [474, 99] on img at bounding box center [476, 157] width 87 height 116
click at [479, 88] on span "Product" at bounding box center [476, 93] width 23 height 11
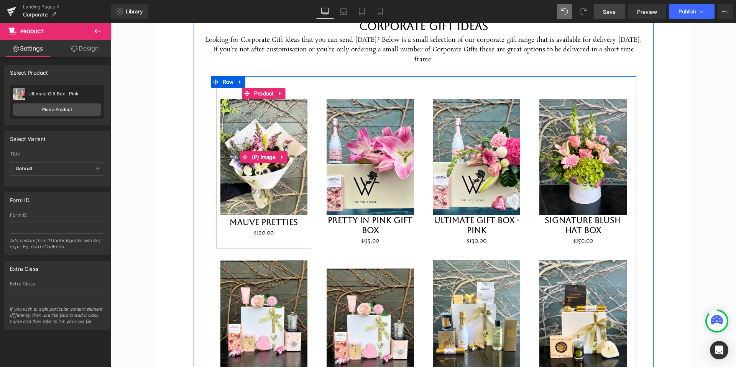
scroll to position [783, 0]
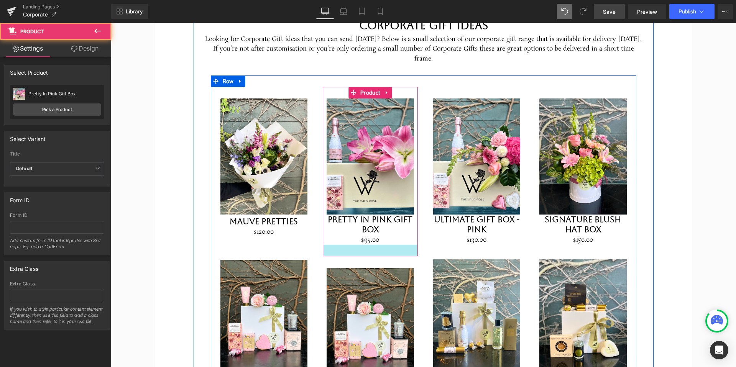
click at [381, 245] on div at bounding box center [370, 250] width 95 height 11
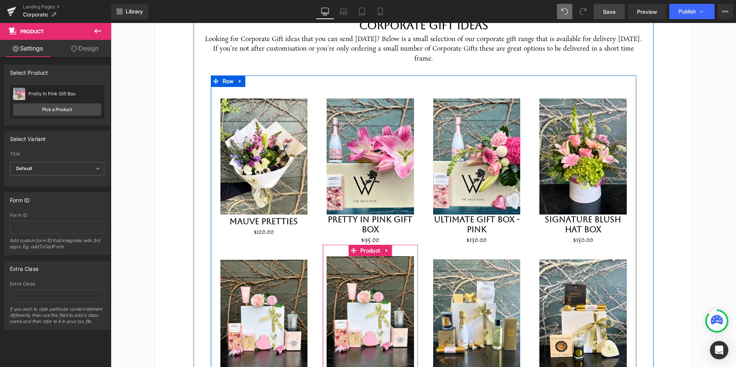
drag, startPoint x: 390, startPoint y: 222, endPoint x: 391, endPoint y: 215, distance: 6.5
click at [390, 220] on div "Sale Off (P) Image Pretty In Pink Gift Box (P) Title $0 $95.00 (P) Price Produc…" at bounding box center [370, 252] width 107 height 331
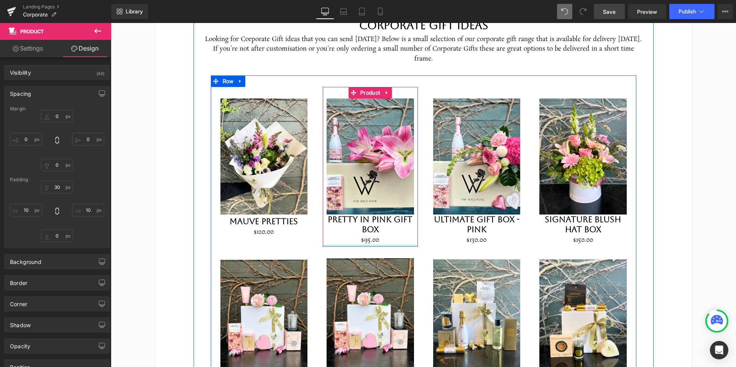
click at [406, 245] on div at bounding box center [370, 246] width 95 height 2
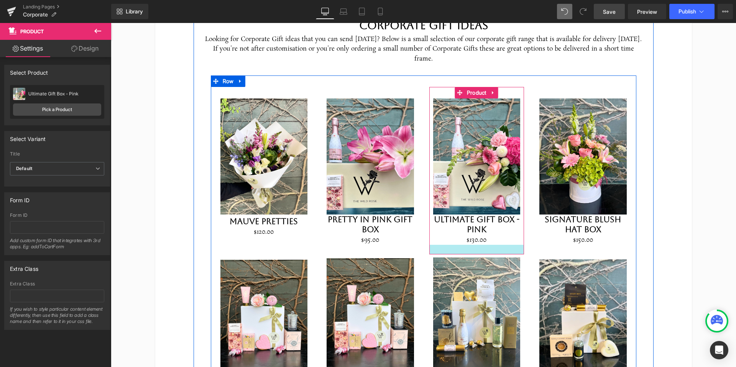
drag, startPoint x: 496, startPoint y: 225, endPoint x: 493, endPoint y: 223, distance: 4.5
click at [496, 245] on div at bounding box center [476, 250] width 95 height 10
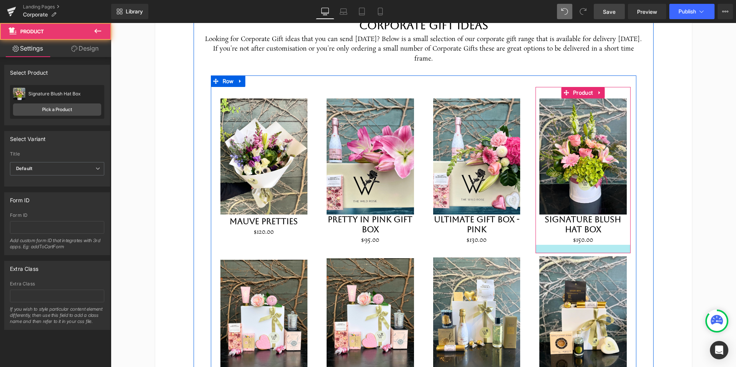
click at [570, 245] on div at bounding box center [582, 249] width 95 height 8
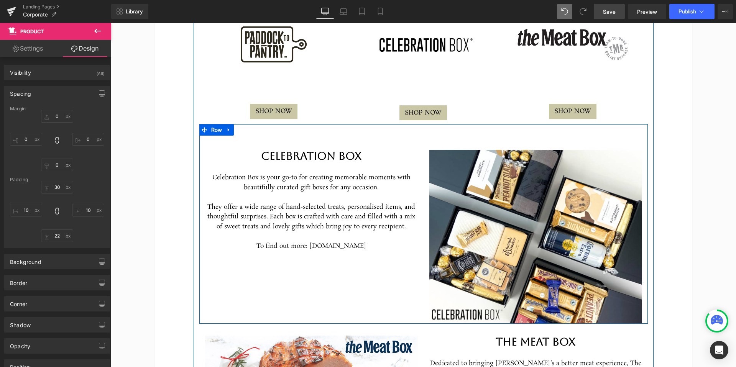
scroll to position [1431, 0]
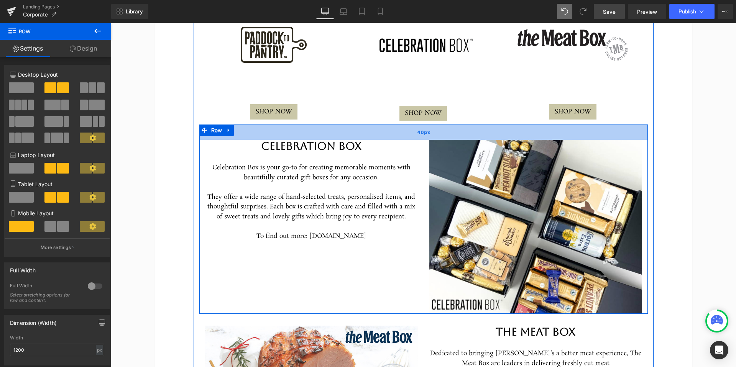
drag, startPoint x: 424, startPoint y: 121, endPoint x: 425, endPoint y: 110, distance: 10.4
click at [425, 125] on div "40px" at bounding box center [423, 132] width 448 height 15
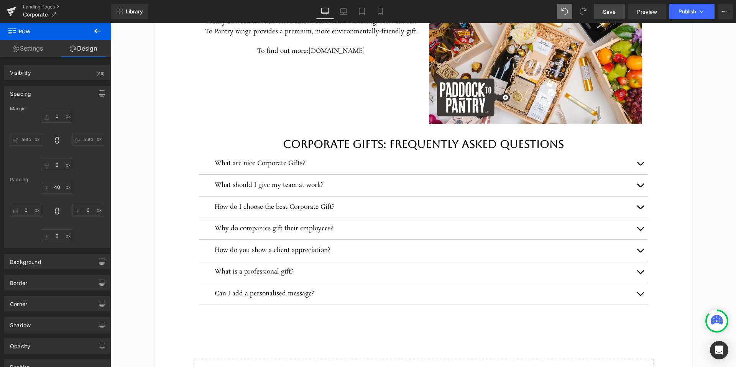
scroll to position [1971, 0]
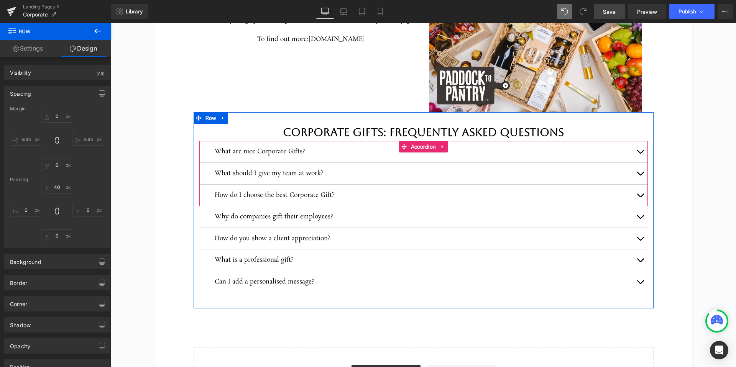
click at [640, 154] on span "button" at bounding box center [640, 154] width 0 height 0
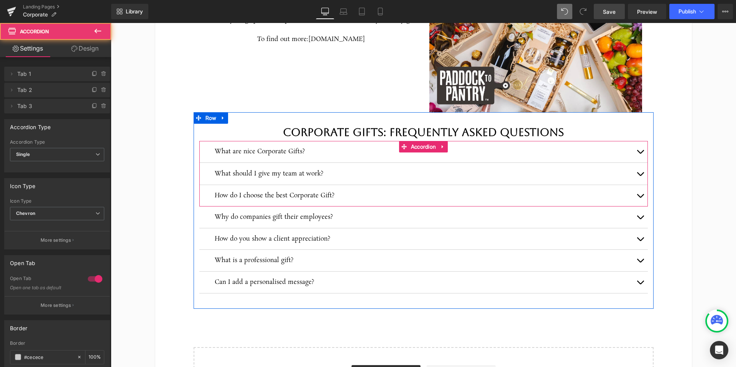
scroll to position [1979, 0]
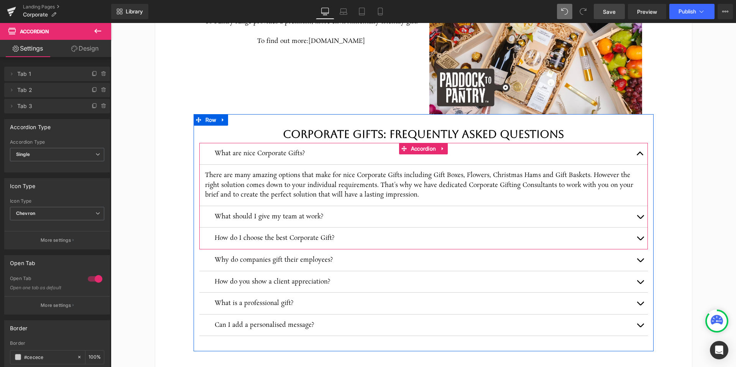
click at [642, 143] on button "button" at bounding box center [639, 153] width 15 height 21
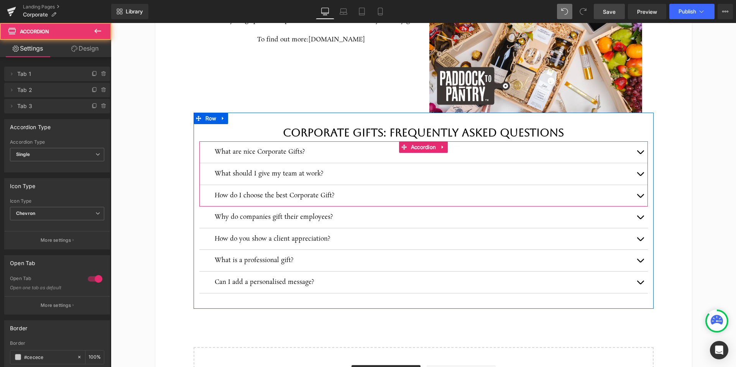
scroll to position [1981, 0]
click at [639, 163] on button "button" at bounding box center [639, 173] width 15 height 21
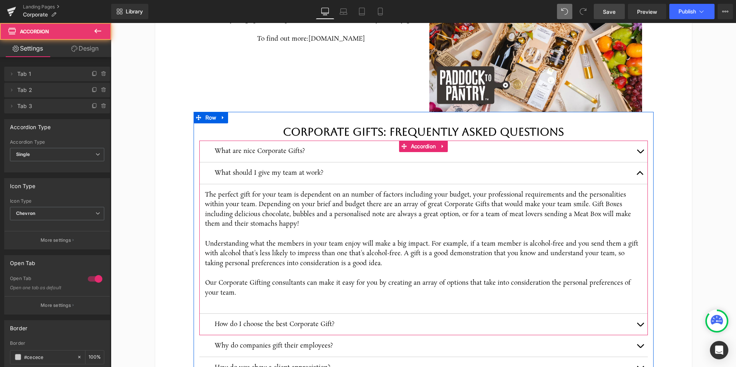
click at [639, 163] on button "button" at bounding box center [639, 173] width 15 height 21
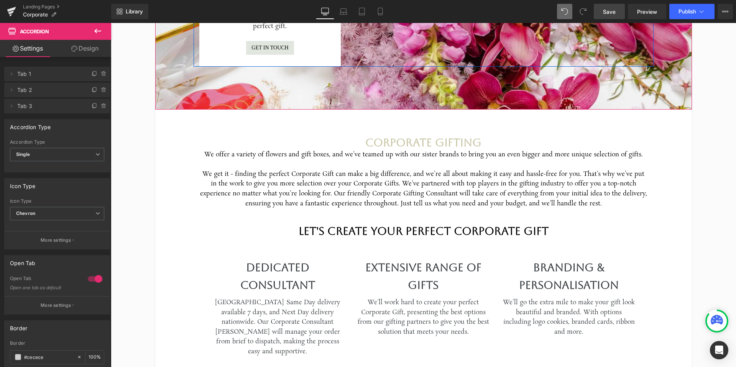
scroll to position [253, 0]
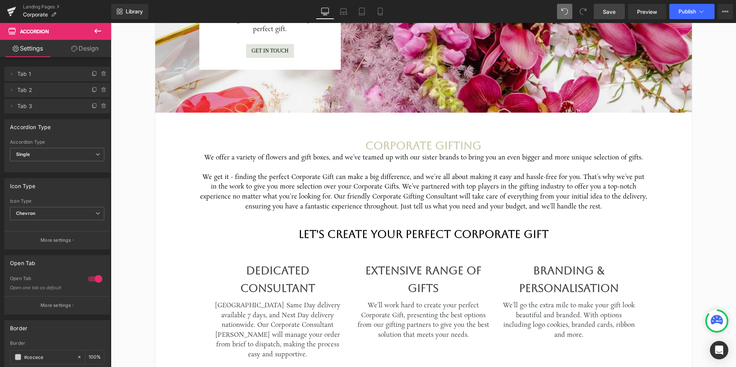
click at [96, 30] on icon at bounding box center [97, 31] width 7 height 5
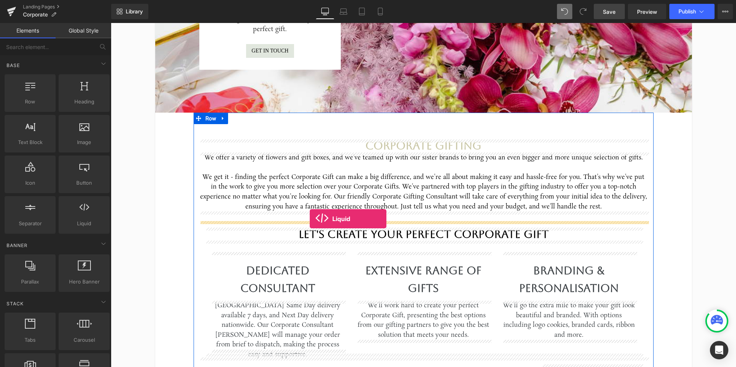
drag, startPoint x: 182, startPoint y: 236, endPoint x: 310, endPoint y: 219, distance: 129.2
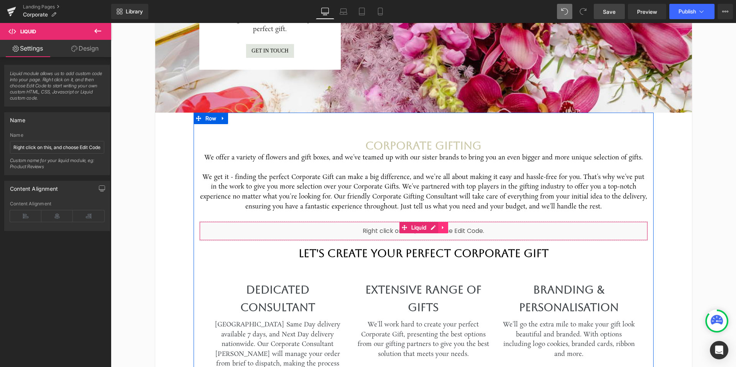
click at [441, 227] on icon at bounding box center [442, 228] width 5 height 6
click at [449, 228] on icon at bounding box center [447, 227] width 5 height 5
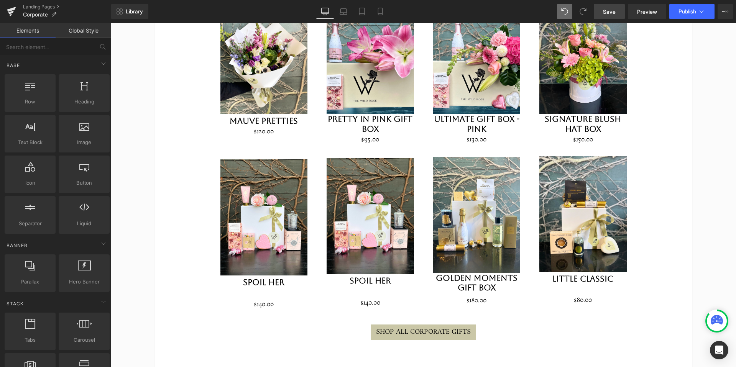
scroll to position [880, 0]
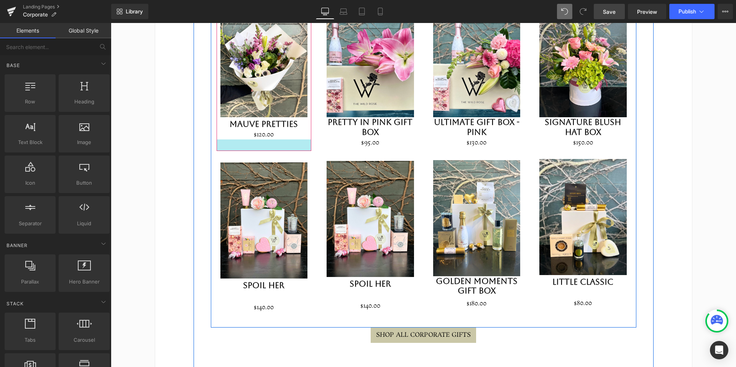
click at [274, 140] on div at bounding box center [264, 145] width 95 height 11
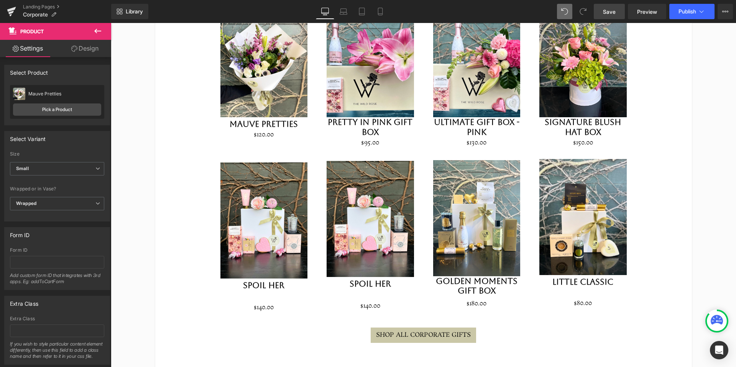
click at [95, 25] on button at bounding box center [97, 31] width 27 height 17
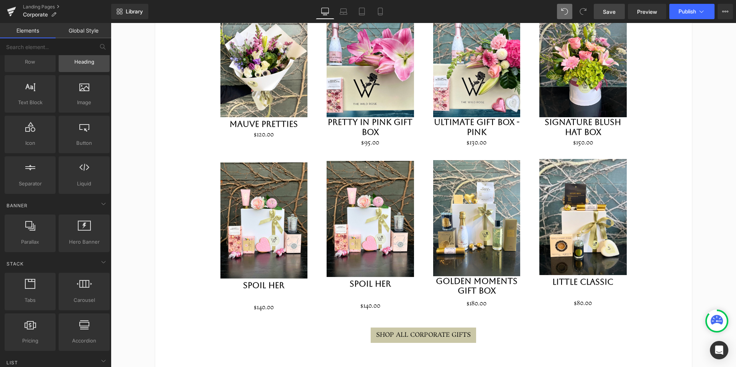
scroll to position [53, 0]
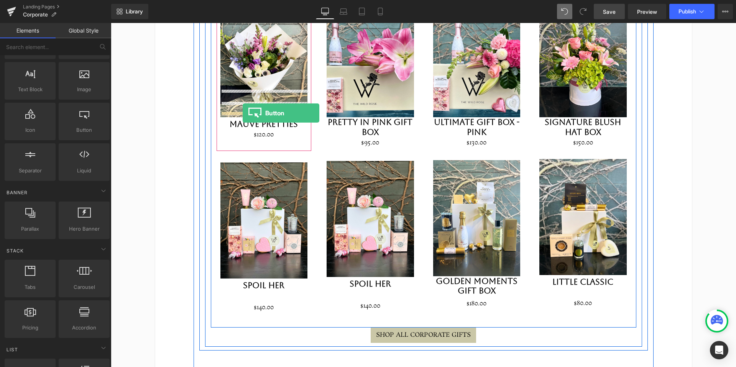
drag, startPoint x: 192, startPoint y: 137, endPoint x: 243, endPoint y: 113, distance: 56.2
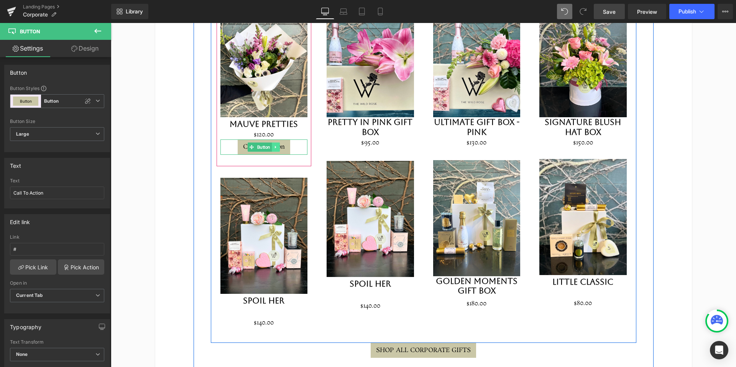
click at [276, 146] on icon at bounding box center [275, 147] width 1 height 3
click at [273, 145] on icon at bounding box center [272, 147] width 4 height 4
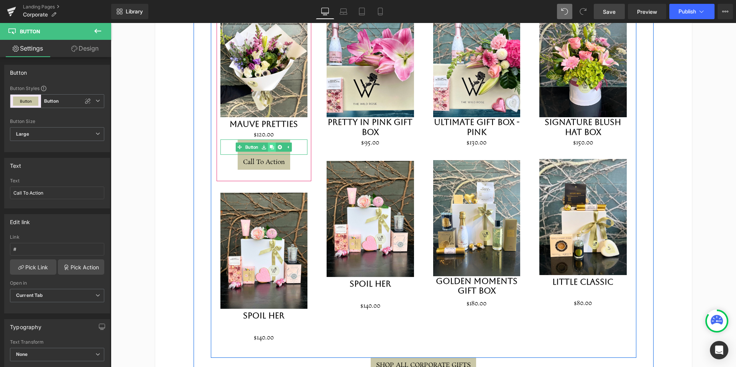
click at [273, 145] on icon at bounding box center [272, 147] width 4 height 4
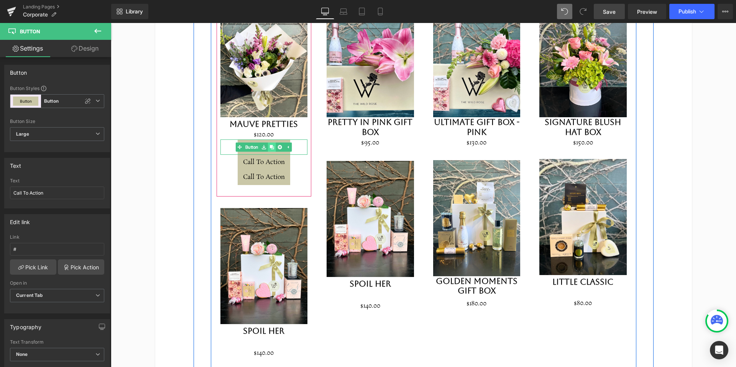
click at [273, 145] on icon at bounding box center [272, 147] width 4 height 4
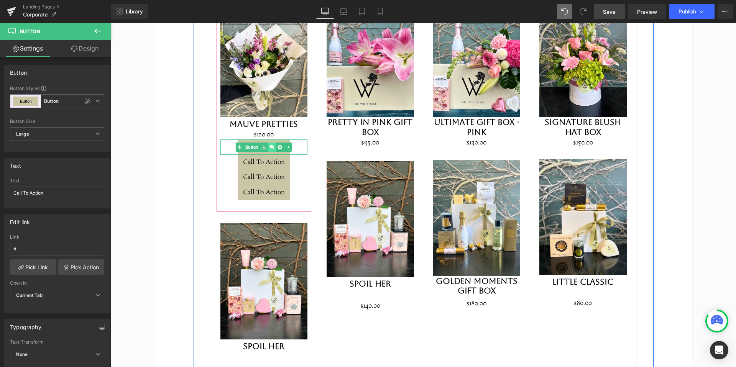
click at [273, 145] on icon at bounding box center [272, 147] width 4 height 4
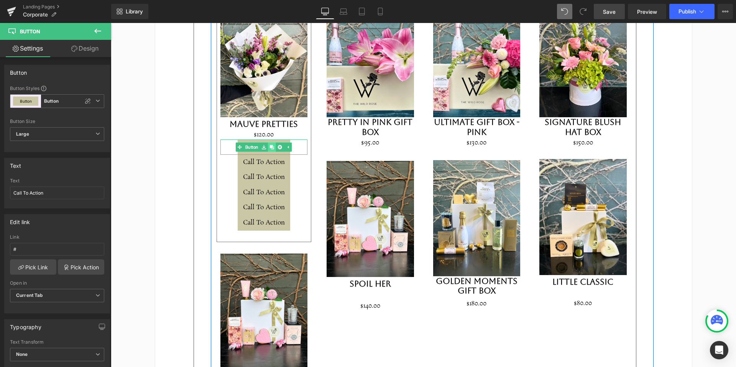
click at [273, 145] on icon at bounding box center [272, 147] width 4 height 4
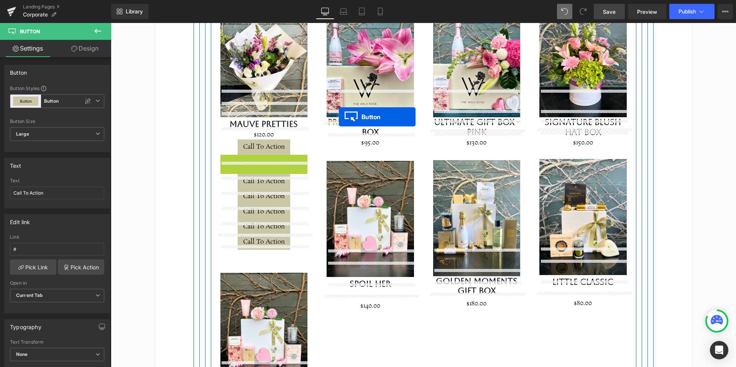
drag, startPoint x: 260, startPoint y: 134, endPoint x: 339, endPoint y: 117, distance: 80.8
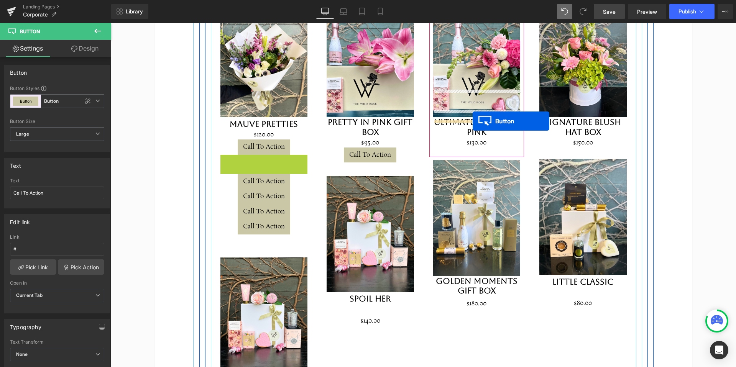
drag, startPoint x: 250, startPoint y: 135, endPoint x: 473, endPoint y: 121, distance: 223.5
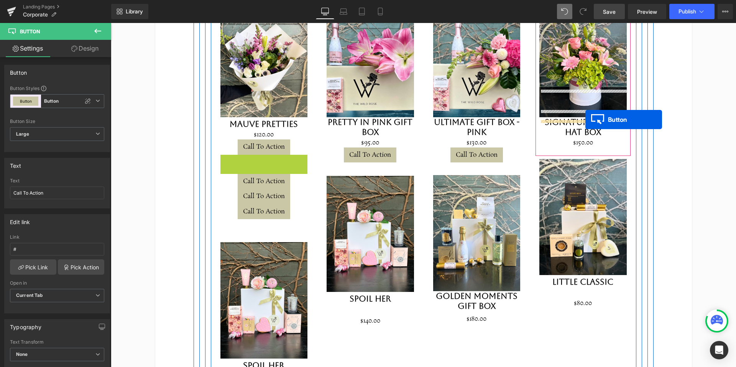
drag, startPoint x: 250, startPoint y: 134, endPoint x: 585, endPoint y: 120, distance: 336.1
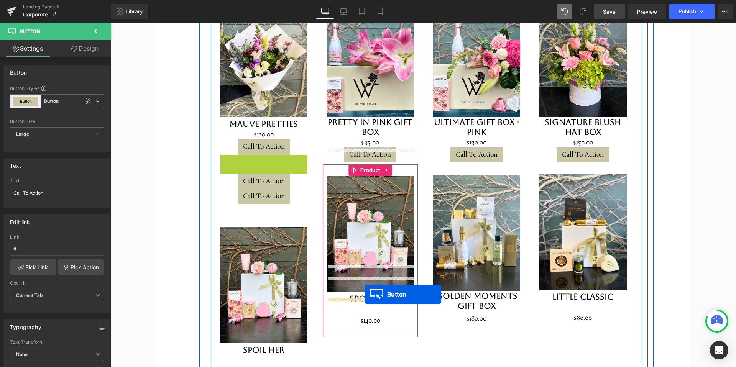
drag, startPoint x: 248, startPoint y: 134, endPoint x: 330, endPoint y: 278, distance: 165.3
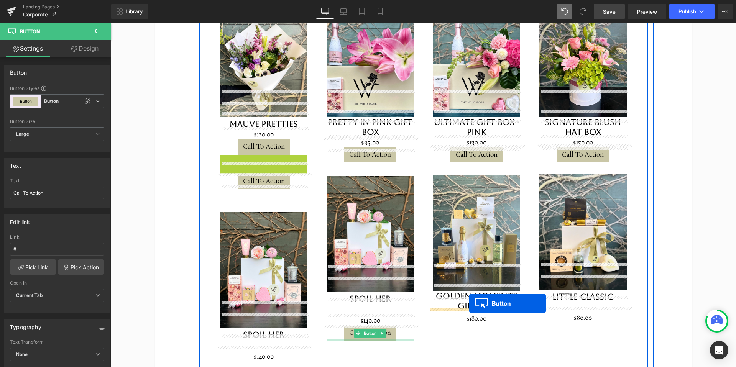
drag, startPoint x: 250, startPoint y: 135, endPoint x: 469, endPoint y: 304, distance: 276.2
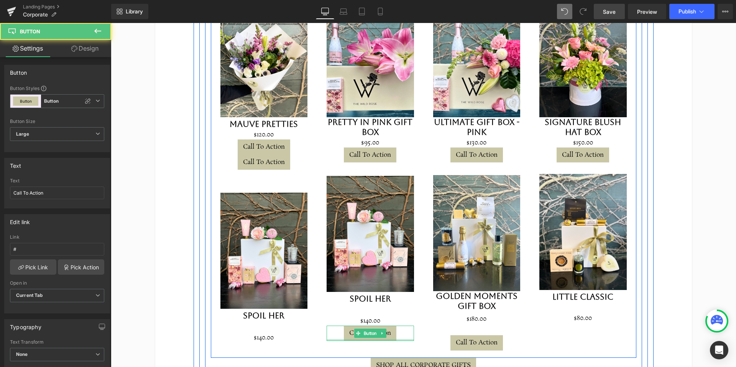
scroll to position [880, 0]
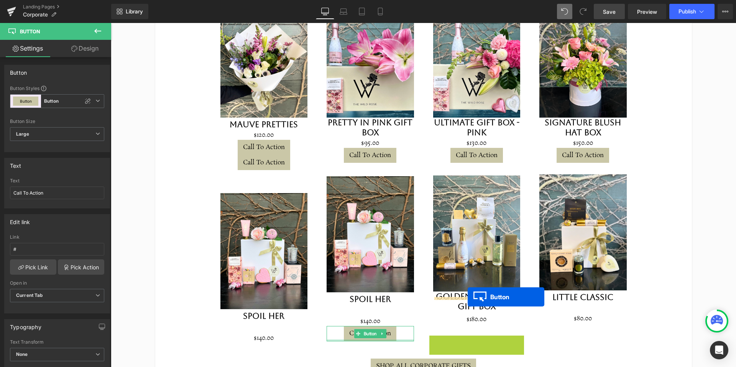
drag, startPoint x: 463, startPoint y: 316, endPoint x: 468, endPoint y: 297, distance: 19.4
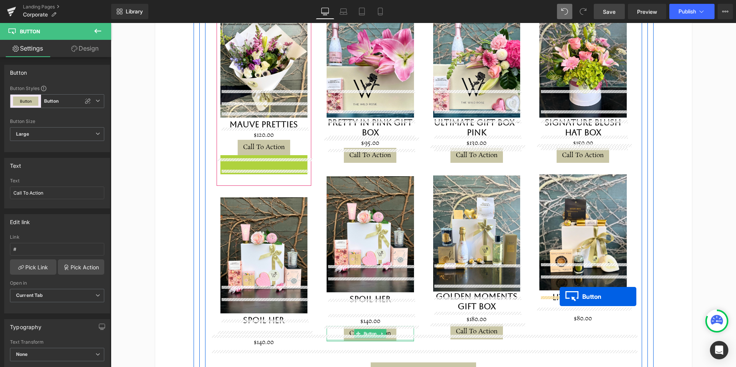
drag, startPoint x: 250, startPoint y: 135, endPoint x: 560, endPoint y: 297, distance: 348.9
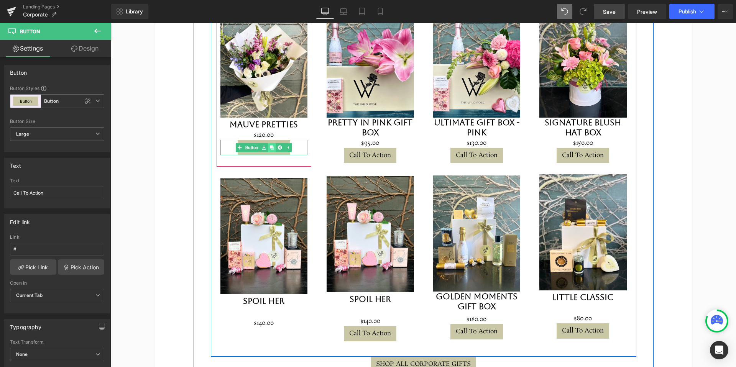
click at [274, 145] on icon at bounding box center [272, 147] width 4 height 5
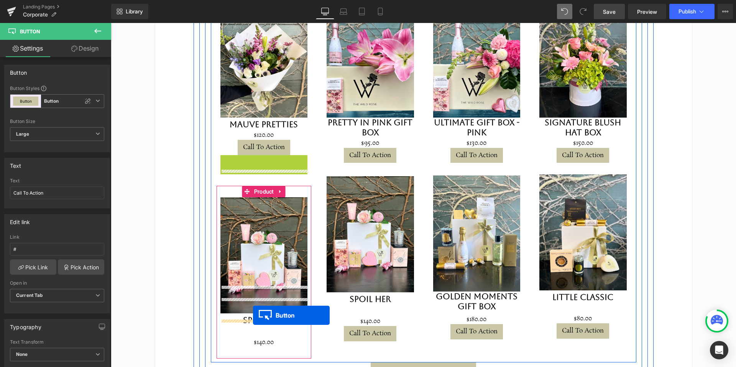
drag, startPoint x: 251, startPoint y: 136, endPoint x: 253, endPoint y: 316, distance: 180.2
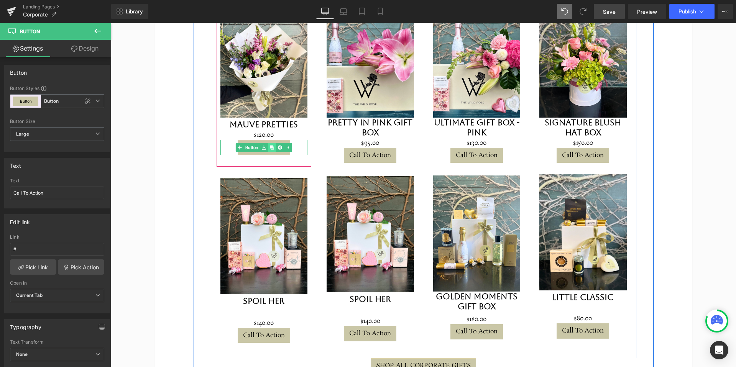
click at [271, 143] on link at bounding box center [272, 147] width 8 height 9
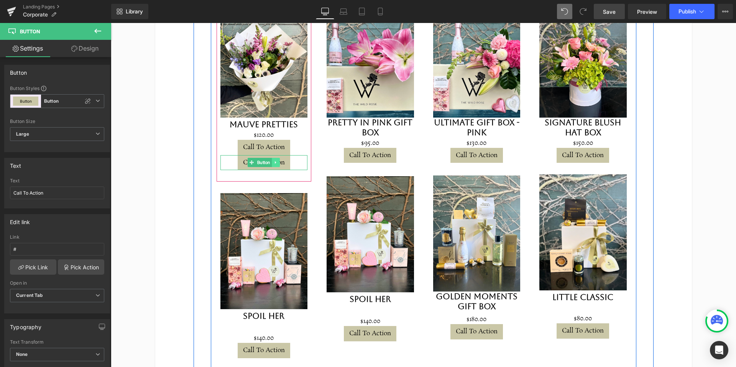
click at [277, 160] on icon at bounding box center [276, 162] width 4 height 5
click at [280, 160] on icon at bounding box center [280, 162] width 4 height 5
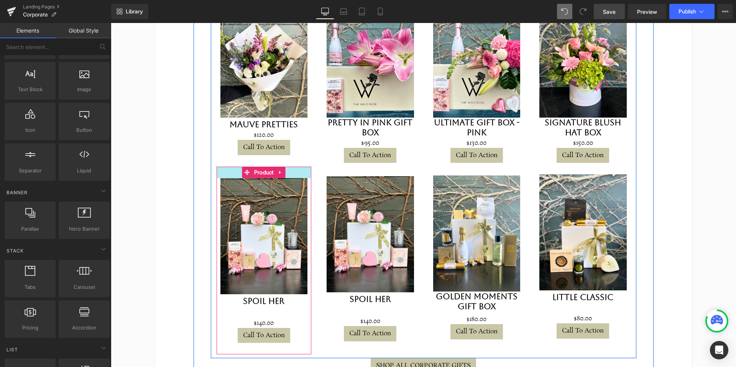
scroll to position [880, 0]
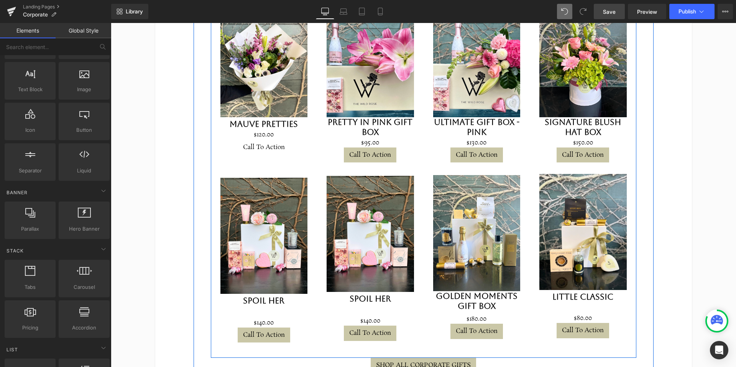
click at [263, 140] on div "Call To Action Button" at bounding box center [263, 147] width 87 height 15
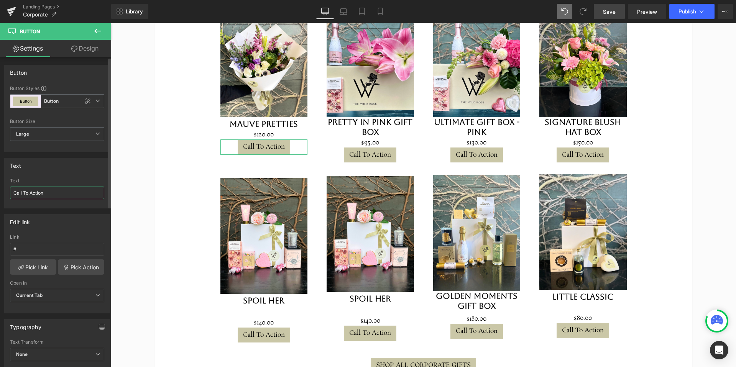
click at [45, 194] on input "Call To Action" at bounding box center [57, 193] width 94 height 13
click at [44, 194] on input "Call To Action" at bounding box center [57, 193] width 94 height 13
type input "Shop Now"
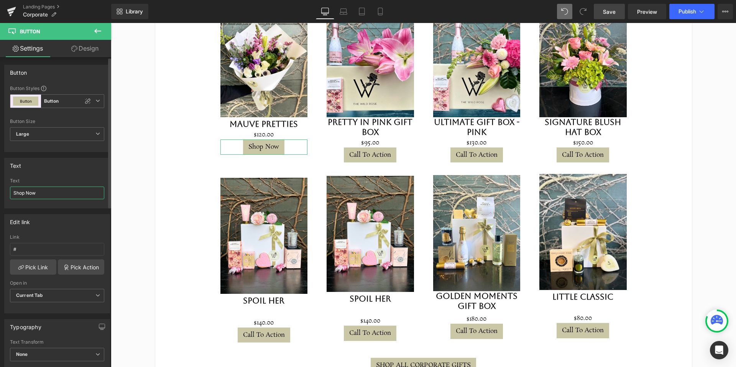
click at [37, 194] on input "Shop Now" at bounding box center [57, 193] width 94 height 13
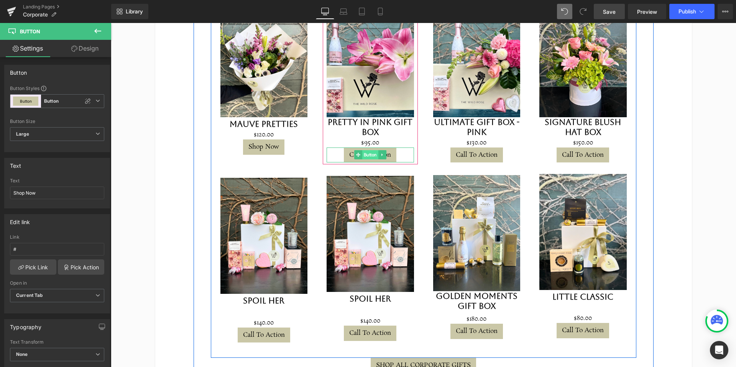
click at [368, 150] on span "Button" at bounding box center [370, 154] width 16 height 9
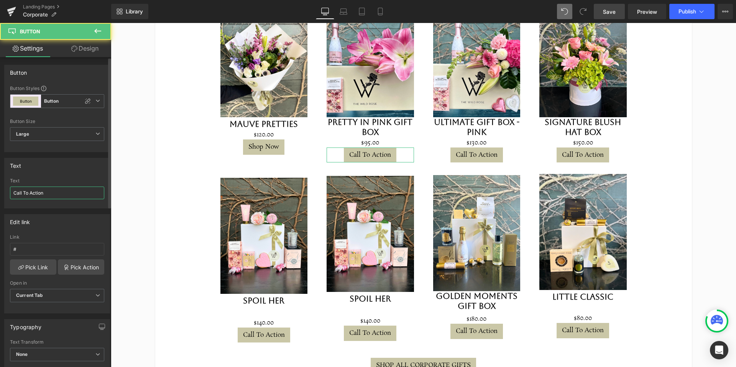
click at [45, 190] on input "Call To Action" at bounding box center [57, 193] width 94 height 13
click at [48, 190] on input "Call To Action" at bounding box center [57, 193] width 94 height 13
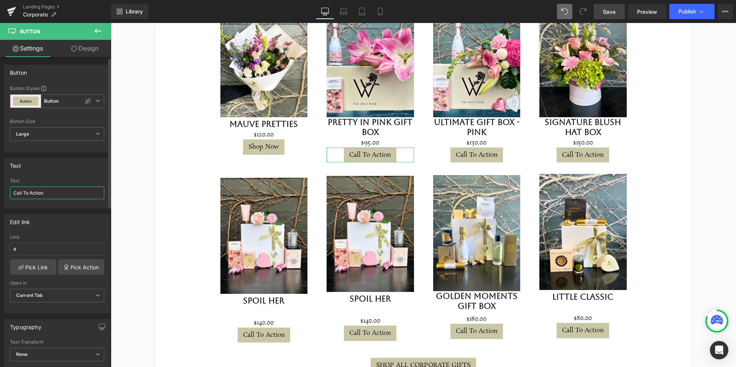
paste input "Shop Now"
type input "Shop Now"
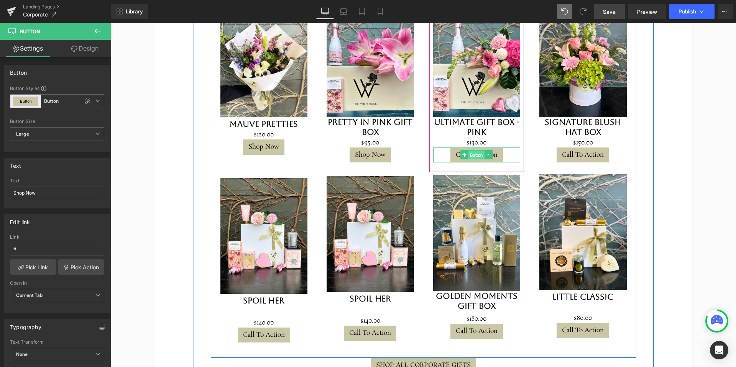
click at [472, 151] on span "Button" at bounding box center [476, 155] width 16 height 9
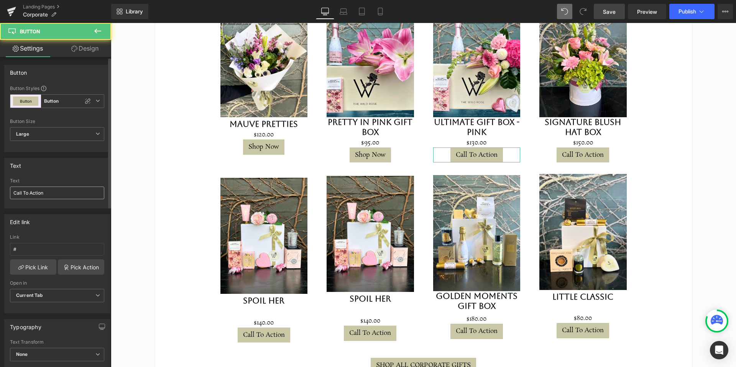
scroll to position [1, 0]
click at [41, 194] on input "Call To Action" at bounding box center [57, 192] width 94 height 13
paste input "Shop Now"
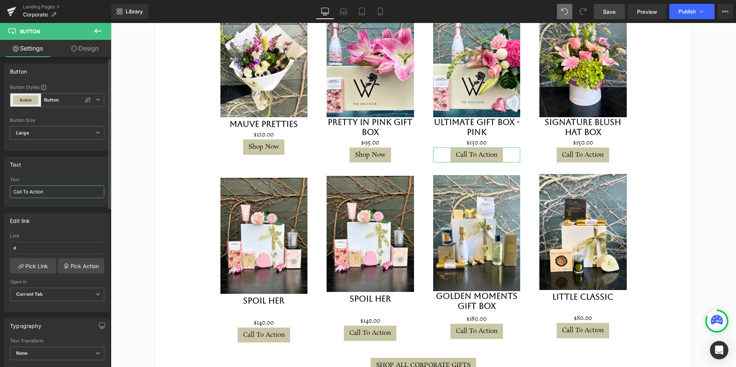
type input "Shop Now"
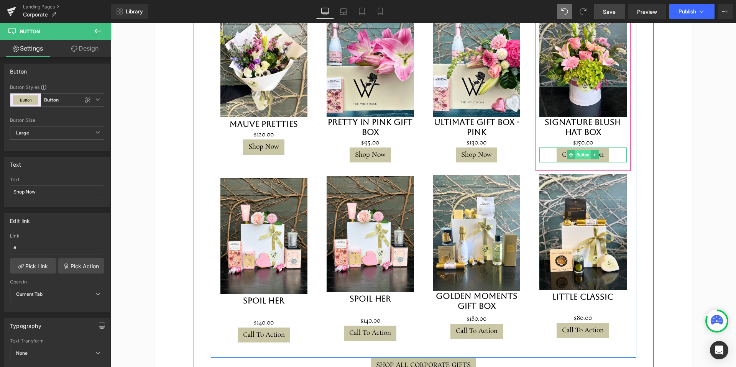
click at [582, 150] on span "Button" at bounding box center [583, 154] width 16 height 9
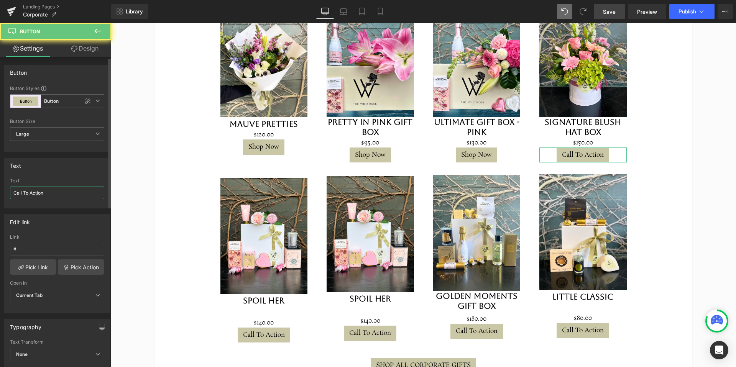
click at [74, 194] on input "Call To Action" at bounding box center [57, 193] width 94 height 13
paste input "Shop Now"
type input "Shop Now"
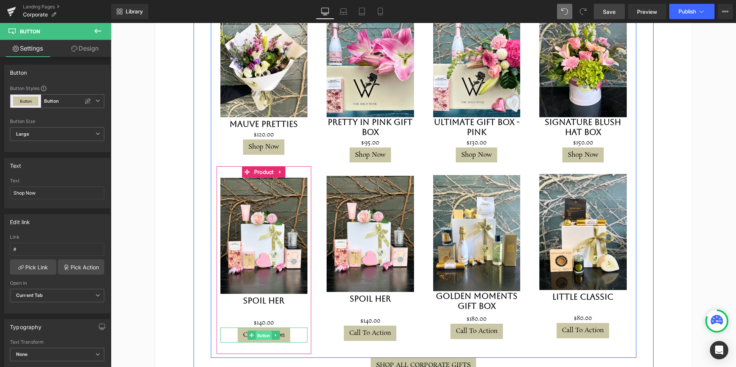
click at [266, 331] on span "Button" at bounding box center [264, 335] width 16 height 9
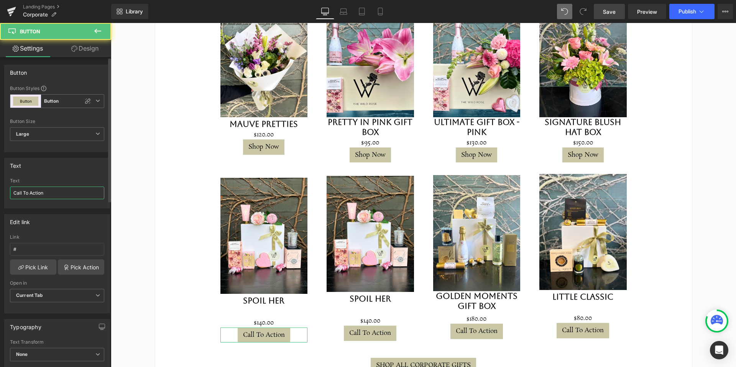
click at [67, 193] on input "Call To Action" at bounding box center [57, 193] width 94 height 13
paste input "Shop Now"
type input "Shop Now"
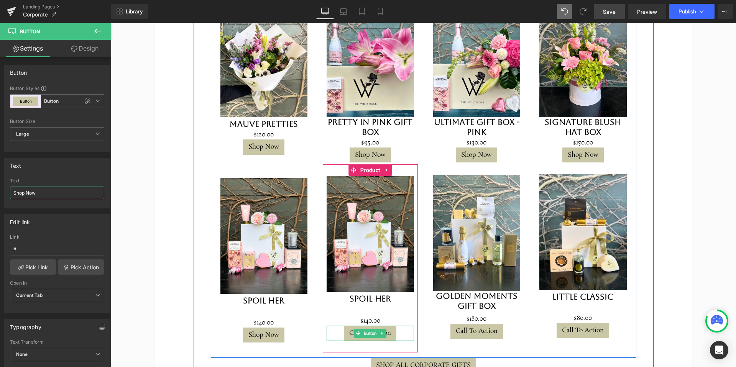
drag, startPoint x: 372, startPoint y: 305, endPoint x: 186, endPoint y: 198, distance: 214.5
click at [372, 329] on span "Button" at bounding box center [370, 333] width 16 height 9
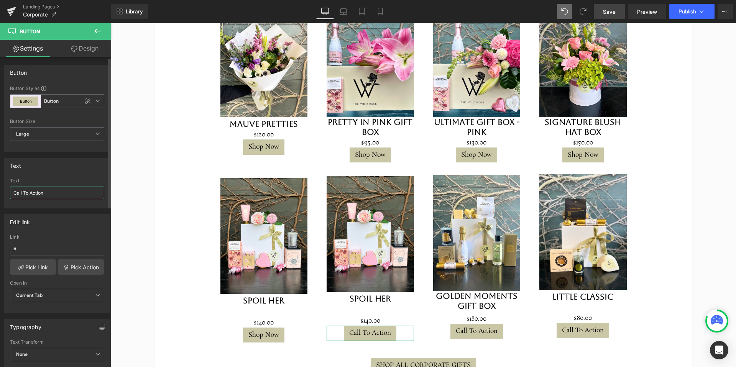
drag, startPoint x: 55, startPoint y: 193, endPoint x: 9, endPoint y: 189, distance: 46.6
click at [9, 189] on div "Call To Action Text Call To Action" at bounding box center [57, 193] width 105 height 30
paste input "Shop Now"
type input "Shop Now"
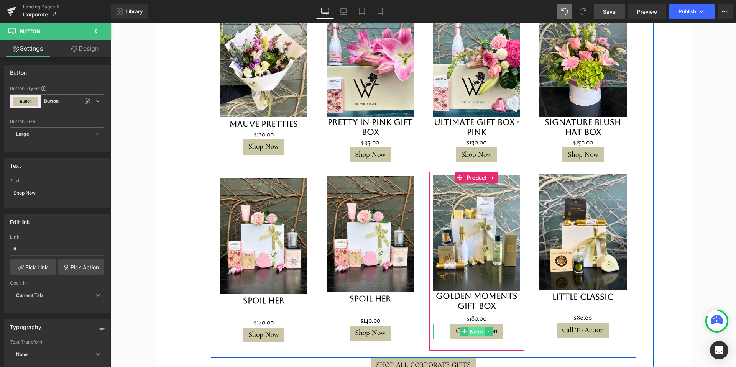
click at [476, 327] on span "Button" at bounding box center [476, 331] width 16 height 9
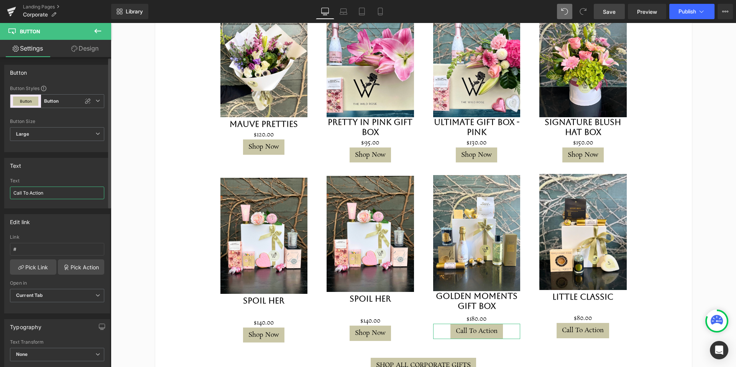
drag, startPoint x: 46, startPoint y: 194, endPoint x: 0, endPoint y: 191, distance: 46.5
click at [0, 191] on div "Text Call To Action Text Call To Action" at bounding box center [57, 180] width 115 height 56
paste input "Shop Now"
type input "Shop Now"
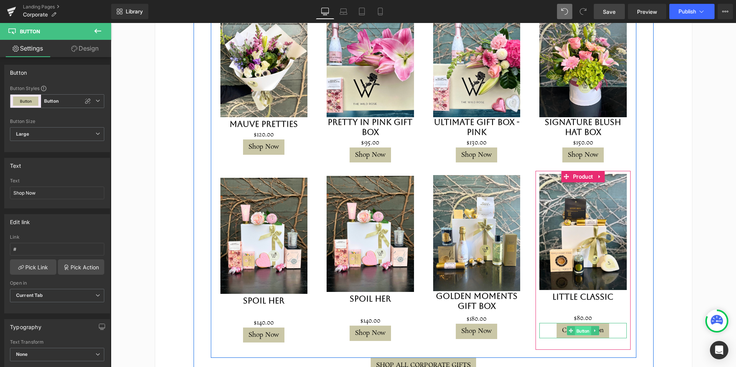
click at [581, 327] on span "Button" at bounding box center [583, 331] width 16 height 9
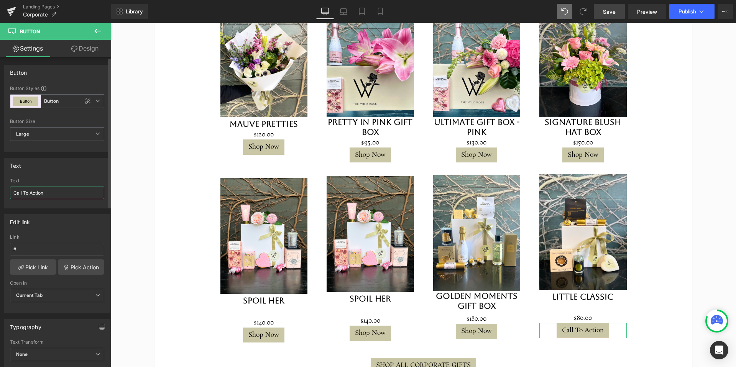
drag, startPoint x: 52, startPoint y: 191, endPoint x: 0, endPoint y: 191, distance: 52.1
click at [0, 191] on div "Text Call To Action Text Call To Action" at bounding box center [57, 180] width 115 height 56
paste input "Shop Now"
type input "Shop Now"
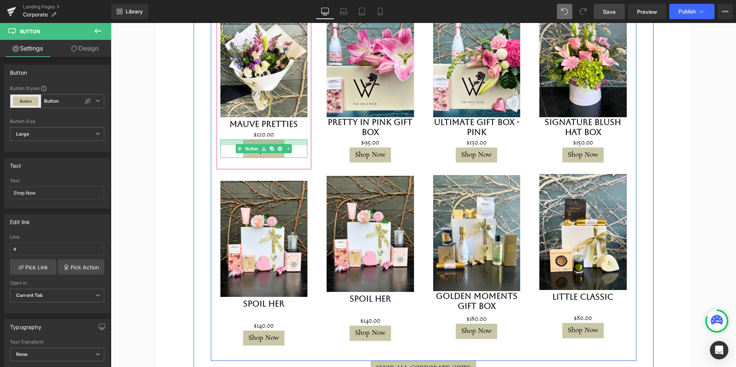
click at [291, 140] on div at bounding box center [263, 143] width 87 height 6
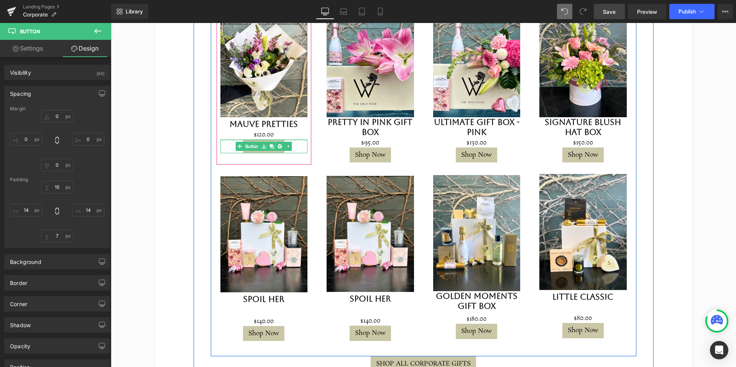
drag, startPoint x: 294, startPoint y: 115, endPoint x: 294, endPoint y: 110, distance: 4.7
click at [294, 110] on div "Sale Off (P) Image Mauve Pretties (P) Title $0 $120.00 (P) Price Shop Now Button" at bounding box center [263, 77] width 87 height 152
click at [287, 130] on div "$0 $120.00" at bounding box center [263, 135] width 87 height 10
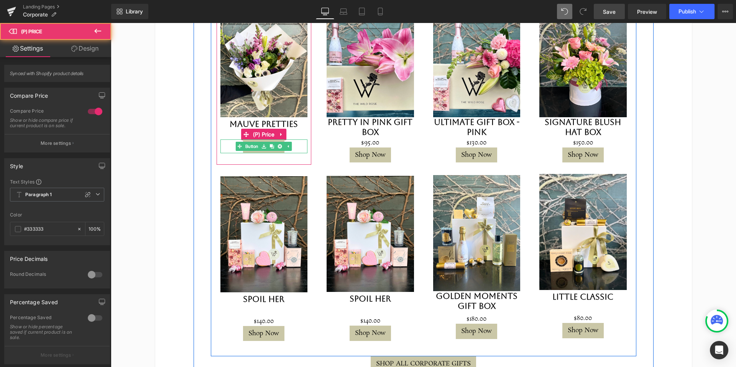
click at [299, 130] on div "$0 $120.00" at bounding box center [263, 135] width 87 height 10
click at [297, 130] on div "$0 $120.00" at bounding box center [263, 135] width 87 height 10
click at [263, 129] on span "(P) Price" at bounding box center [263, 134] width 25 height 11
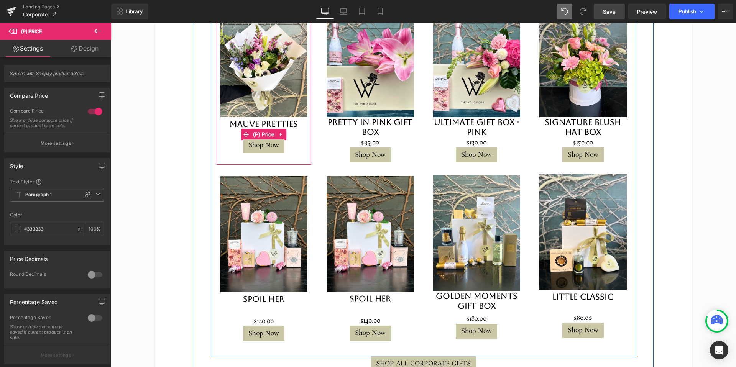
click at [111, 23] on div at bounding box center [111, 23] width 0 height 0
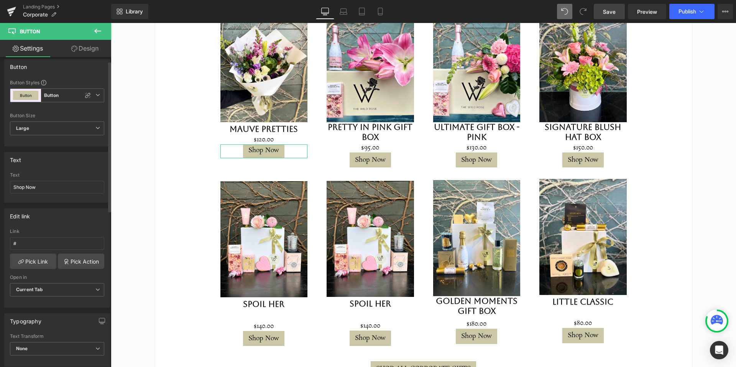
scroll to position [8, 0]
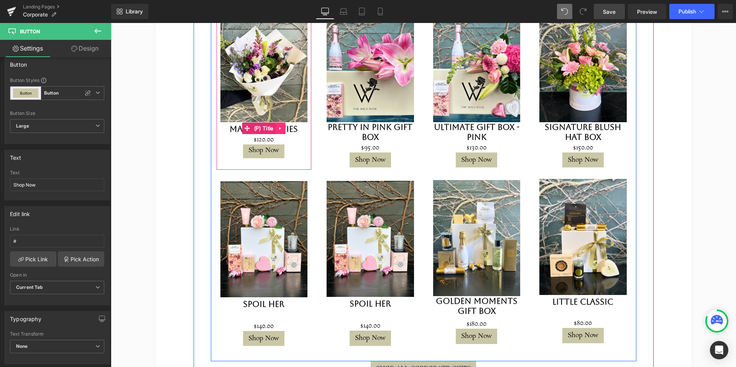
click at [277, 123] on link at bounding box center [281, 128] width 10 height 11
click at [256, 123] on span "(P) Title" at bounding box center [263, 128] width 23 height 11
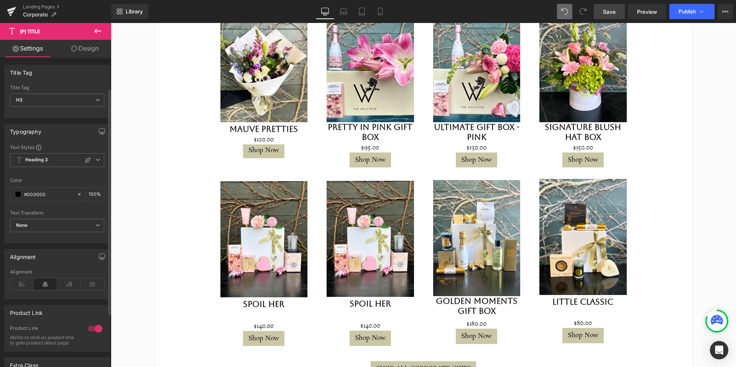
scroll to position [0, 0]
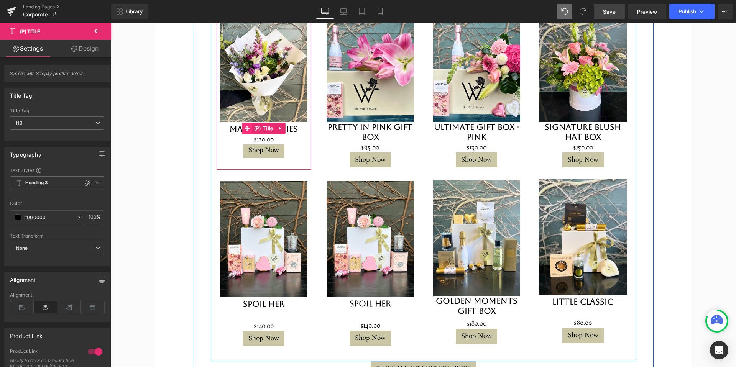
click at [247, 125] on icon at bounding box center [247, 128] width 5 height 6
click at [282, 125] on icon at bounding box center [280, 128] width 5 height 6
click at [267, 125] on icon at bounding box center [265, 128] width 5 height 6
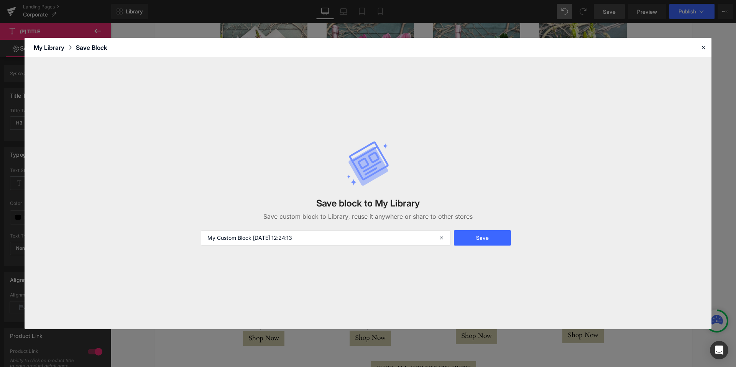
click at [299, 103] on div "Save block to My Library Save custom block to Library, reuse it anywhere or sha…" at bounding box center [368, 193] width 687 height 272
drag, startPoint x: 702, startPoint y: 48, endPoint x: 394, endPoint y: 62, distance: 307.7
click at [702, 48] on icon at bounding box center [703, 47] width 7 height 7
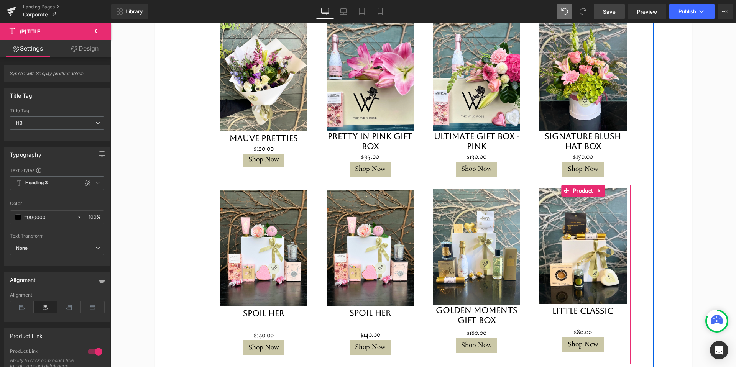
scroll to position [866, 0]
click at [609, 306] on link "Little Classic" at bounding box center [582, 311] width 61 height 10
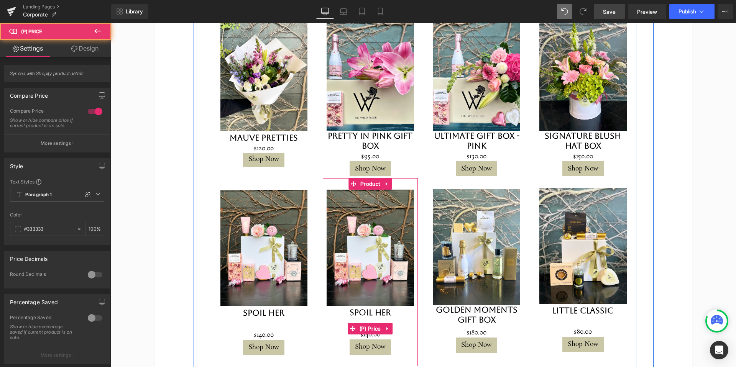
drag, startPoint x: 400, startPoint y: 301, endPoint x: 401, endPoint y: 307, distance: 6.7
click at [401, 318] on div "$0 $140.00" at bounding box center [370, 328] width 87 height 21
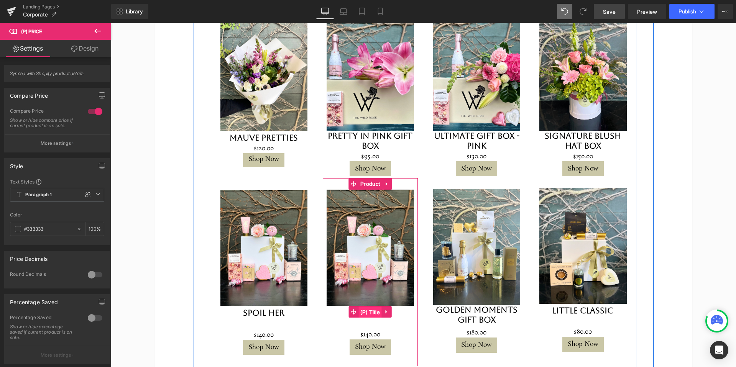
click at [373, 307] on span "(P) Title" at bounding box center [369, 312] width 23 height 11
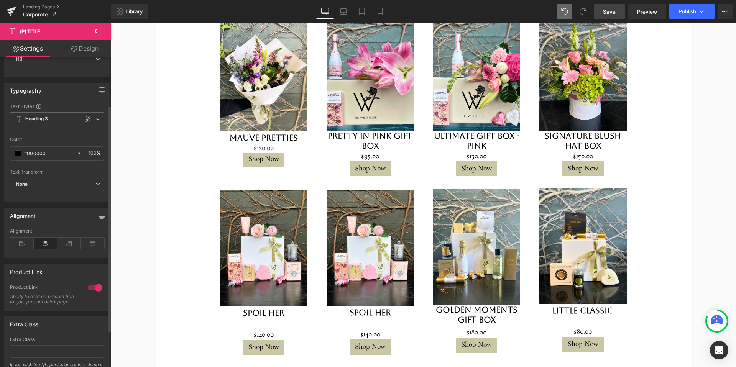
scroll to position [67, 0]
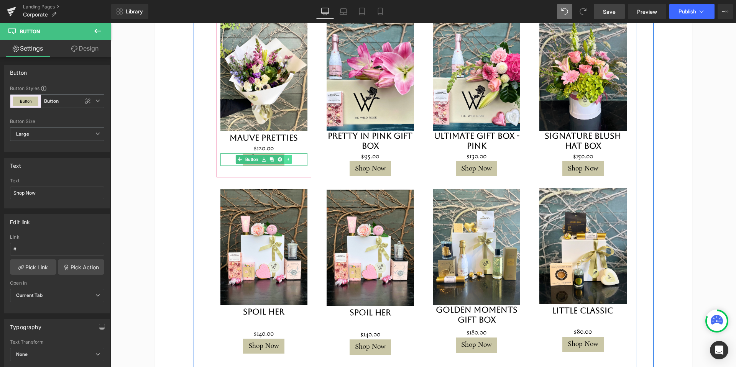
drag, startPoint x: 287, startPoint y: 126, endPoint x: 287, endPoint y: 133, distance: 6.1
click at [287, 153] on div "Shop Now Button" at bounding box center [263, 159] width 87 height 13
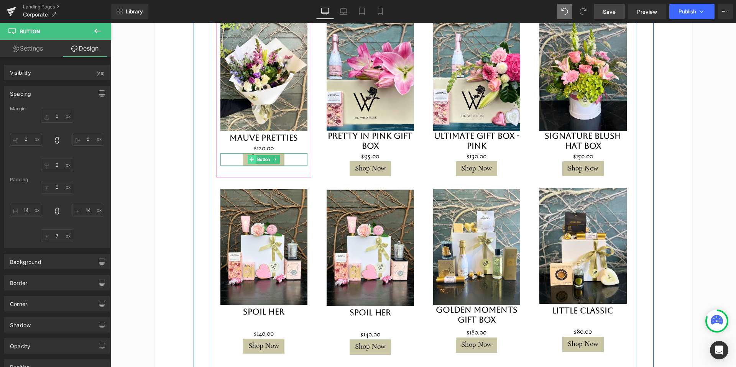
click at [237, 153] on div "Shop Now Button" at bounding box center [263, 159] width 87 height 13
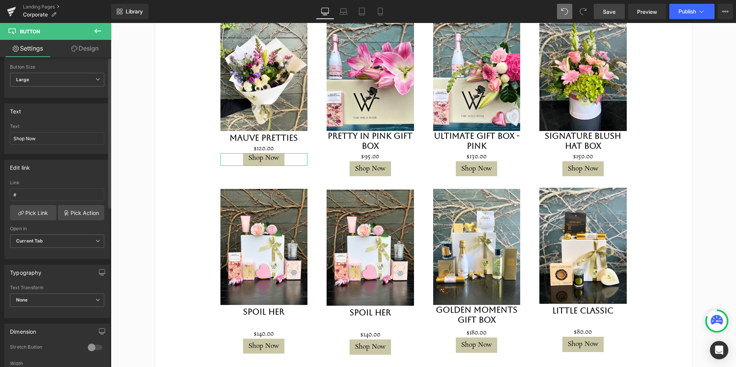
scroll to position [0, 0]
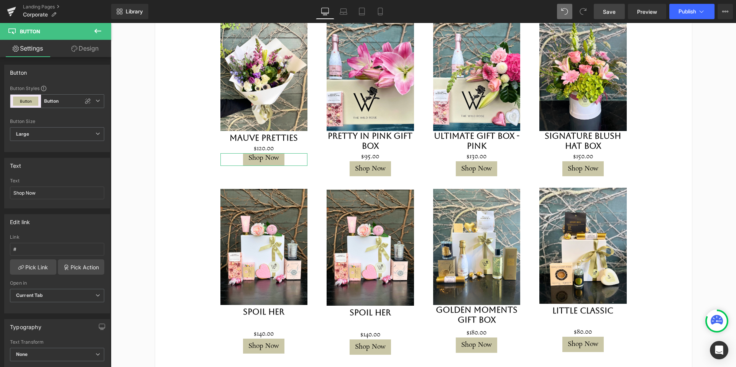
click at [91, 45] on link "Design" at bounding box center [85, 48] width 56 height 17
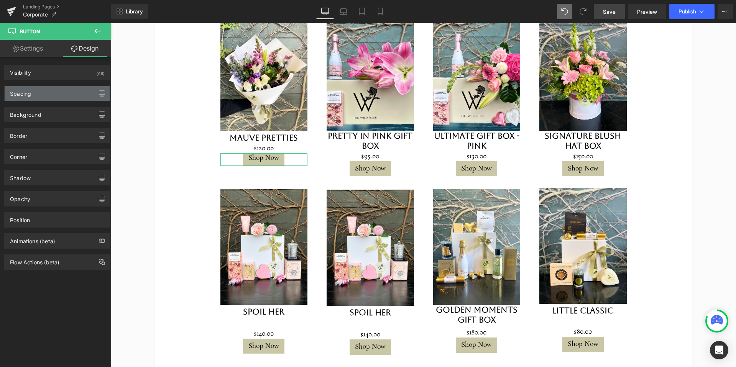
click at [43, 99] on div "Spacing" at bounding box center [57, 93] width 105 height 15
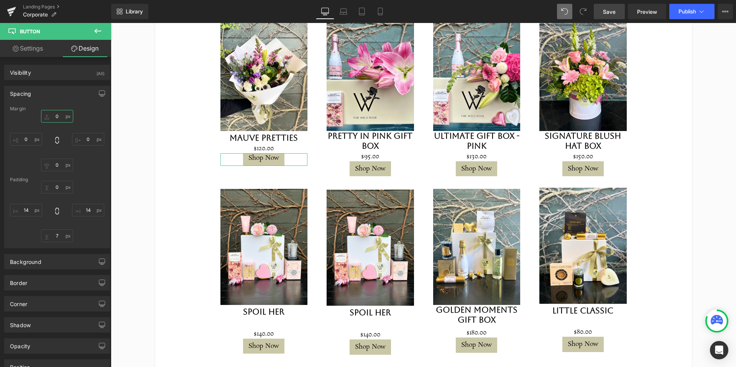
click at [59, 118] on input "text" at bounding box center [57, 116] width 32 height 13
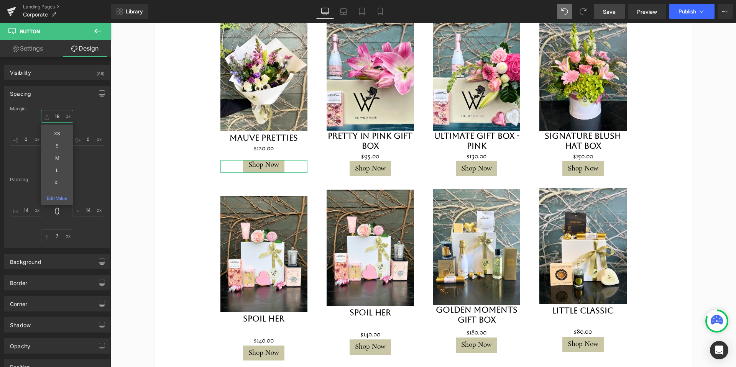
type input "19"
click at [89, 119] on div "19 XS S M L XL Edit Value" at bounding box center [57, 140] width 94 height 61
click at [62, 165] on input "text" at bounding box center [57, 165] width 32 height 13
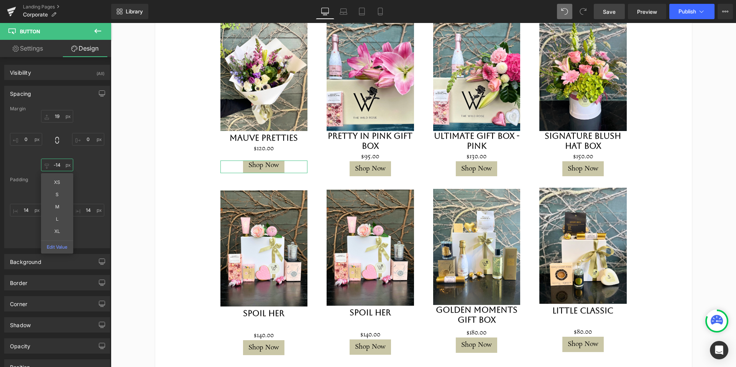
type input "-15"
click at [280, 161] on div "Shop Now Button" at bounding box center [263, 167] width 87 height 13
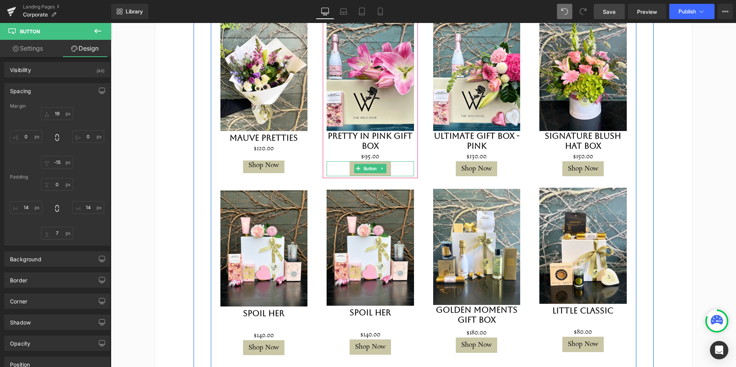
click at [386, 164] on link at bounding box center [382, 168] width 8 height 9
click at [379, 167] on icon at bounding box center [378, 169] width 4 height 4
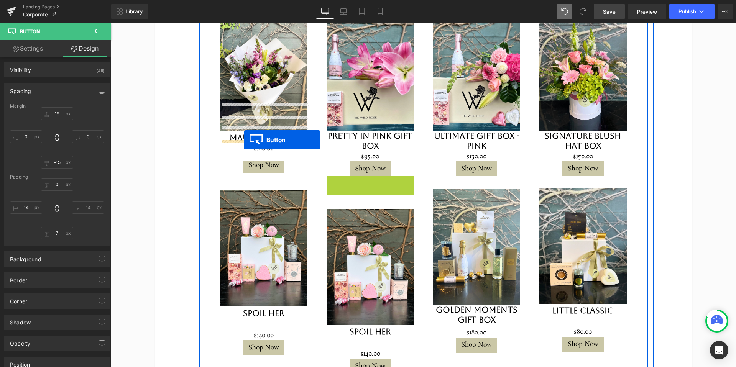
drag, startPoint x: 373, startPoint y: 157, endPoint x: 244, endPoint y: 140, distance: 129.9
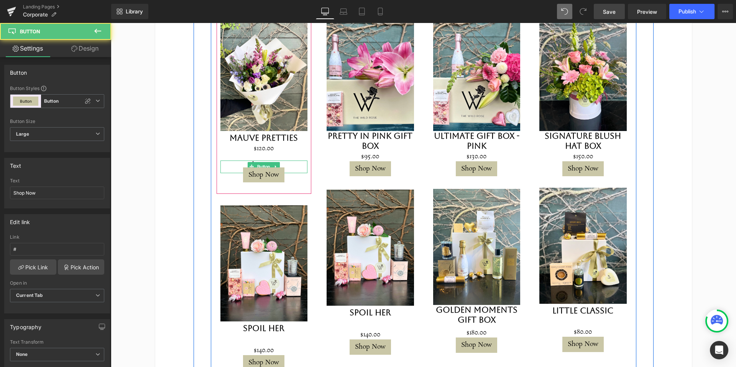
click at [272, 162] on span "Button" at bounding box center [264, 166] width 16 height 9
click at [277, 164] on icon at bounding box center [276, 166] width 4 height 5
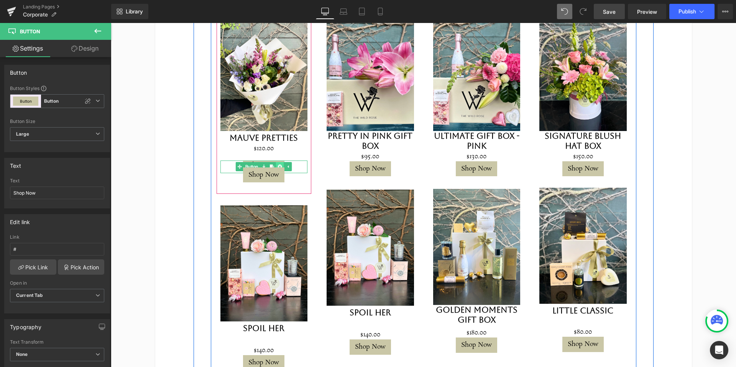
click at [279, 164] on icon at bounding box center [280, 166] width 4 height 5
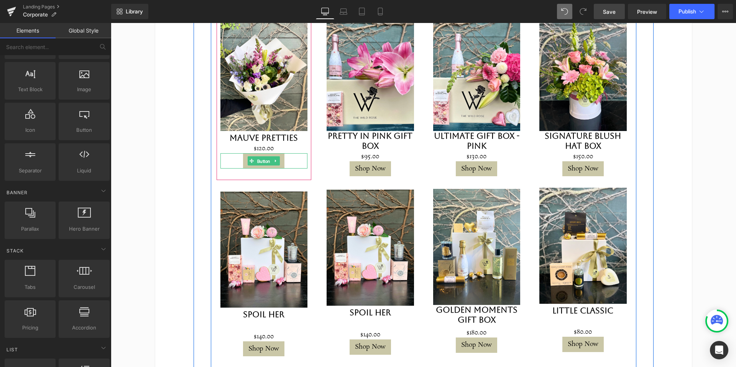
drag, startPoint x: 264, startPoint y: 133, endPoint x: 127, endPoint y: 74, distance: 149.7
click at [264, 157] on span "Button" at bounding box center [264, 161] width 16 height 9
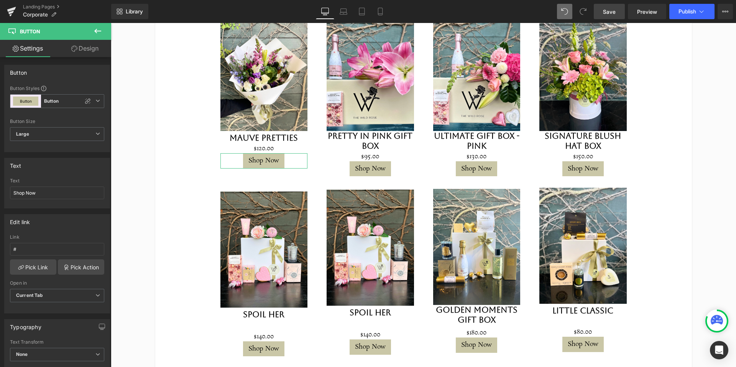
click at [89, 46] on link "Design" at bounding box center [85, 48] width 56 height 17
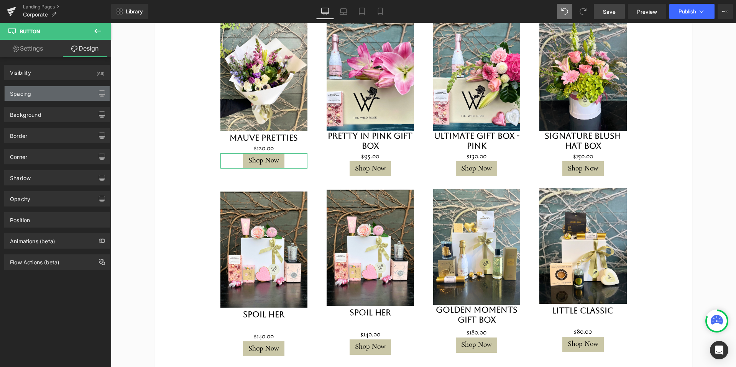
drag, startPoint x: 44, startPoint y: 97, endPoint x: 54, endPoint y: 97, distance: 9.6
click at [44, 97] on div "Spacing" at bounding box center [57, 93] width 105 height 15
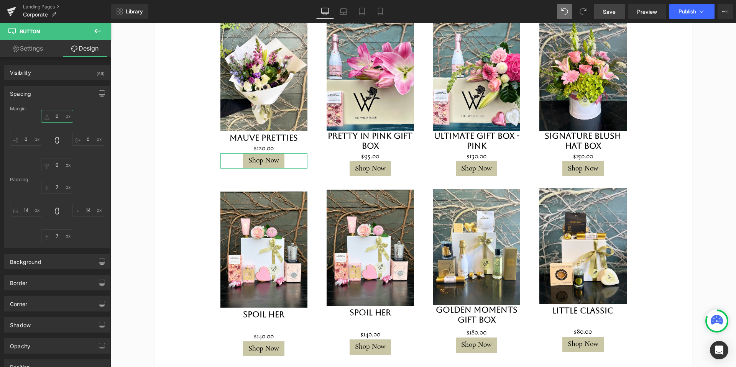
click at [61, 118] on input "0" at bounding box center [57, 116] width 32 height 13
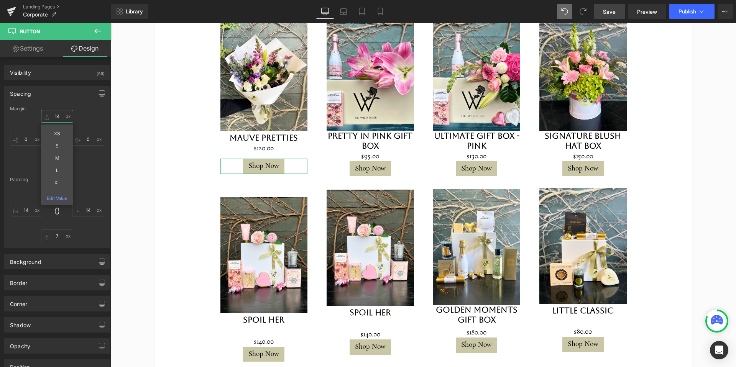
type input "15"
click at [87, 119] on div "15 0 0 0" at bounding box center [57, 140] width 94 height 61
click at [59, 164] on input "0" at bounding box center [57, 165] width 32 height 13
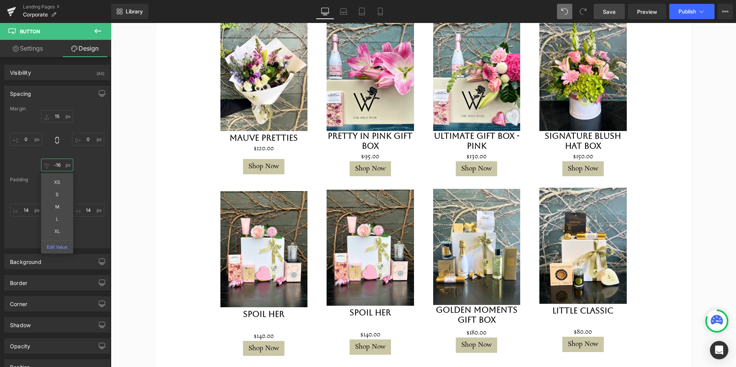
type input "-17"
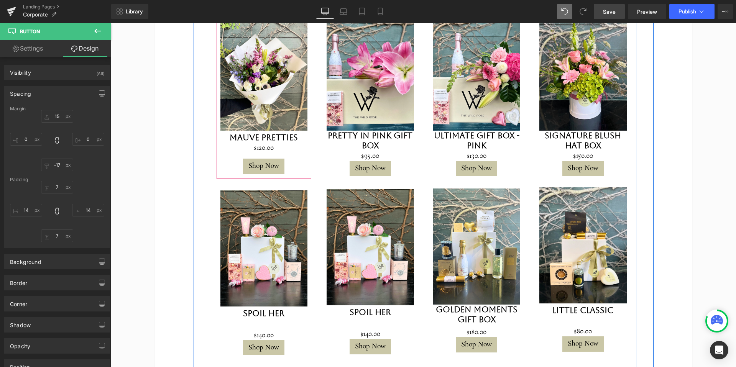
scroll to position [867, 0]
click at [268, 161] on span "Button" at bounding box center [264, 165] width 16 height 9
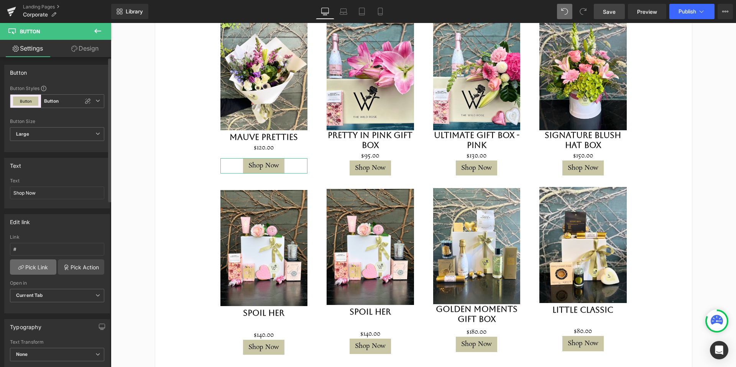
click at [33, 270] on link "Pick Link" at bounding box center [33, 266] width 46 height 15
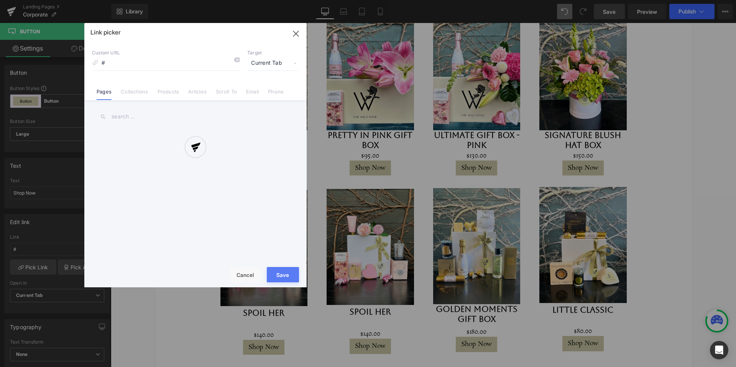
click at [169, 91] on div at bounding box center [195, 155] width 222 height 264
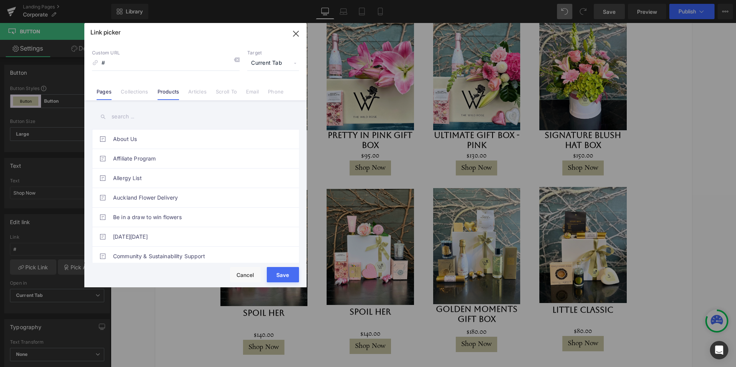
click at [169, 91] on link "Products" at bounding box center [169, 94] width 22 height 11
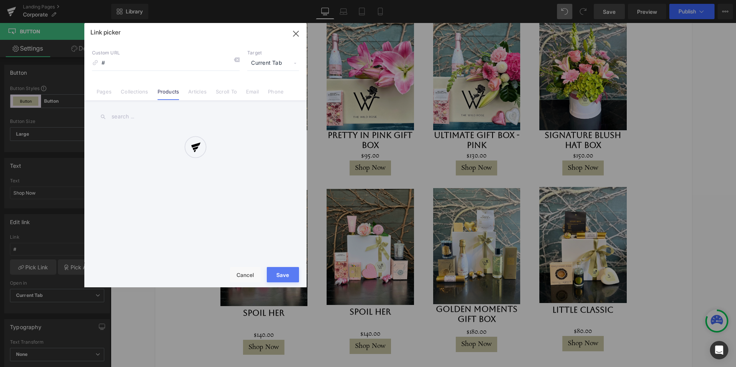
click at [131, 114] on div "Link picker Back to Library Insert Custom URL # Target Current Tab Current Tab …" at bounding box center [195, 155] width 222 height 264
type input "Mauve pretti"
click at [162, 143] on link "Mauve Pretties" at bounding box center [197, 139] width 169 height 19
click at [282, 274] on button "Save" at bounding box center [283, 274] width 32 height 15
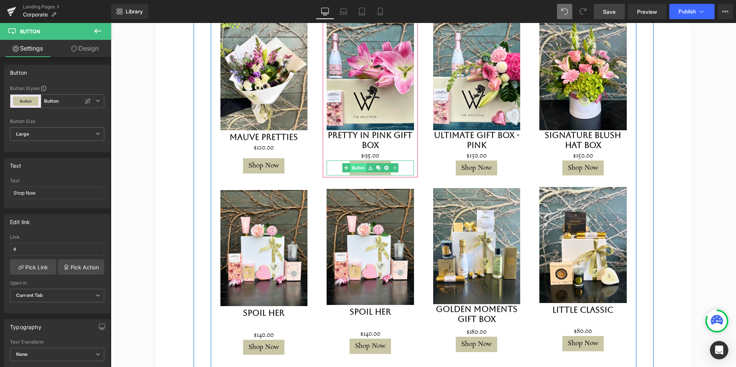
click at [360, 163] on link "Button" at bounding box center [354, 167] width 24 height 9
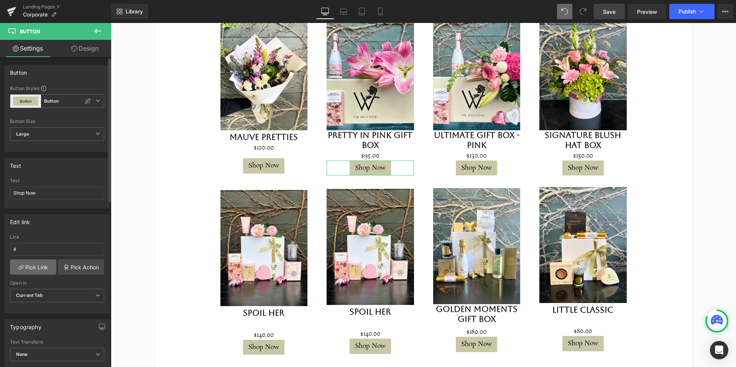
click at [32, 269] on link "Pick Link" at bounding box center [33, 266] width 46 height 15
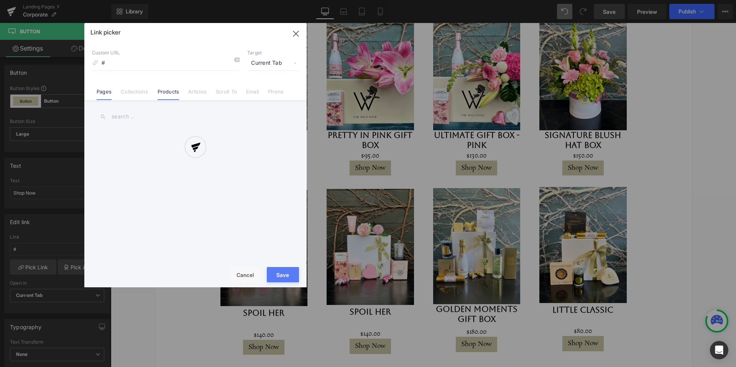
click at [169, 93] on div "Link picker Back to Library Insert Custom URL # Target Current Tab Current Tab …" at bounding box center [195, 155] width 222 height 264
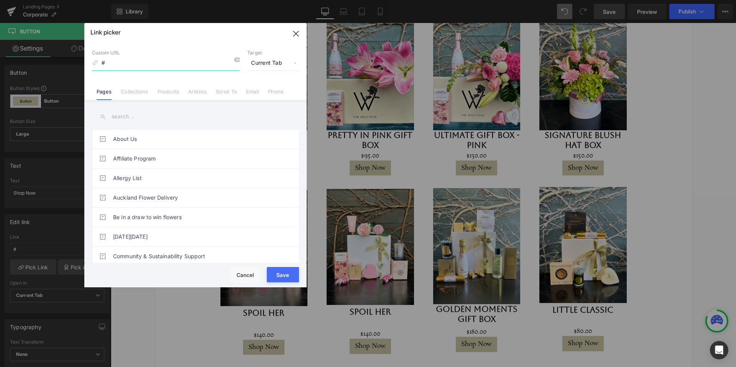
click at [154, 63] on input "#" at bounding box center [166, 63] width 148 height 15
click at [134, 120] on input "text" at bounding box center [195, 116] width 207 height 17
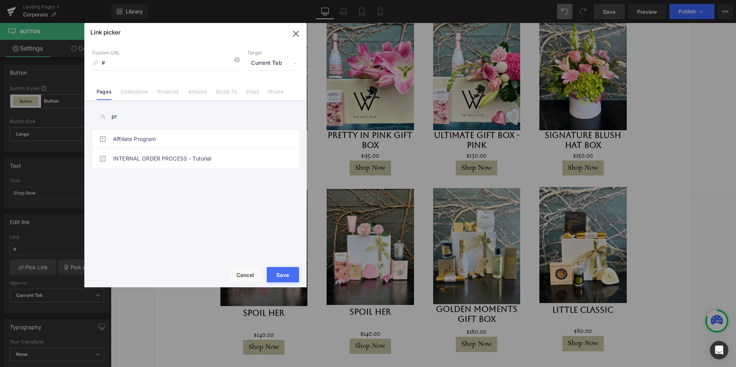
type input "p"
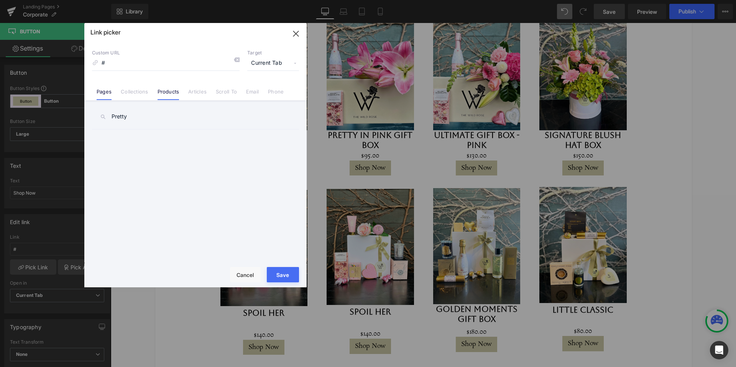
click at [166, 89] on link "Products" at bounding box center [169, 94] width 22 height 11
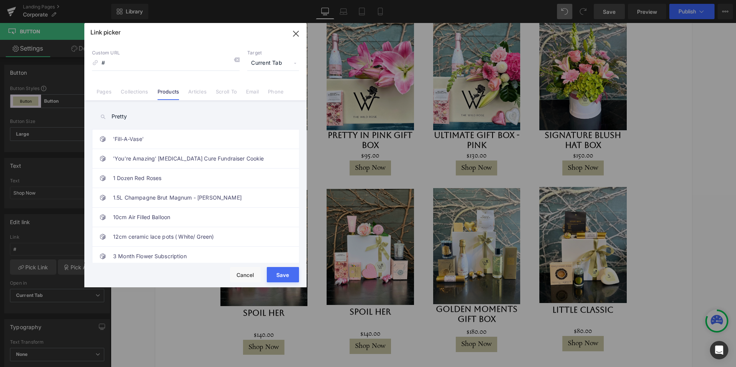
click at [136, 118] on input "Pretty" at bounding box center [195, 116] width 207 height 17
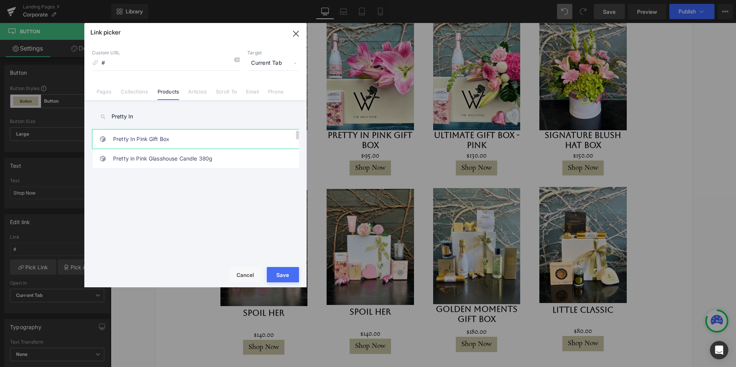
type input "Pretty In"
click at [148, 142] on link "Pretty In Pink Gift Box" at bounding box center [197, 139] width 169 height 19
click at [286, 271] on button "Save" at bounding box center [283, 274] width 32 height 15
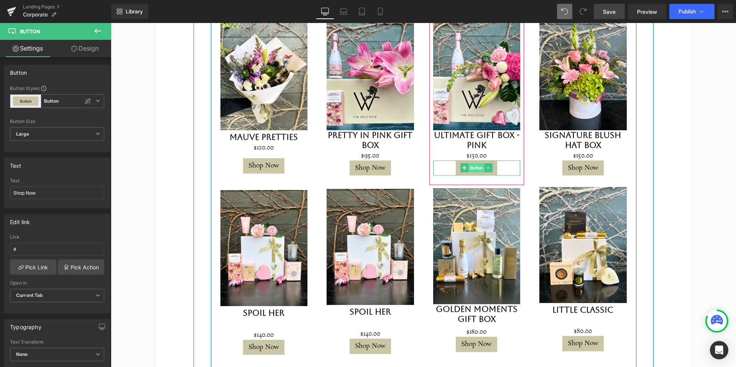
click at [476, 163] on span "Button" at bounding box center [476, 167] width 16 height 9
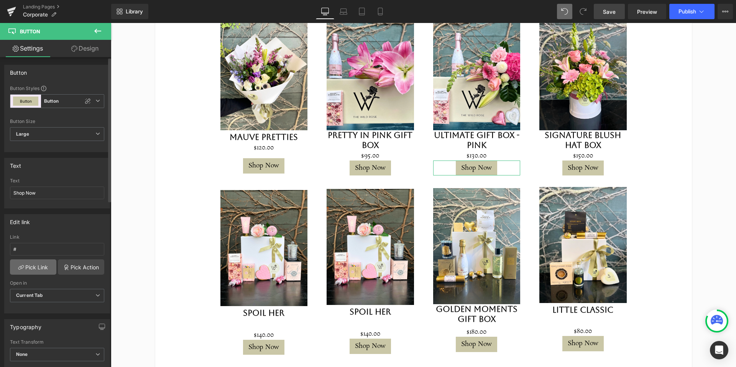
click at [37, 268] on link "Pick Link" at bounding box center [33, 266] width 46 height 15
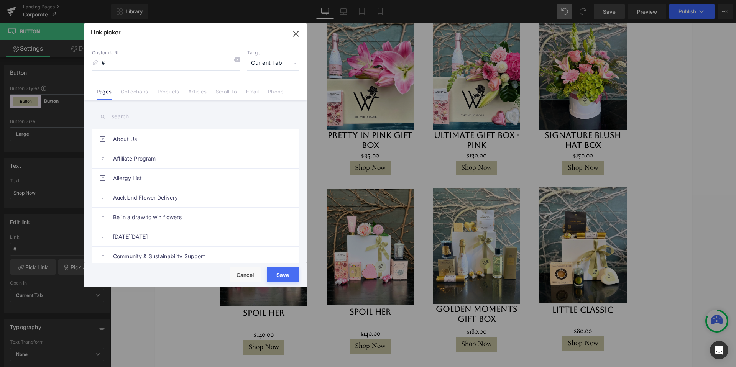
drag, startPoint x: 171, startPoint y: 90, endPoint x: 158, endPoint y: 66, distance: 27.8
click at [171, 90] on link "Products" at bounding box center [169, 94] width 22 height 11
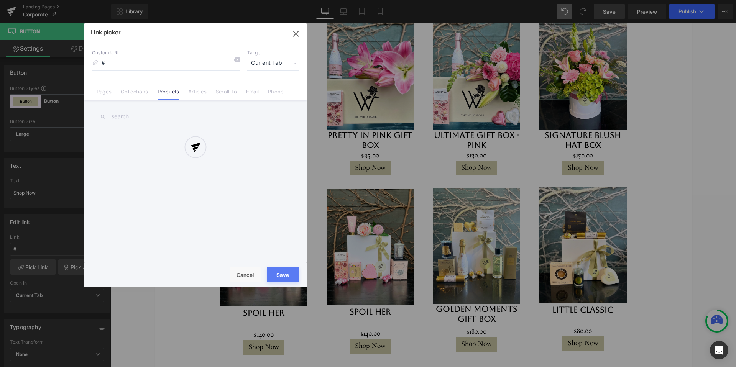
click at [151, 62] on div at bounding box center [195, 155] width 222 height 264
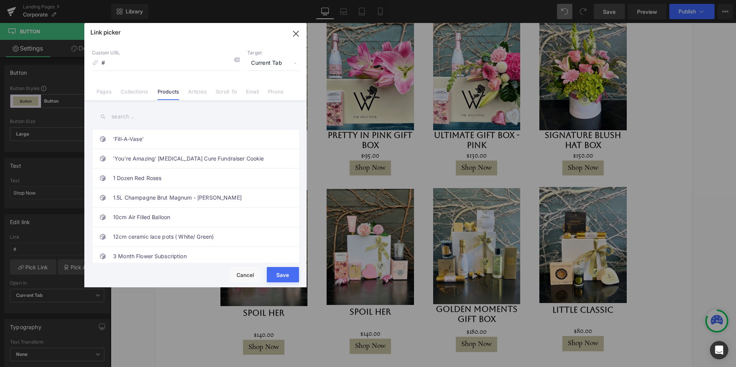
click at [171, 120] on input "text" at bounding box center [195, 116] width 207 height 17
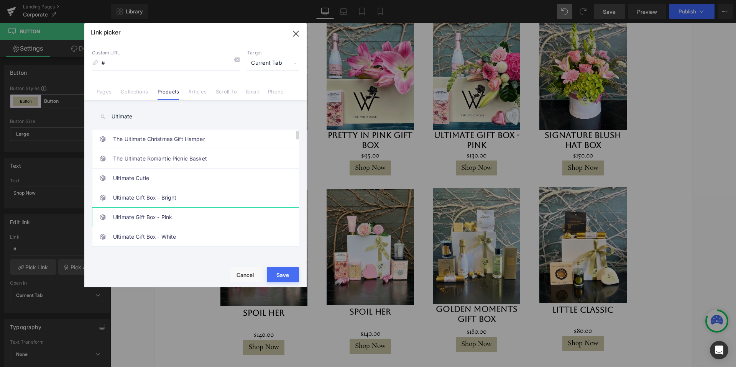
type input "Ultimate"
click at [159, 217] on link "Ultimate Gift Box - Pink" at bounding box center [197, 217] width 169 height 19
drag, startPoint x: 285, startPoint y: 275, endPoint x: 166, endPoint y: 259, distance: 120.7
click at [285, 275] on button "Save" at bounding box center [283, 274] width 32 height 15
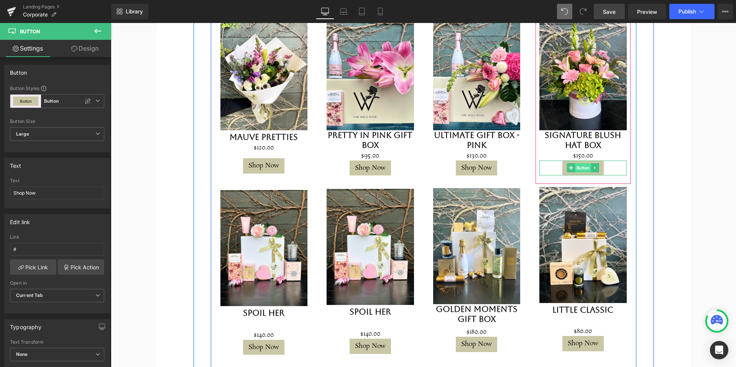
click at [580, 163] on span "Button" at bounding box center [583, 167] width 16 height 9
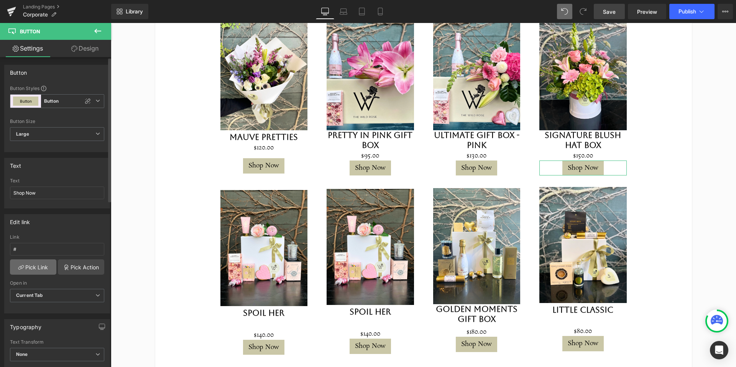
click at [34, 267] on link "Pick Link" at bounding box center [33, 266] width 46 height 15
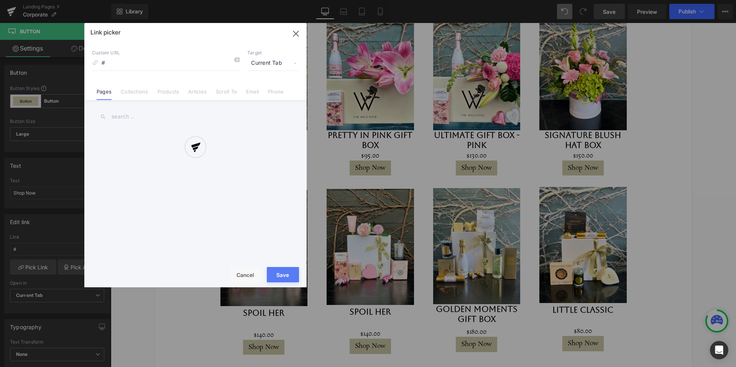
click at [159, 94] on div at bounding box center [195, 155] width 222 height 264
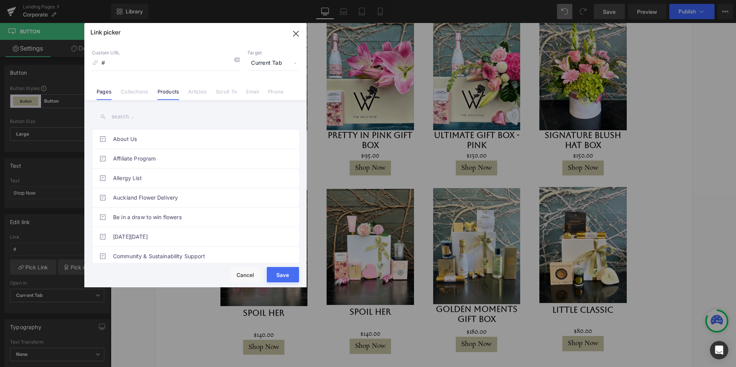
click at [166, 92] on link "Products" at bounding box center [169, 94] width 22 height 11
click at [139, 116] on input "text" at bounding box center [195, 116] width 207 height 17
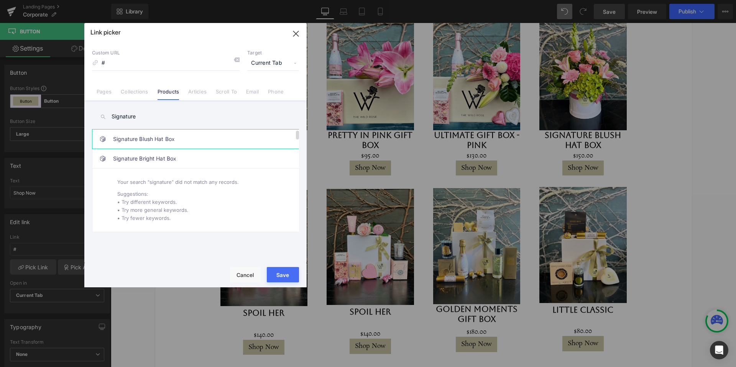
type input "Signature"
click at [157, 140] on link "Signature Blush Hat Box" at bounding box center [197, 139] width 169 height 19
click at [282, 274] on button "Save" at bounding box center [283, 274] width 32 height 15
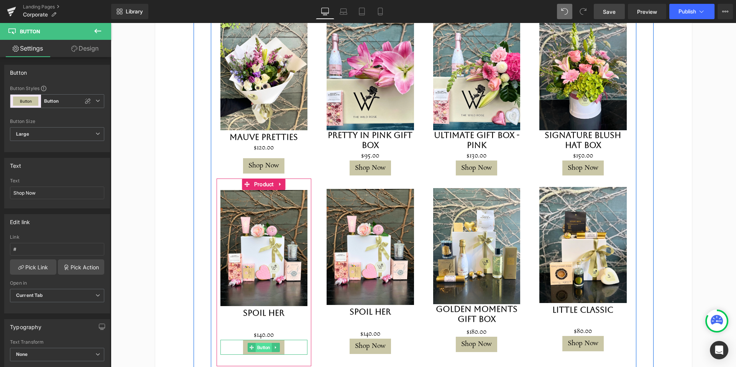
click at [263, 343] on span "Button" at bounding box center [264, 347] width 16 height 9
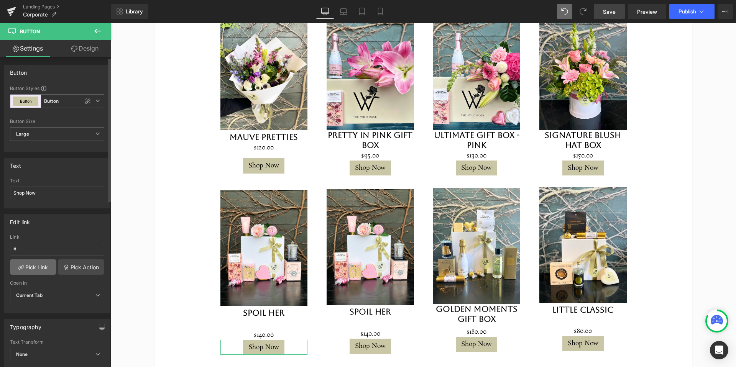
click at [38, 268] on link "Pick Link" at bounding box center [33, 266] width 46 height 15
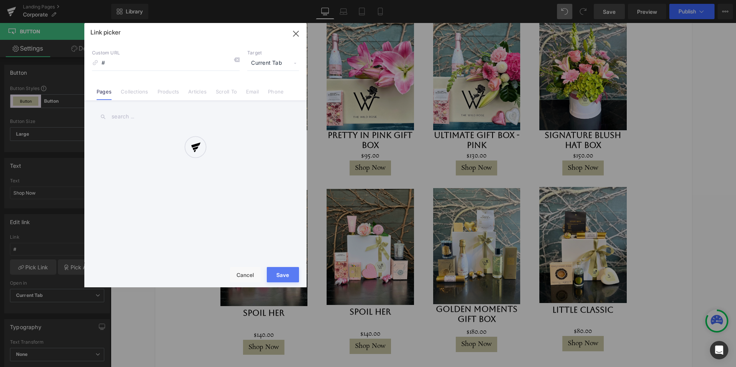
click at [169, 92] on div at bounding box center [195, 155] width 222 height 264
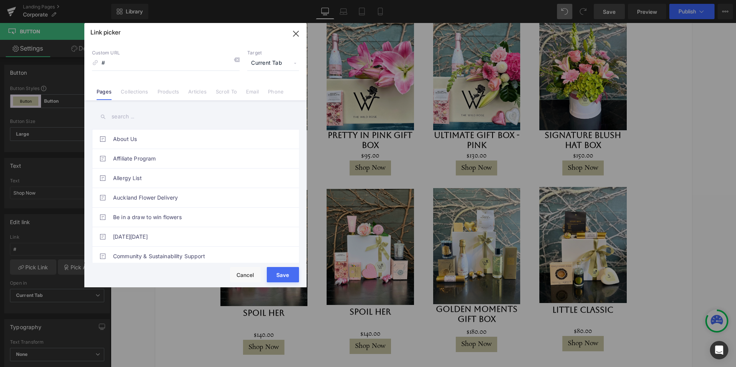
click at [169, 92] on link "Products" at bounding box center [169, 94] width 22 height 11
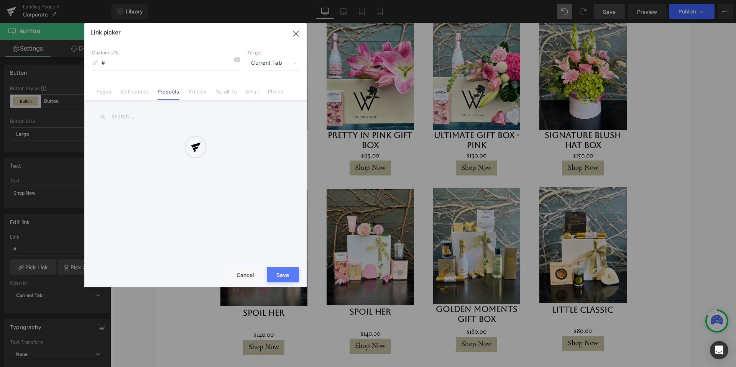
click at [140, 117] on div at bounding box center [195, 155] width 222 height 264
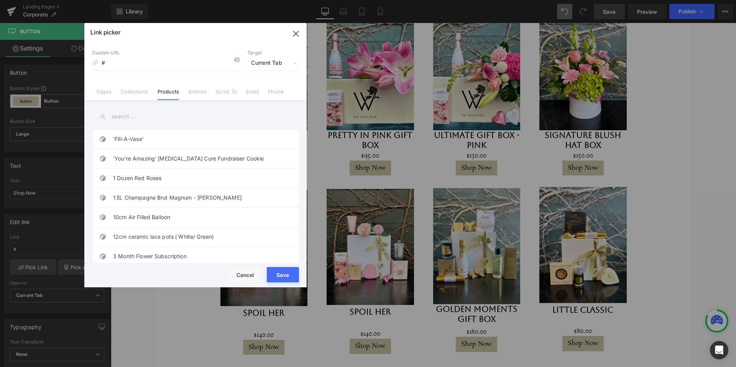
click at [128, 117] on input "text" at bounding box center [195, 116] width 207 height 17
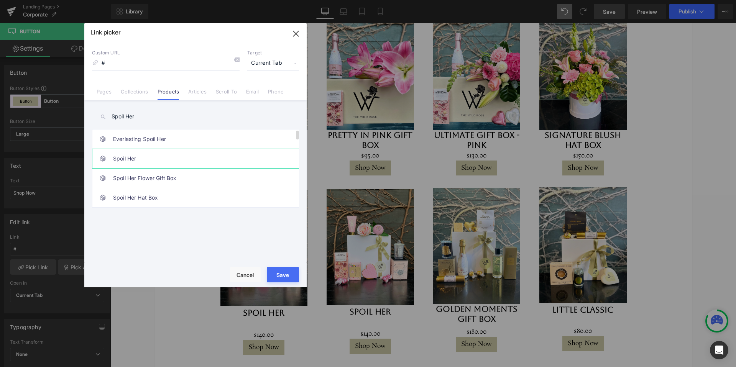
type input "Spoil Her"
click at [122, 158] on link "Spoil Her" at bounding box center [197, 158] width 169 height 19
drag, startPoint x: 283, startPoint y: 272, endPoint x: 216, endPoint y: 247, distance: 71.7
click at [283, 272] on button "Save" at bounding box center [283, 274] width 32 height 15
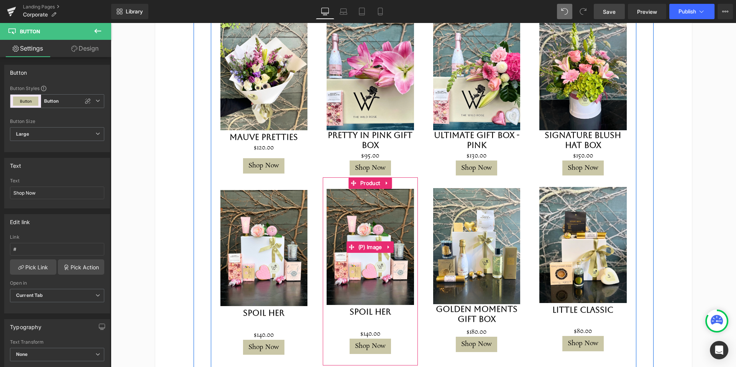
scroll to position [869, 0]
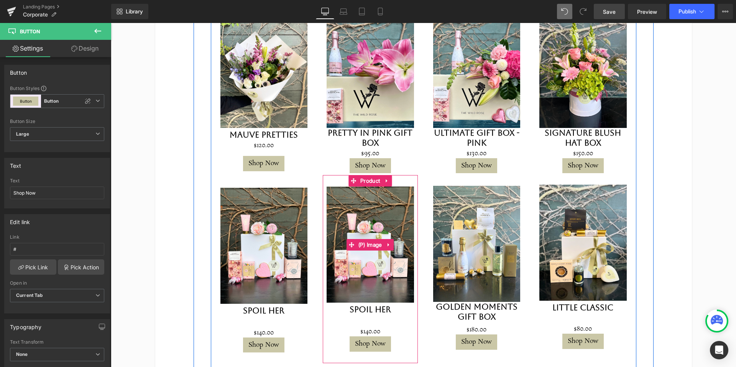
click at [378, 244] on img at bounding box center [370, 245] width 87 height 116
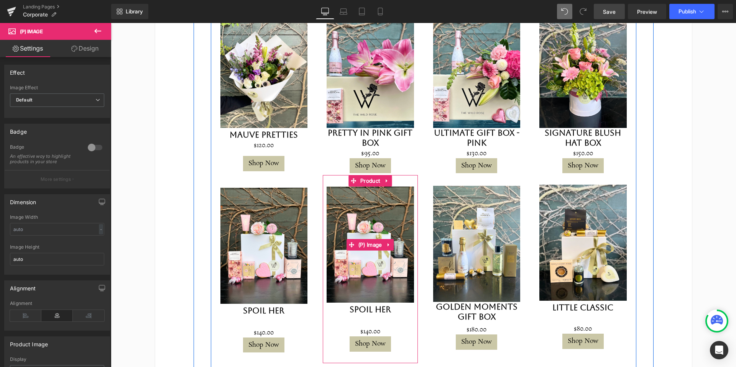
click at [381, 230] on img at bounding box center [370, 245] width 87 height 116
click at [371, 187] on img at bounding box center [370, 245] width 87 height 116
click at [367, 175] on span "Product" at bounding box center [369, 180] width 23 height 11
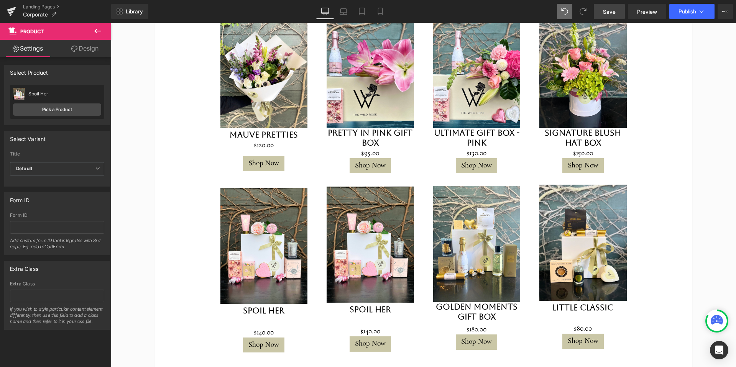
scroll to position [870, 0]
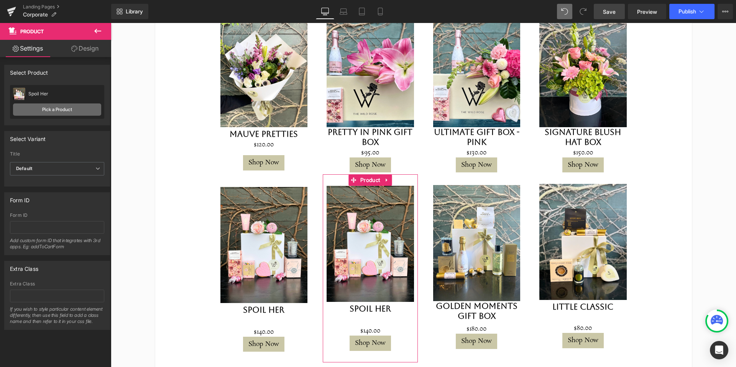
click at [56, 112] on link "Pick a Product" at bounding box center [57, 109] width 88 height 12
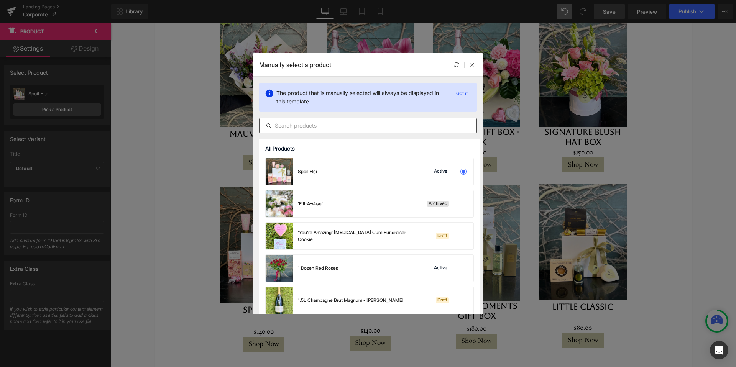
click at [340, 124] on input "text" at bounding box center [367, 125] width 217 height 9
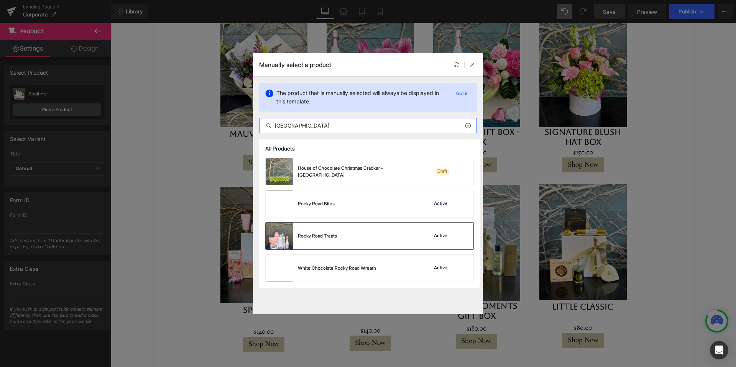
type input "Rocky Road"
click at [342, 237] on div "Rocky Road Treats Active" at bounding box center [370, 236] width 208 height 27
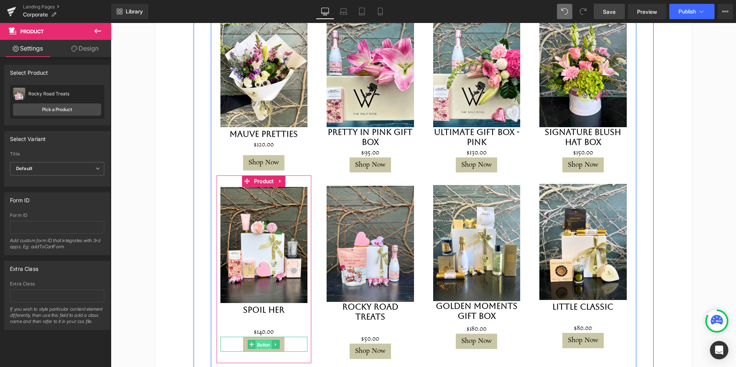
click at [264, 340] on span "Button" at bounding box center [264, 344] width 16 height 9
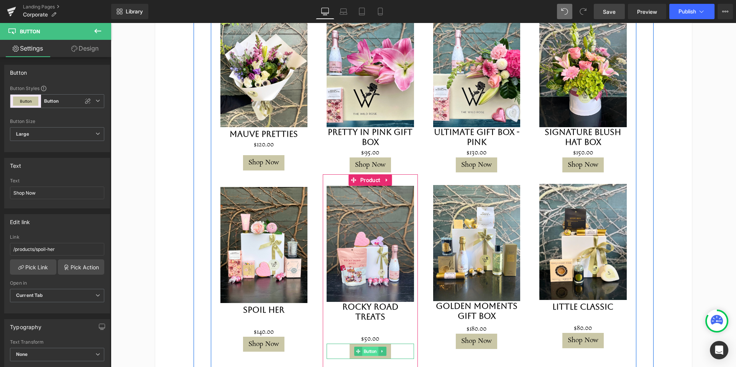
click at [368, 347] on span "Button" at bounding box center [370, 351] width 16 height 9
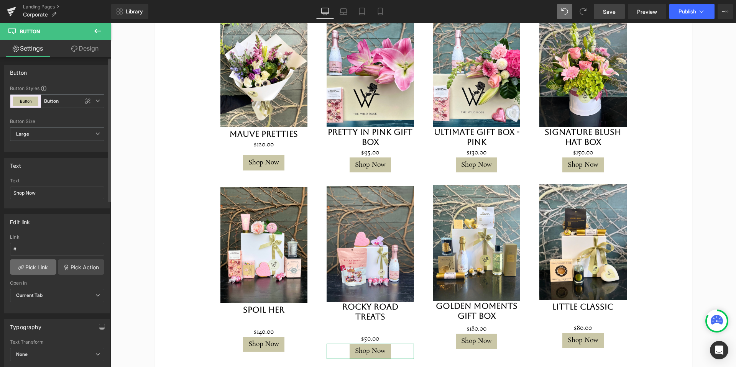
click at [41, 266] on link "Pick Link" at bounding box center [33, 266] width 46 height 15
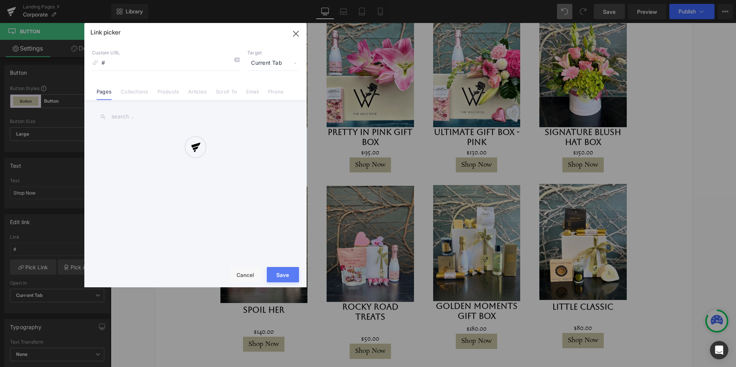
click at [171, 90] on div at bounding box center [195, 155] width 222 height 264
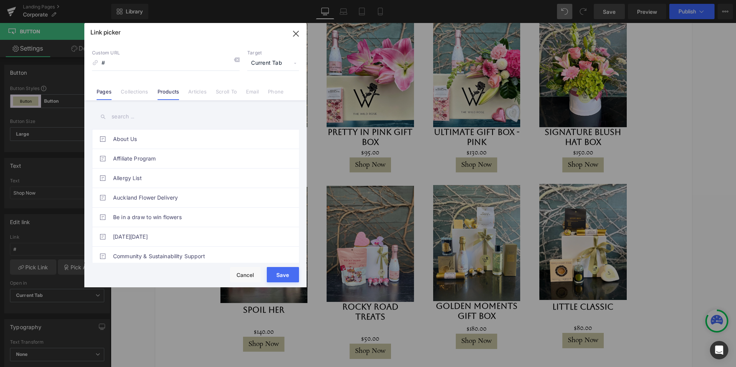
click at [169, 90] on link "Products" at bounding box center [169, 94] width 22 height 11
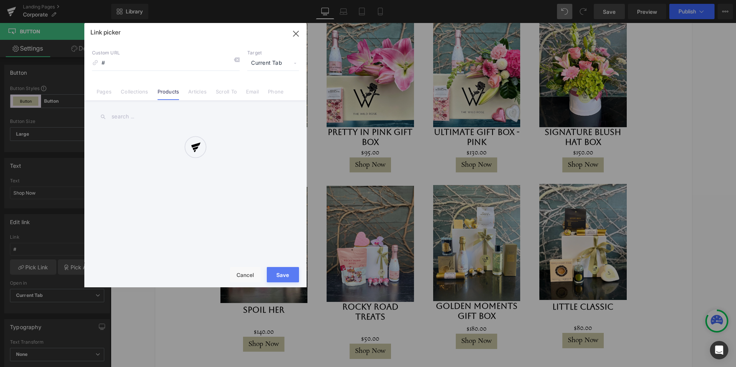
click at [138, 118] on div at bounding box center [195, 155] width 222 height 264
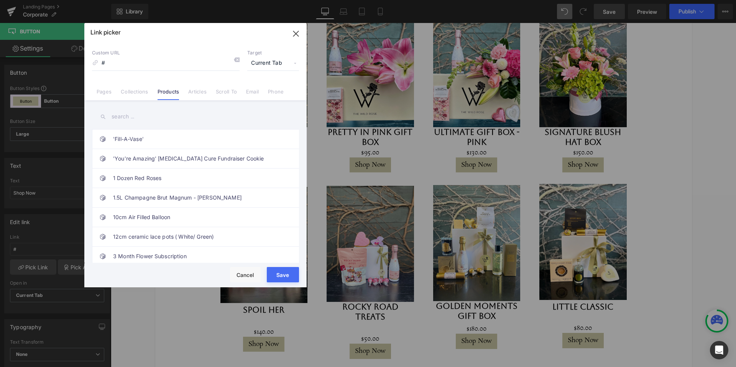
click at [125, 117] on input "text" at bounding box center [195, 116] width 207 height 17
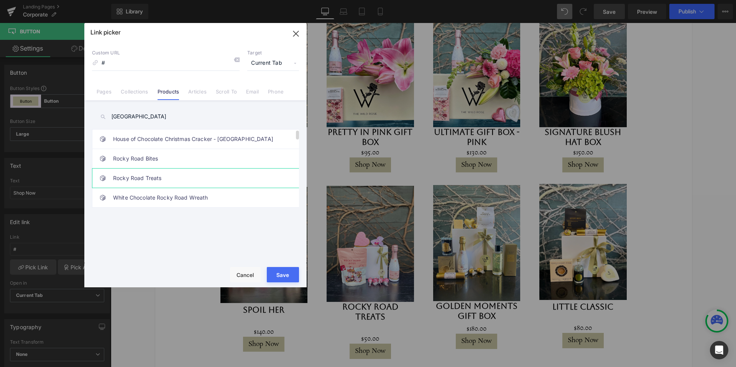
type input "Rocky Road"
click at [136, 177] on link "Rocky Road Treats" at bounding box center [197, 178] width 169 height 19
click at [286, 274] on button "Save" at bounding box center [283, 274] width 32 height 15
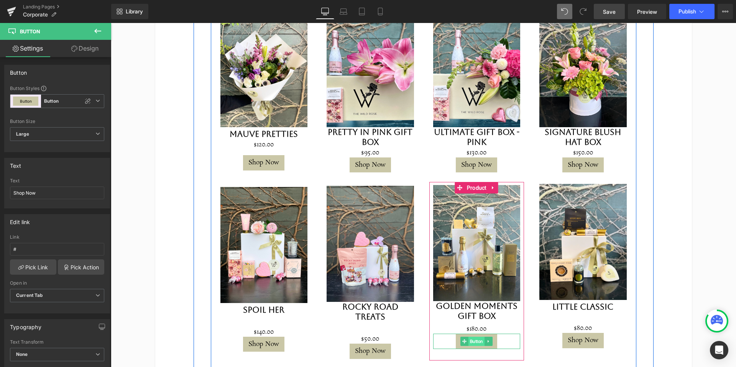
click at [476, 337] on span "Button" at bounding box center [476, 341] width 16 height 9
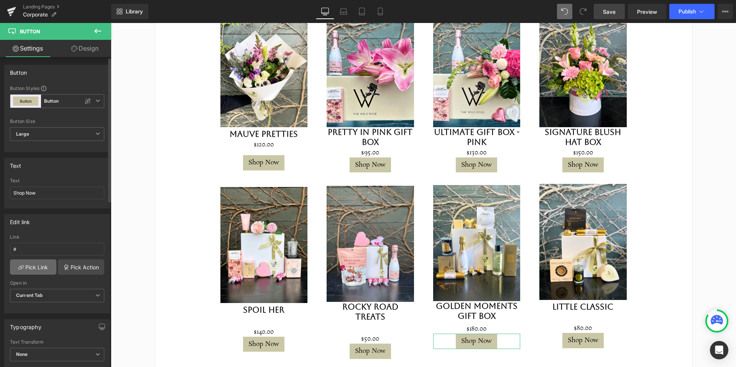
click at [33, 266] on link "Pick Link" at bounding box center [33, 266] width 46 height 15
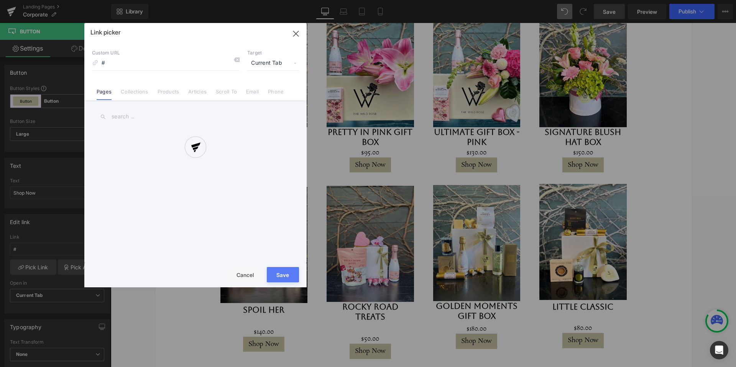
click at [171, 92] on div at bounding box center [195, 155] width 222 height 264
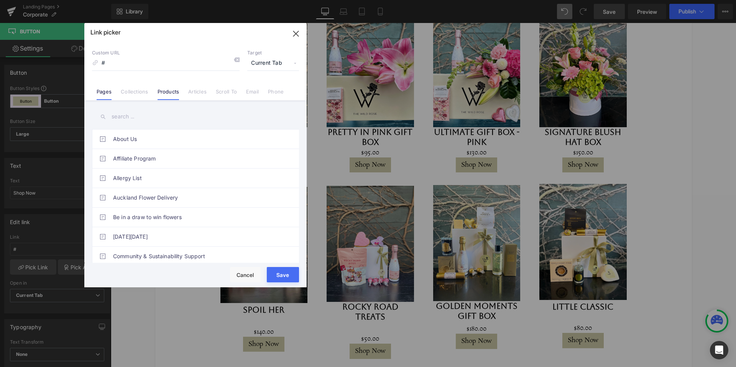
click at [165, 92] on link "Products" at bounding box center [169, 94] width 22 height 11
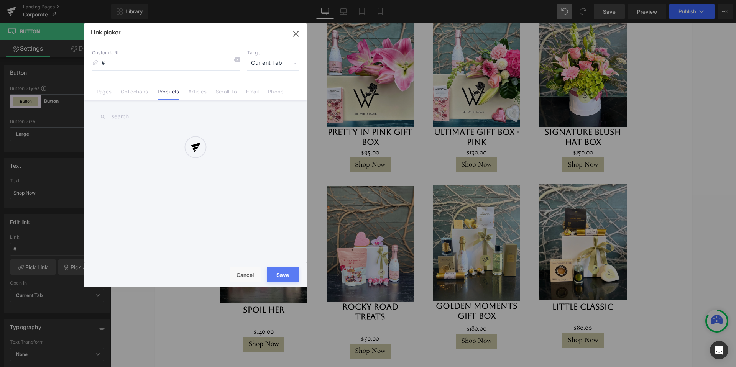
click at [118, 115] on div at bounding box center [195, 155] width 222 height 264
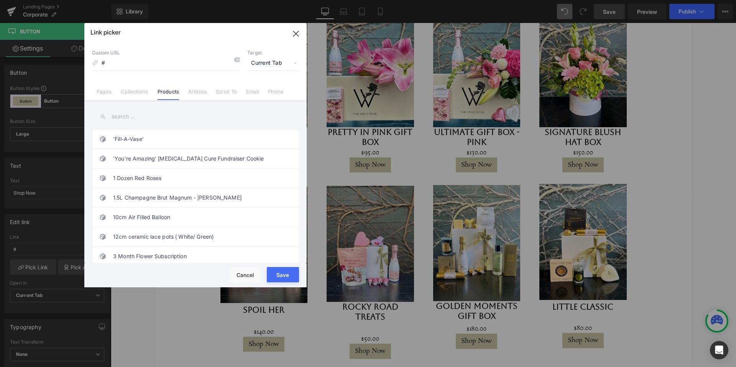
click at [126, 116] on input "text" at bounding box center [195, 116] width 207 height 17
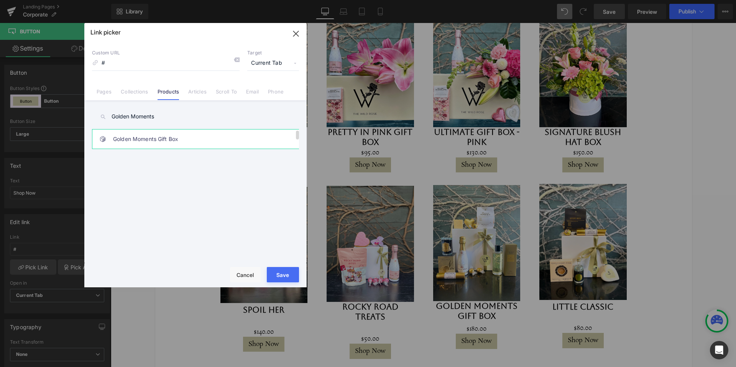
type input "Golden Moments"
click at [155, 137] on link "Golden Moments Gift Box" at bounding box center [197, 139] width 169 height 19
click at [284, 271] on button "Save" at bounding box center [283, 274] width 32 height 15
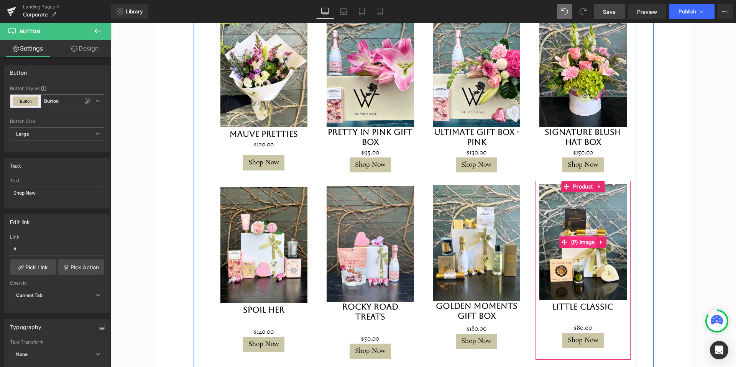
click at [582, 236] on span "(P) Image" at bounding box center [583, 241] width 28 height 11
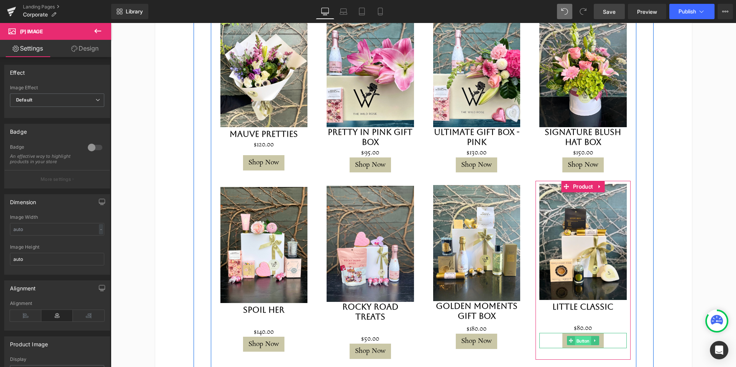
click at [583, 337] on span "Button" at bounding box center [583, 341] width 16 height 9
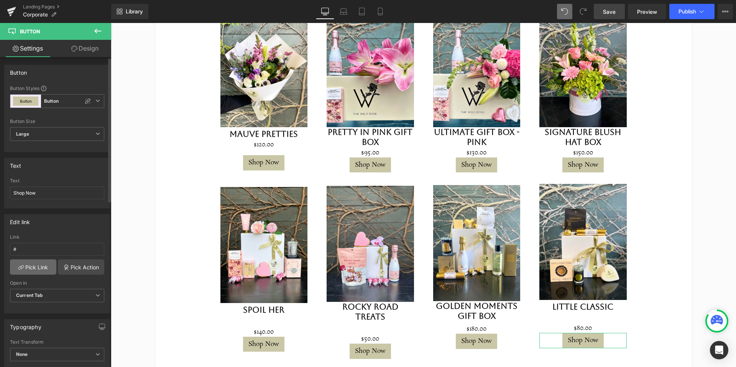
click at [28, 266] on link "Pick Link" at bounding box center [33, 266] width 46 height 15
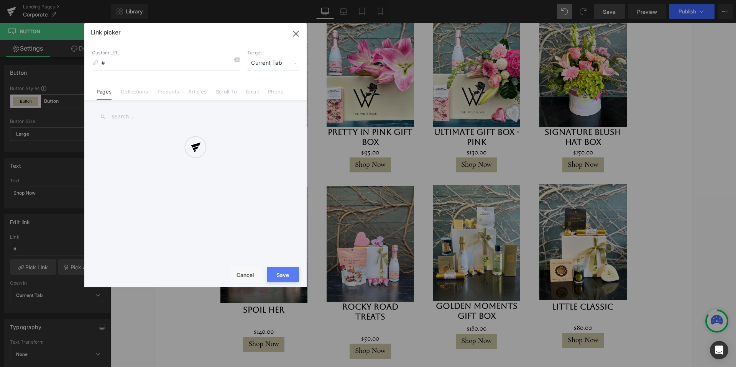
click at [168, 93] on div at bounding box center [195, 155] width 222 height 264
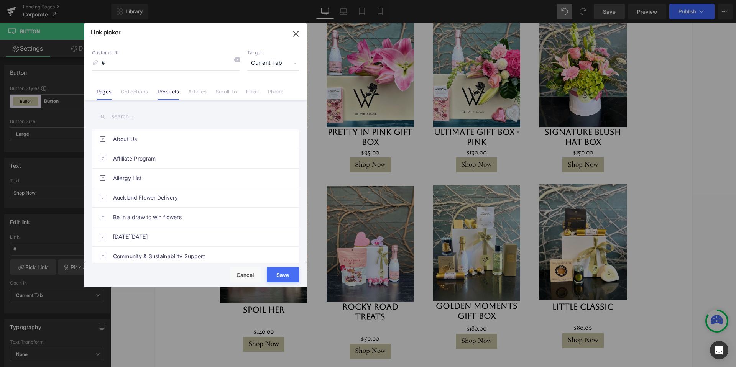
click at [173, 91] on link "Products" at bounding box center [169, 94] width 22 height 11
click at [133, 117] on input "text" at bounding box center [195, 116] width 207 height 17
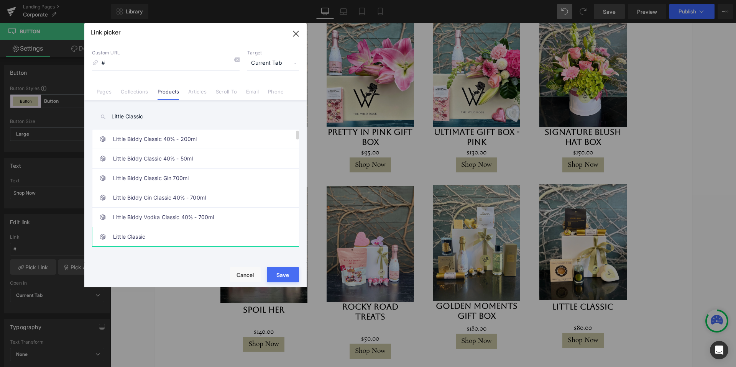
type input "Little Classic"
drag, startPoint x: 122, startPoint y: 236, endPoint x: 125, endPoint y: 237, distance: 4.0
click at [122, 236] on link "Little Classic" at bounding box center [197, 236] width 169 height 19
click at [279, 275] on button "Save" at bounding box center [283, 274] width 32 height 15
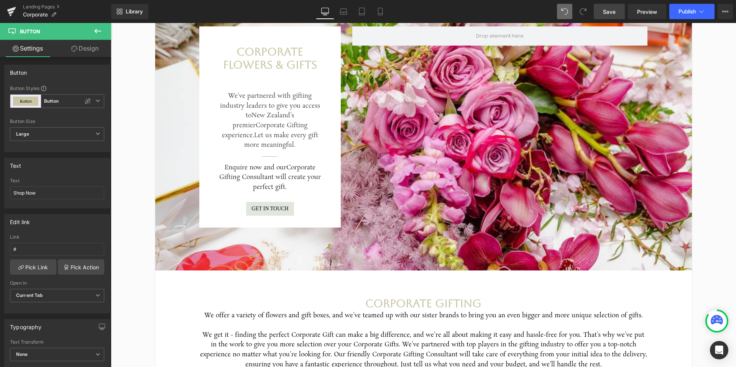
scroll to position [0, 0]
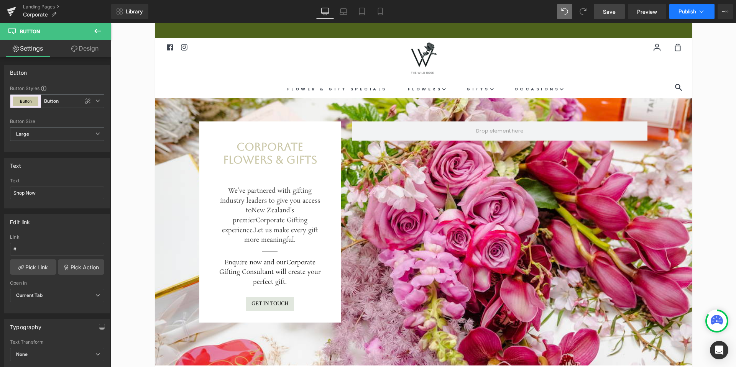
click at [687, 11] on span "Publish" at bounding box center [687, 11] width 18 height 6
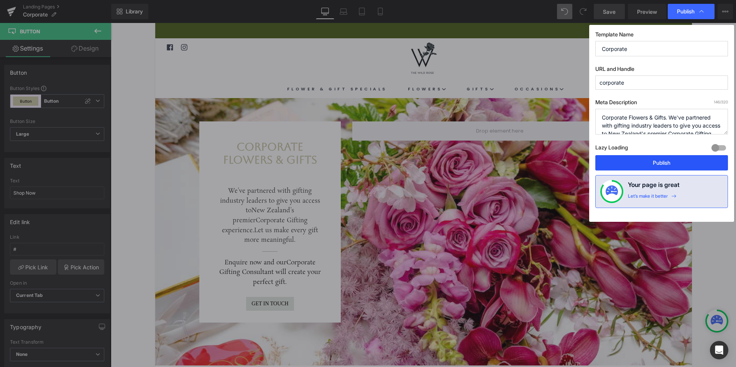
click at [661, 163] on button "Publish" at bounding box center [661, 162] width 133 height 15
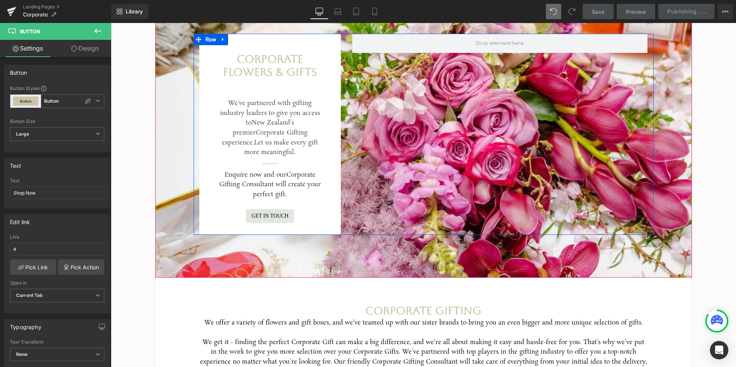
scroll to position [88, 0]
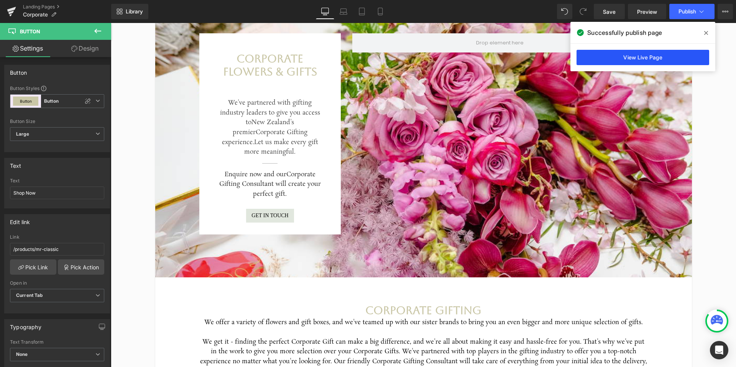
click at [649, 60] on link "View Live Page" at bounding box center [642, 57] width 133 height 15
